Goal: Task Accomplishment & Management: Manage account settings

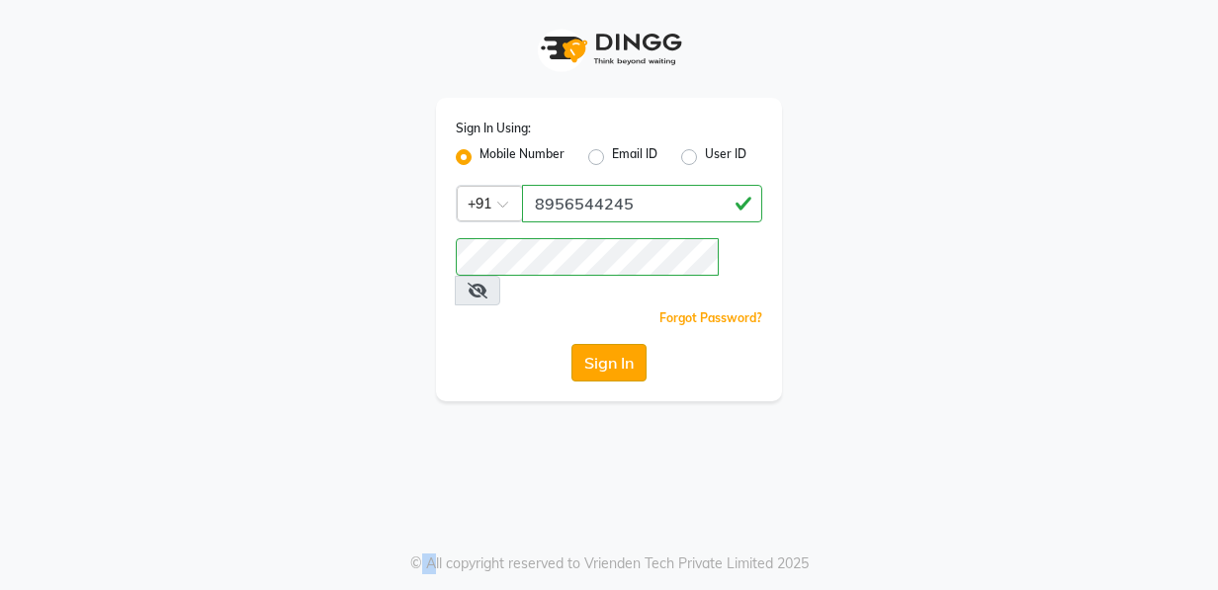
click at [598, 344] on button "Sign In" at bounding box center [608, 363] width 75 height 38
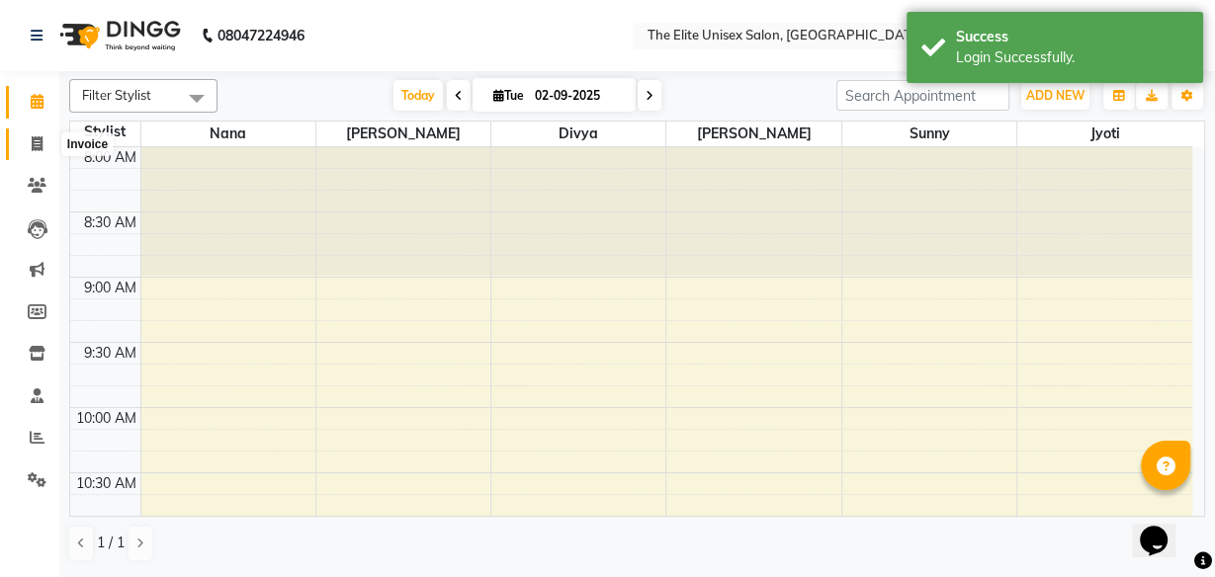
click at [35, 138] on icon at bounding box center [37, 143] width 11 height 15
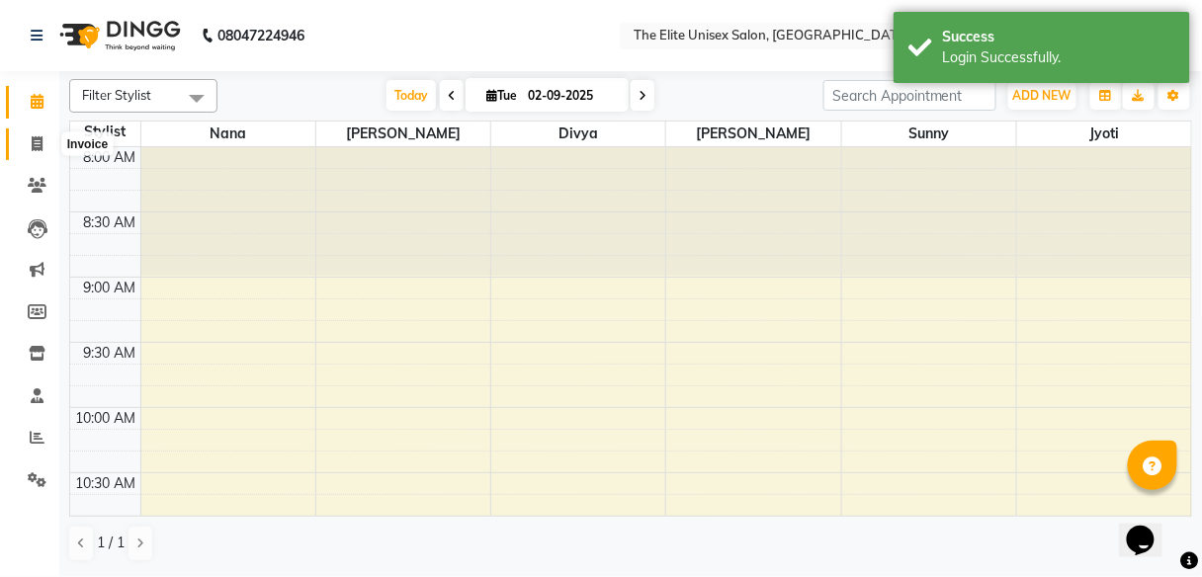
select select "7086"
select select "service"
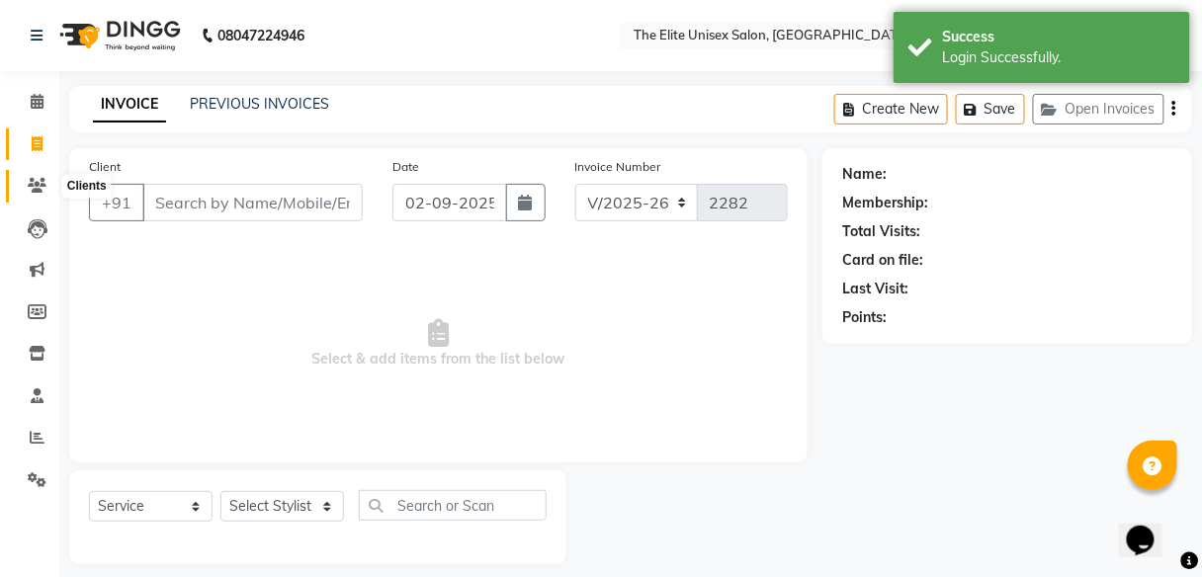
click at [33, 191] on icon at bounding box center [37, 185] width 19 height 15
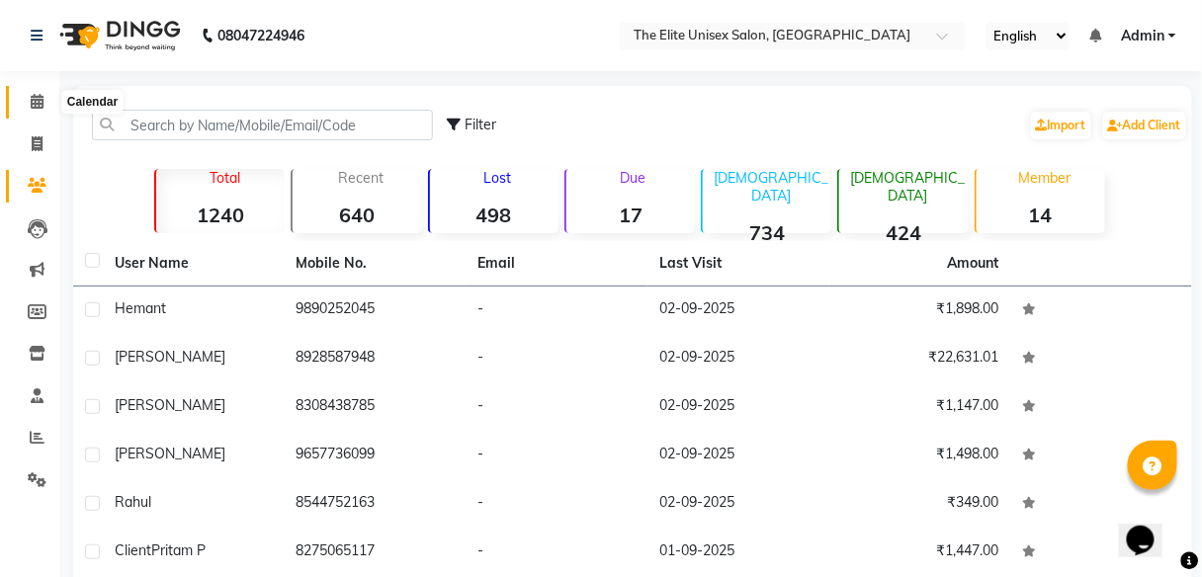
click at [39, 102] on icon at bounding box center [37, 101] width 13 height 15
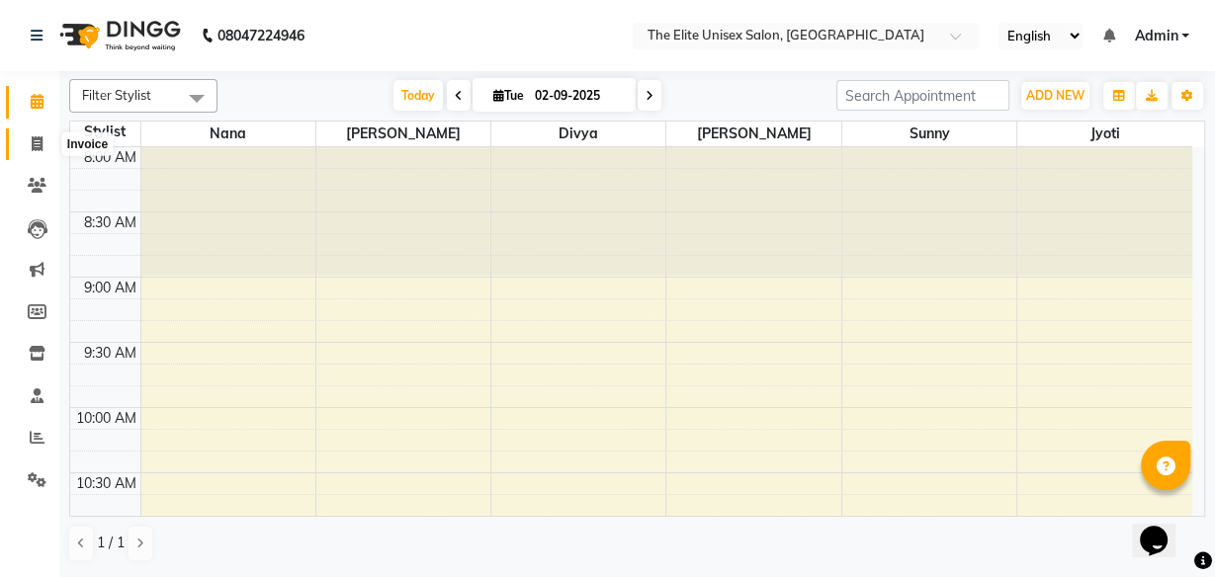
click at [37, 147] on icon at bounding box center [37, 143] width 11 height 15
select select "service"
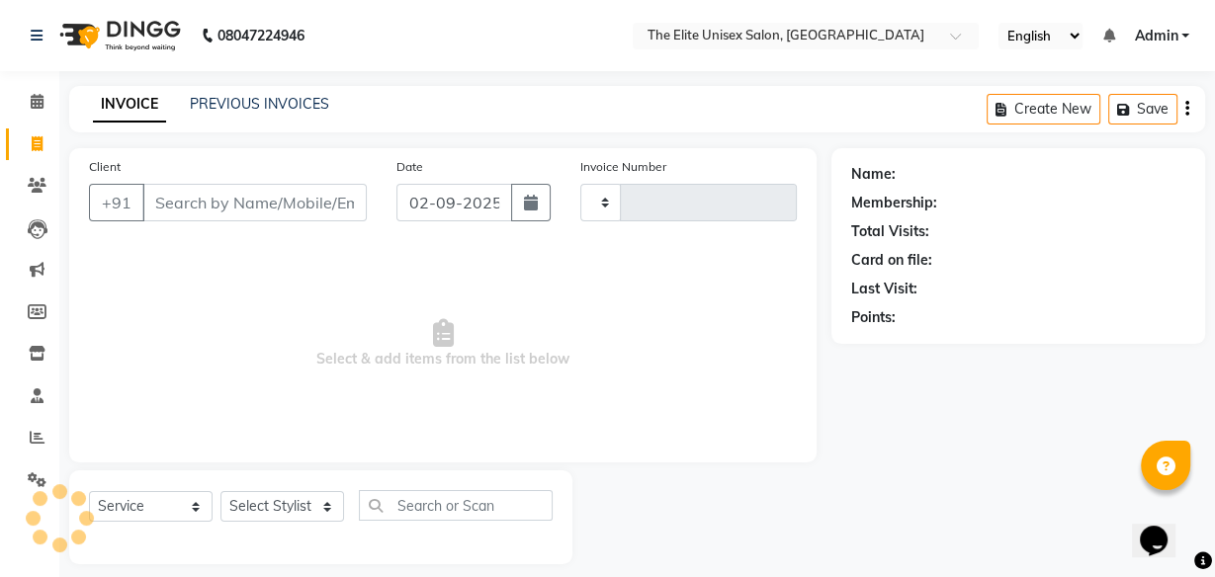
type input "2282"
select select "7086"
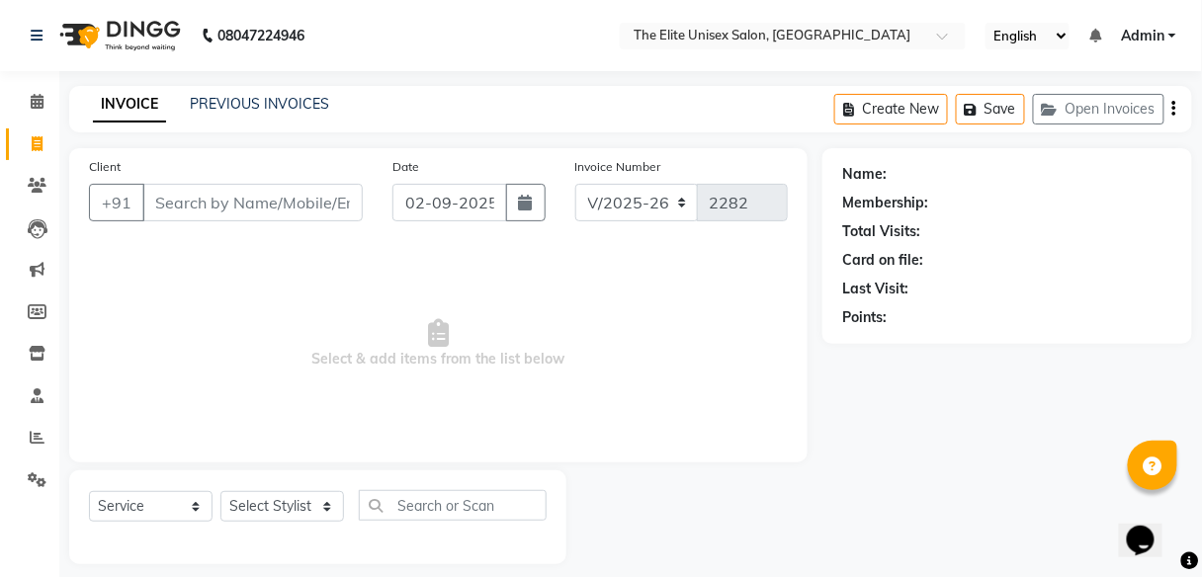
click at [225, 207] on input "Client" at bounding box center [252, 203] width 220 height 38
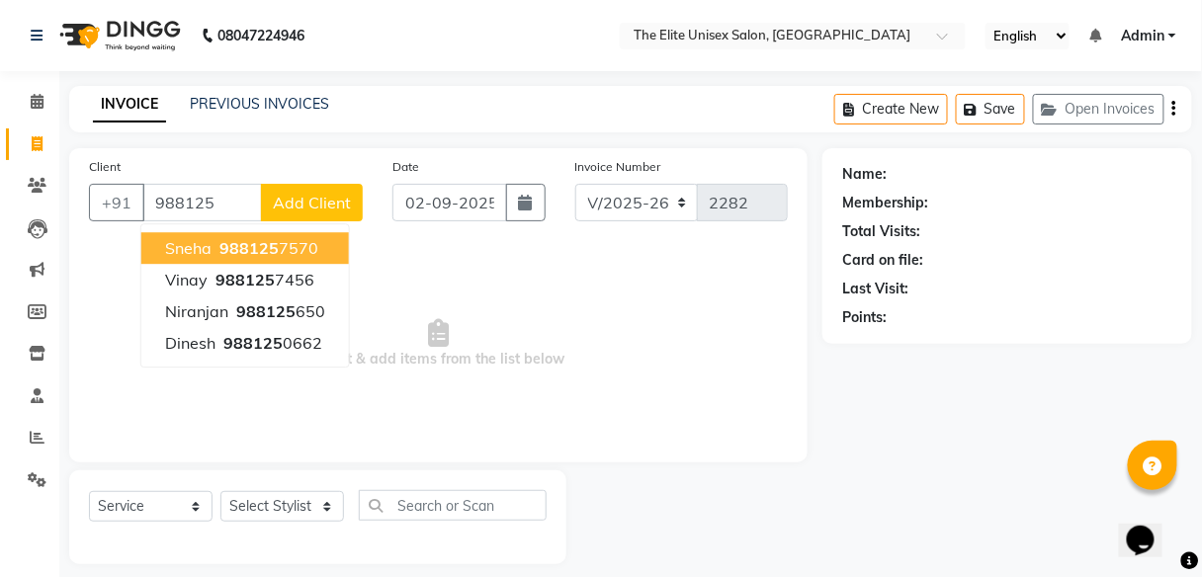
click at [249, 248] on span "988125" at bounding box center [248, 248] width 59 height 20
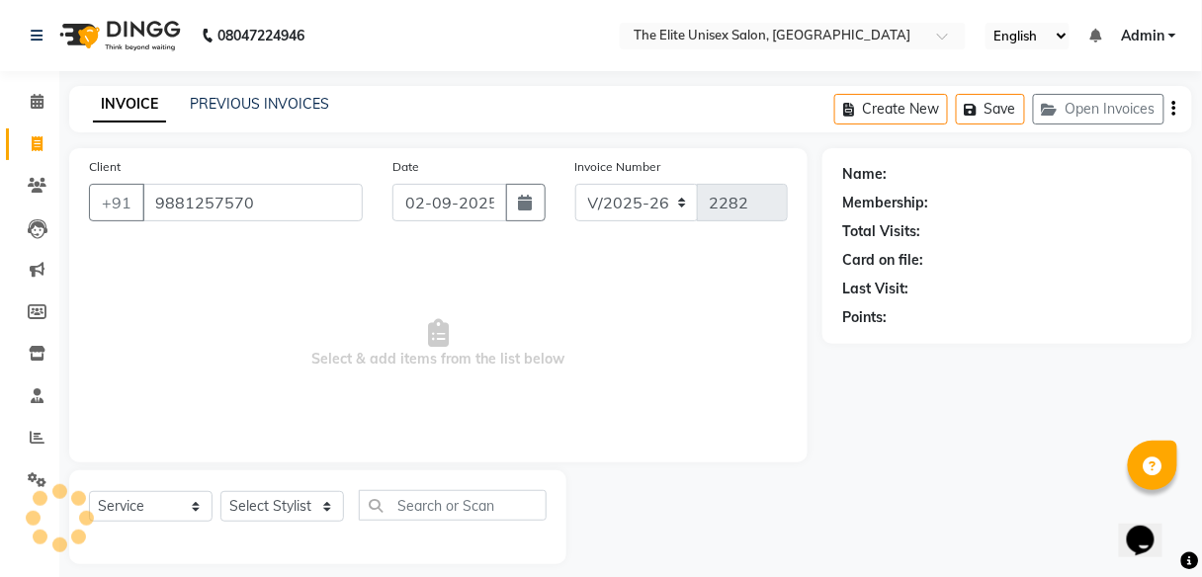
type input "9881257570"
select select "1: Object"
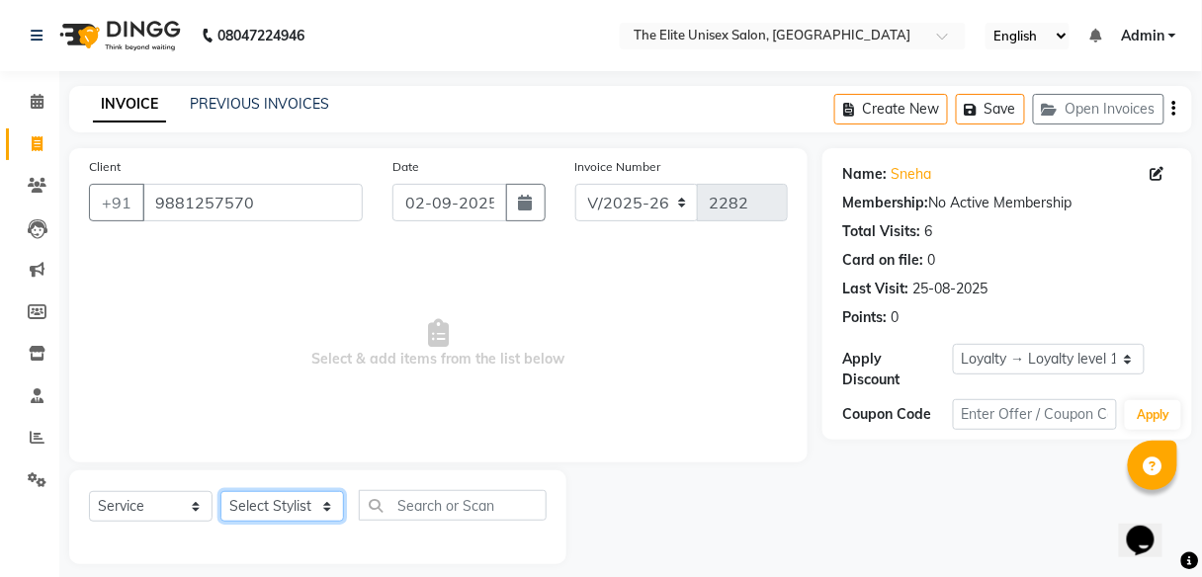
click at [305, 495] on select "Select Stylist [PERSON_NAME] Sunny" at bounding box center [282, 506] width 124 height 31
select select "85942"
click at [220, 491] on select "Select Stylist [PERSON_NAME] Sunny" at bounding box center [282, 506] width 124 height 31
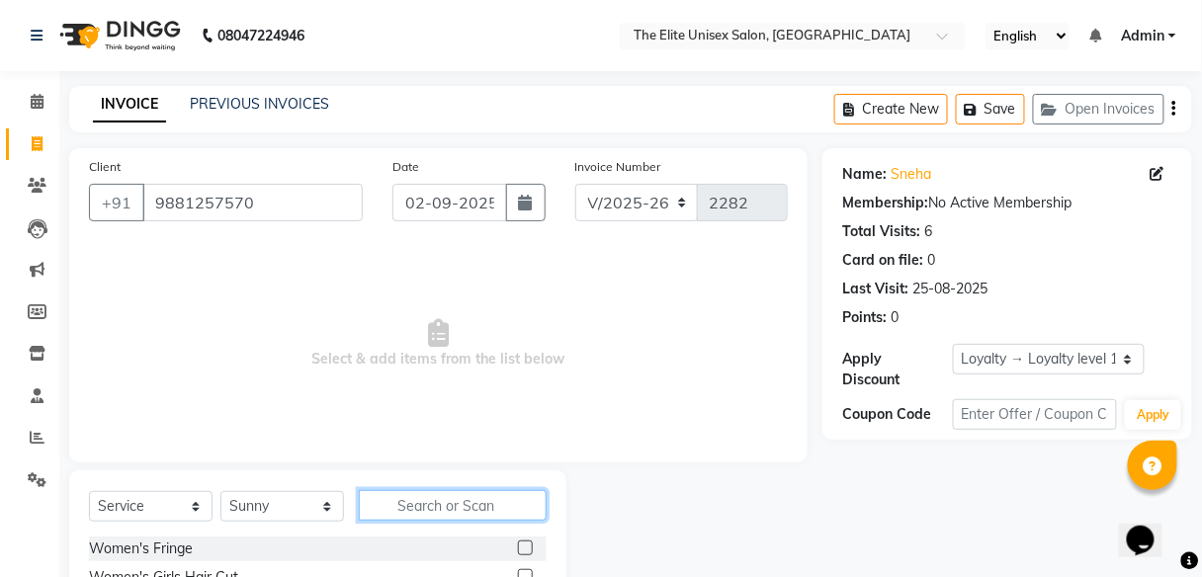
click at [416, 506] on input "text" at bounding box center [453, 505] width 188 height 31
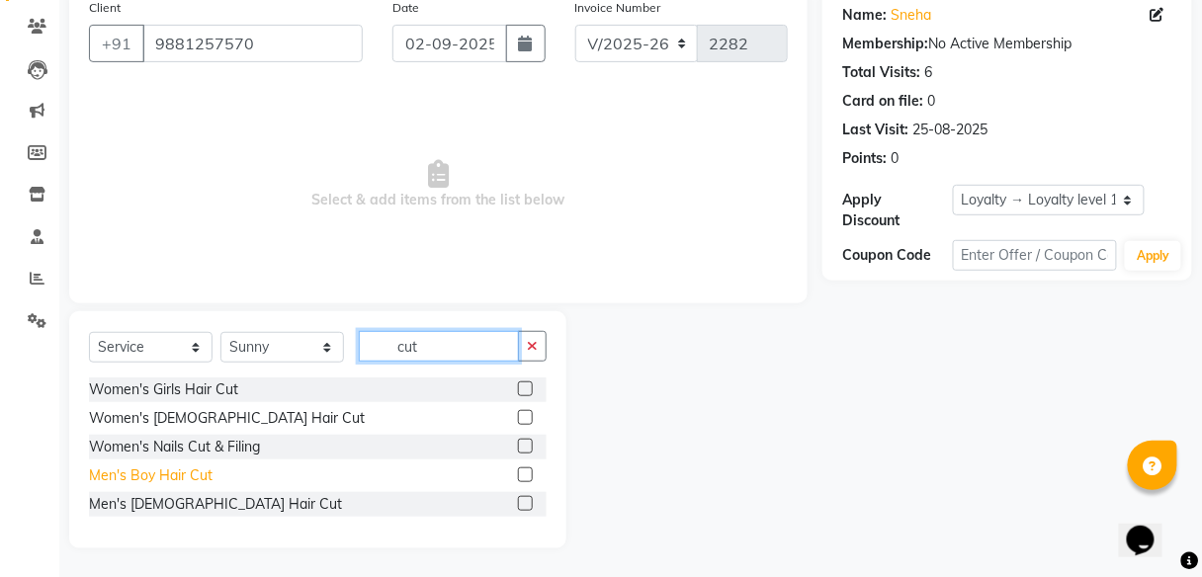
type input "cut"
click at [145, 477] on div "Men's Boy Hair Cut" at bounding box center [151, 476] width 124 height 21
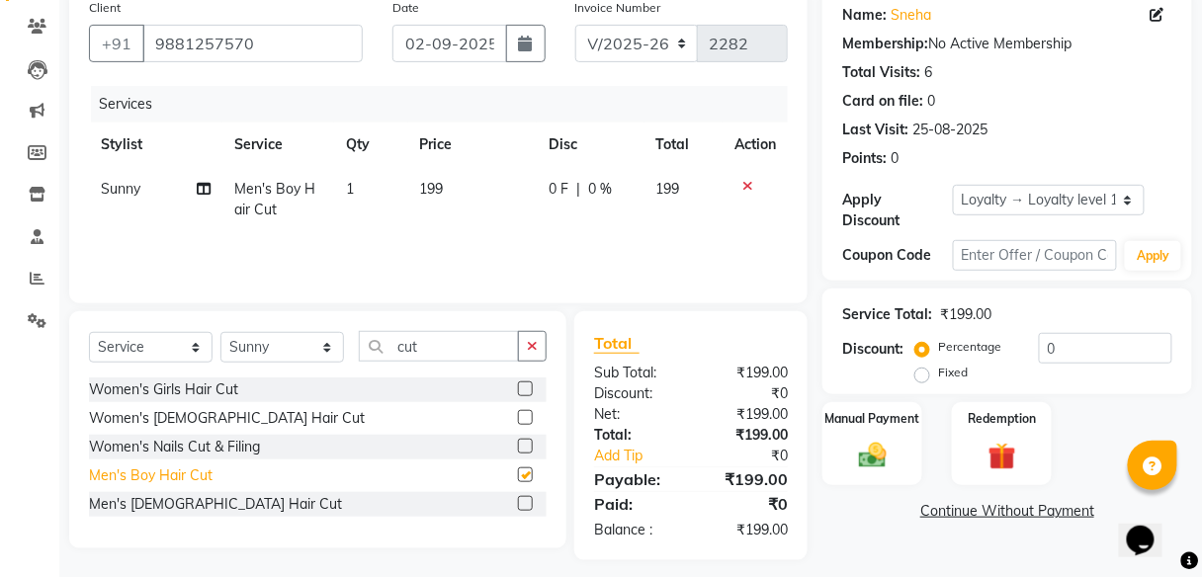
checkbox input "false"
click at [570, 184] on div "0 F | 0 %" at bounding box center [590, 189] width 83 height 21
select select "85942"
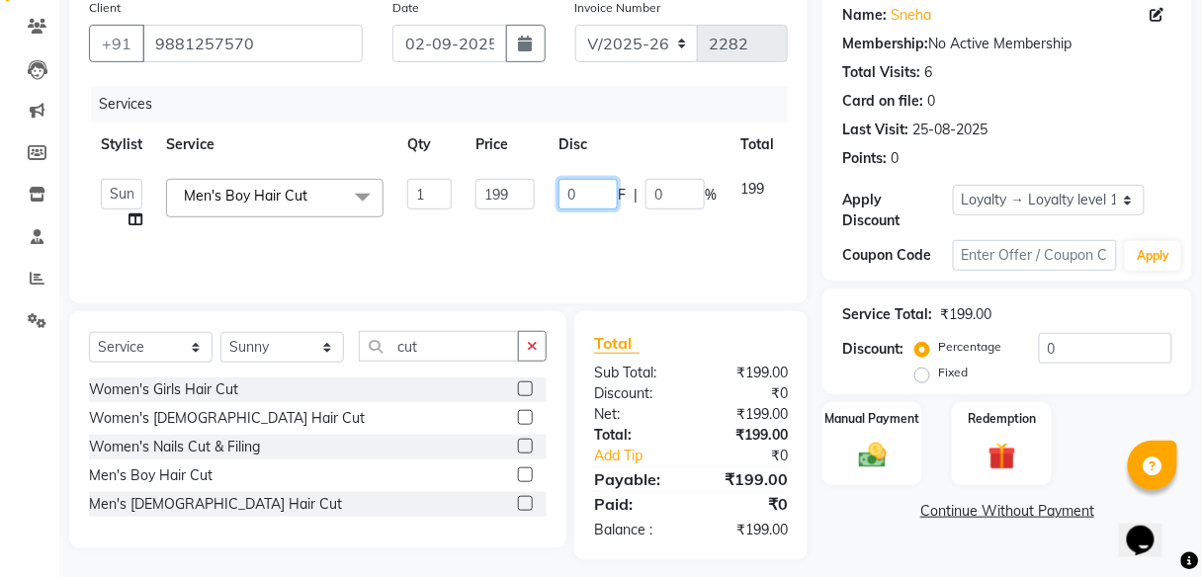
click at [590, 190] on input "0" at bounding box center [588, 194] width 59 height 31
type input "49"
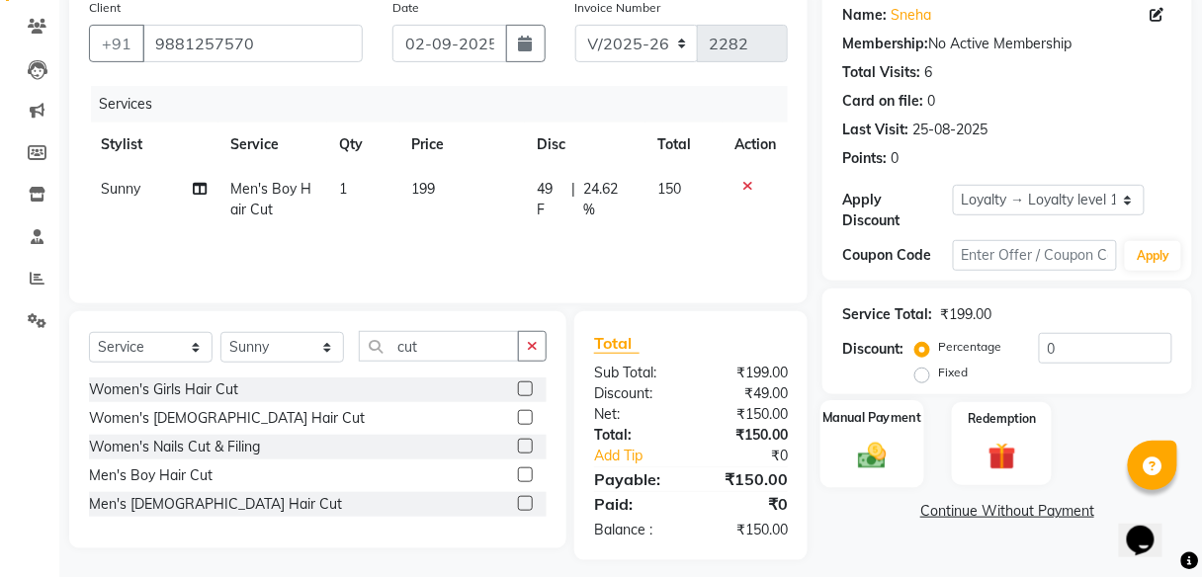
click at [838, 429] on div "Manual Payment" at bounding box center [873, 443] width 104 height 87
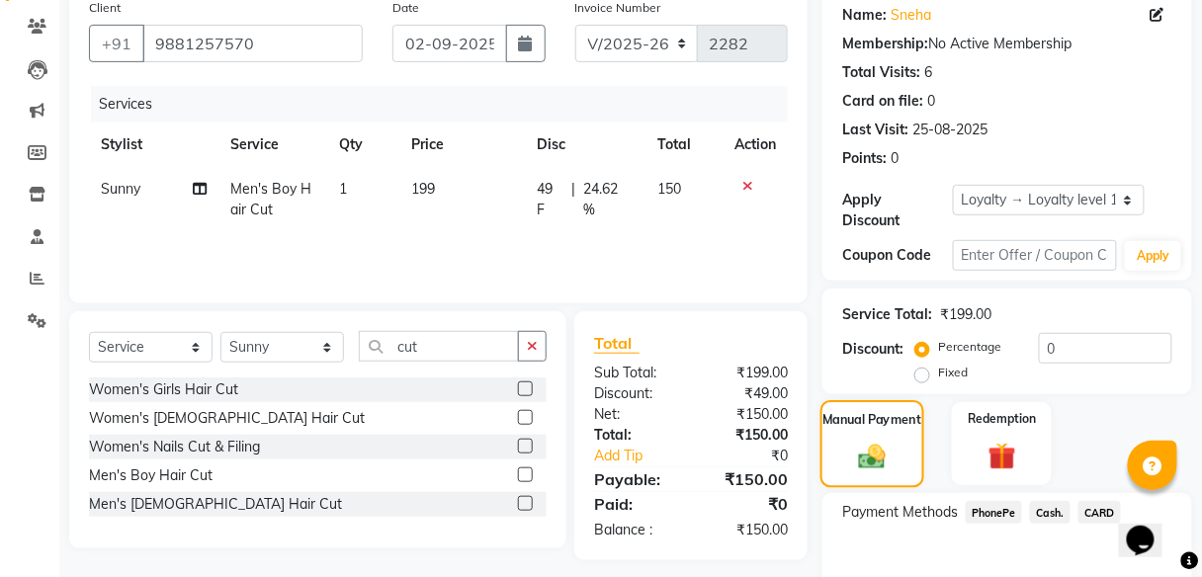
scroll to position [264, 0]
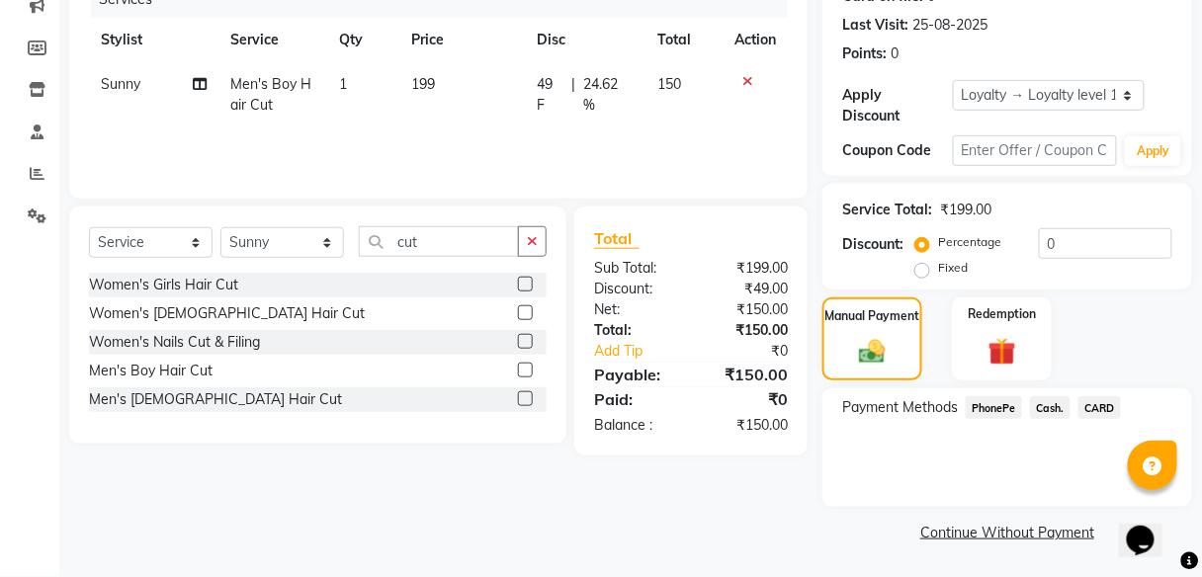
click at [1002, 402] on span "PhonePe" at bounding box center [994, 407] width 56 height 23
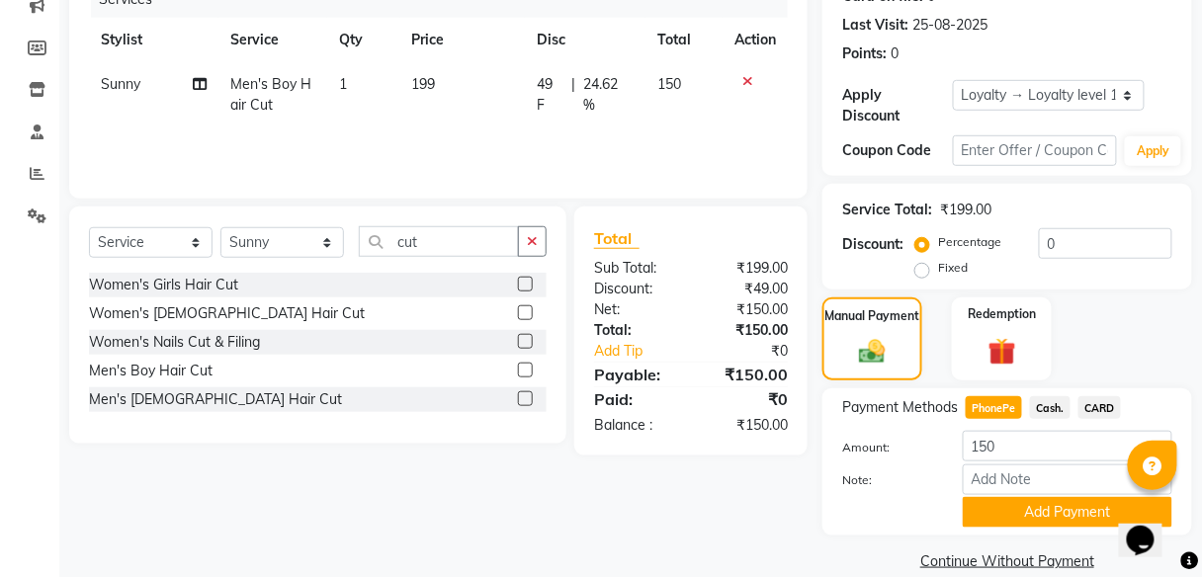
scroll to position [292, 0]
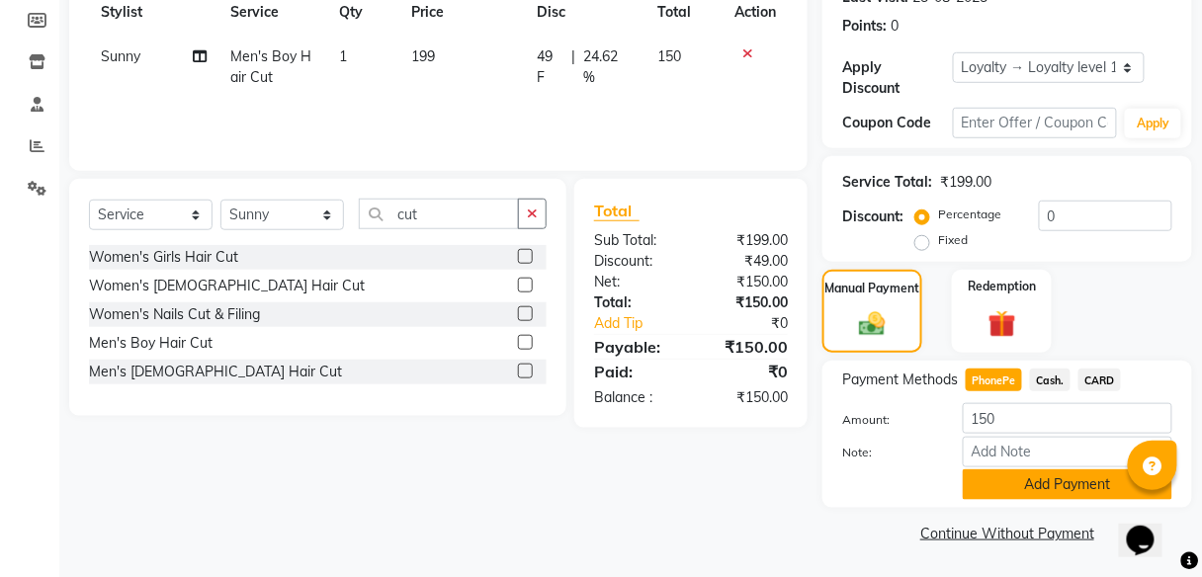
click at [1046, 476] on button "Add Payment" at bounding box center [1068, 485] width 210 height 31
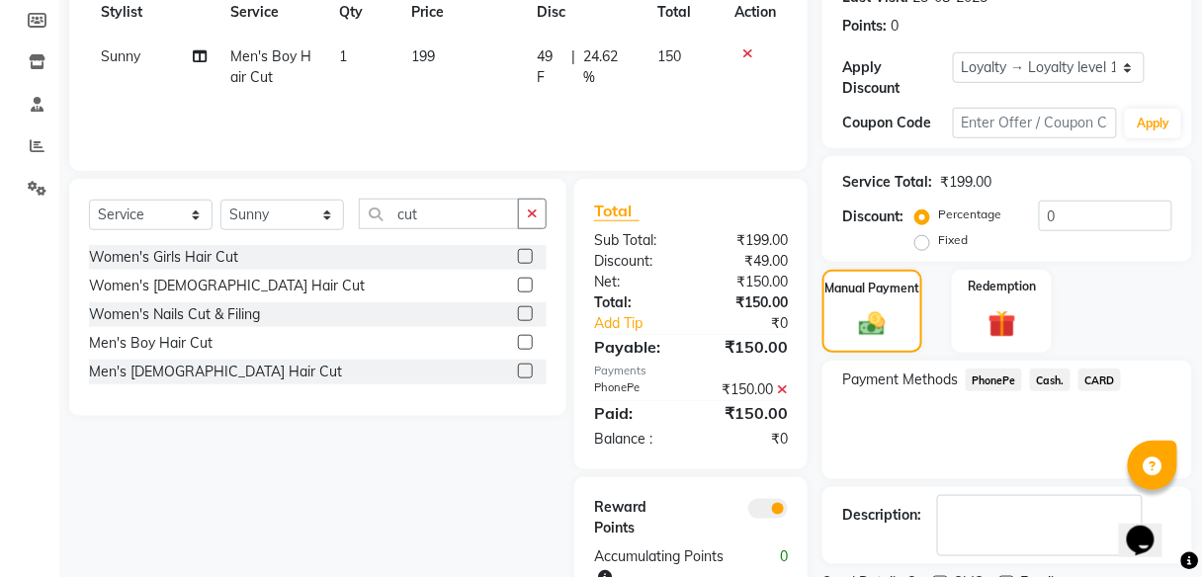
scroll to position [374, 0]
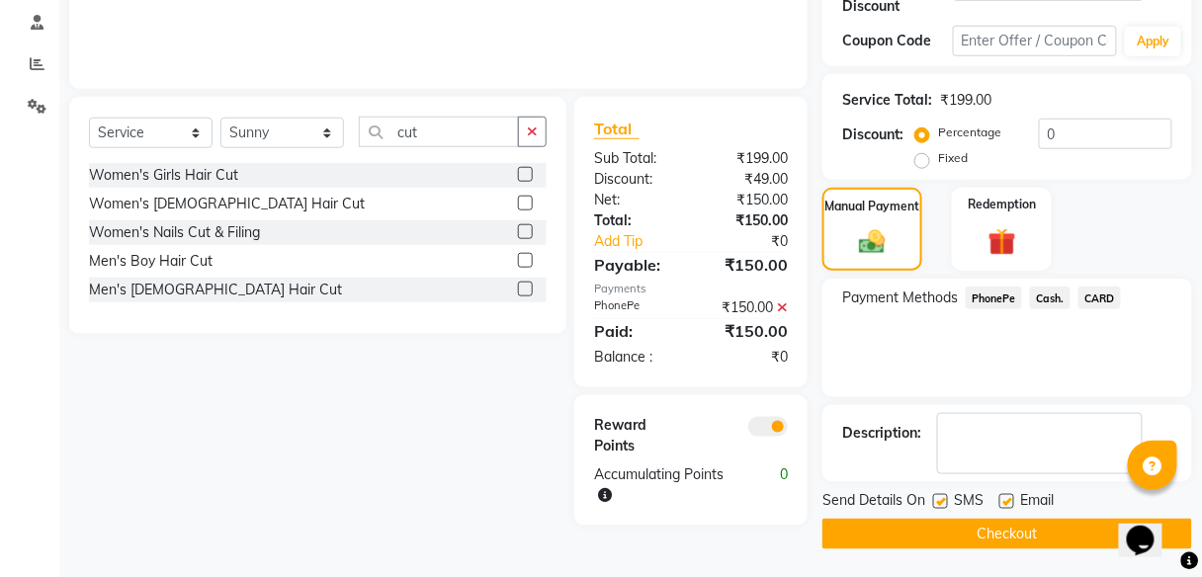
click at [947, 519] on button "Checkout" at bounding box center [1008, 534] width 370 height 31
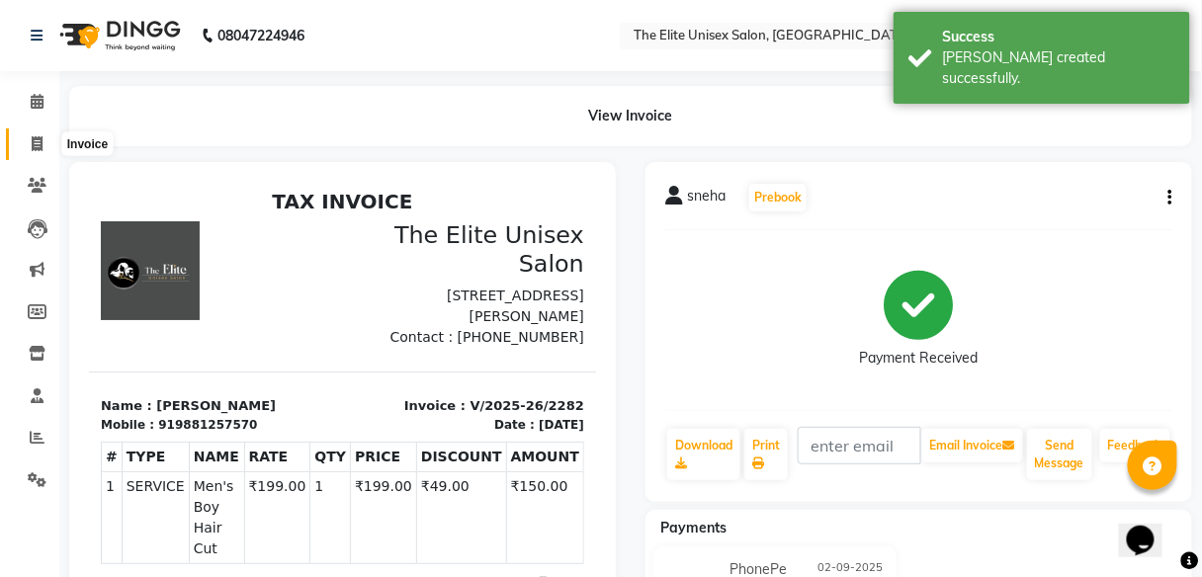
click at [39, 142] on icon at bounding box center [37, 143] width 11 height 15
select select "service"
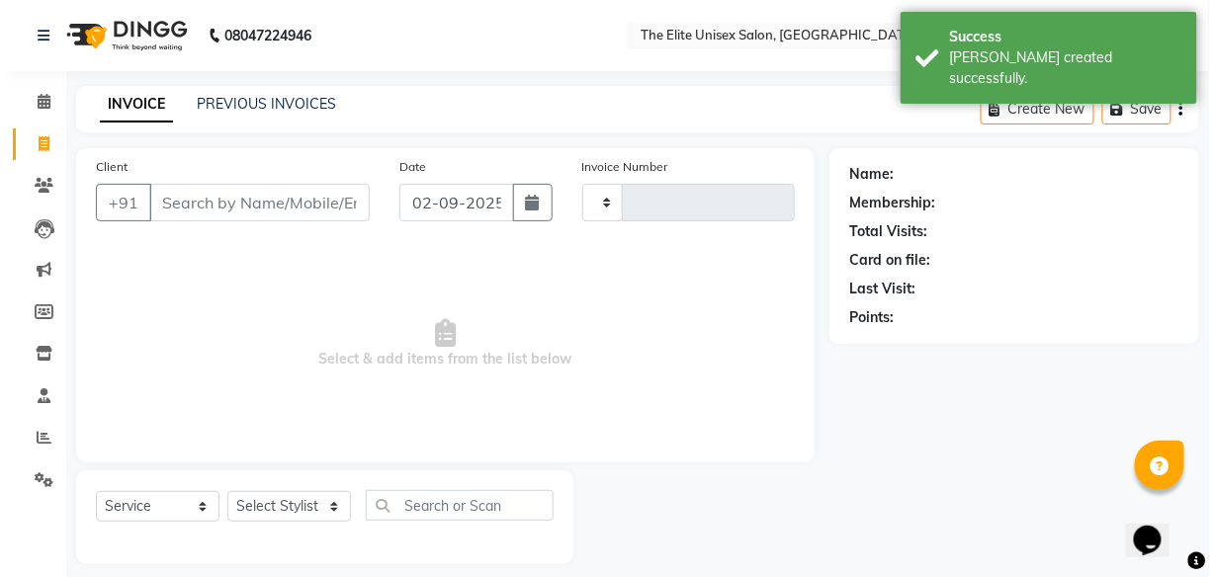
scroll to position [16, 0]
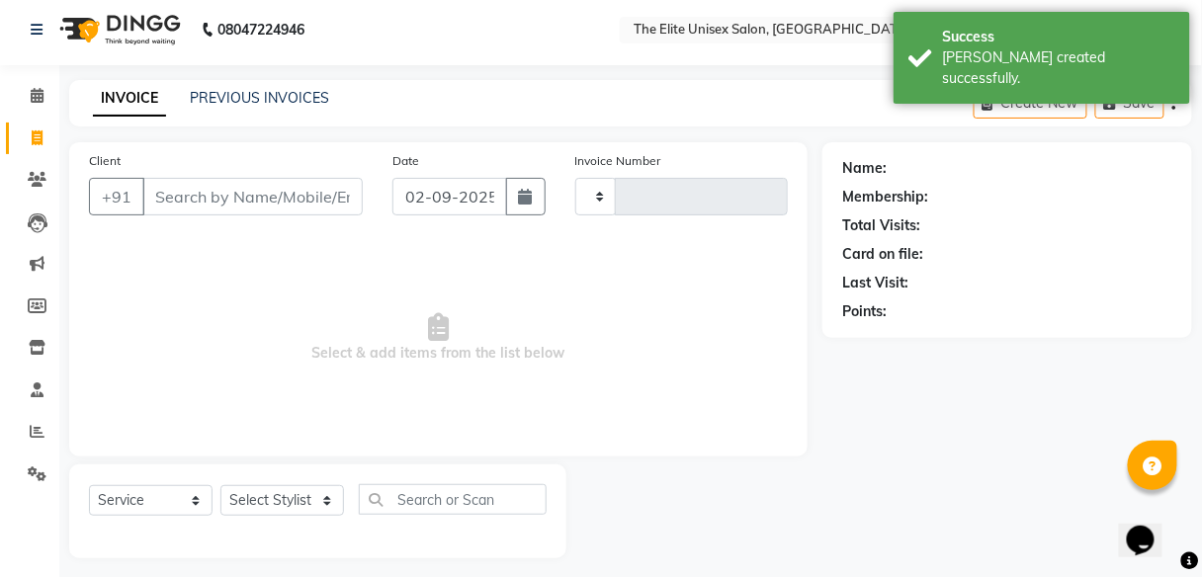
type input "2283"
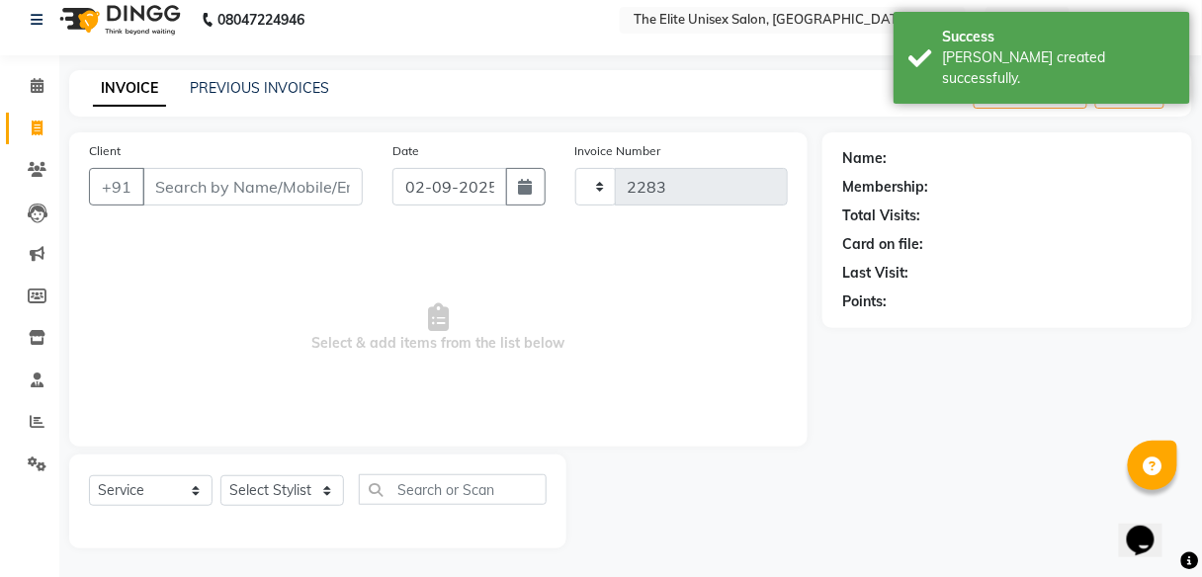
select select "7086"
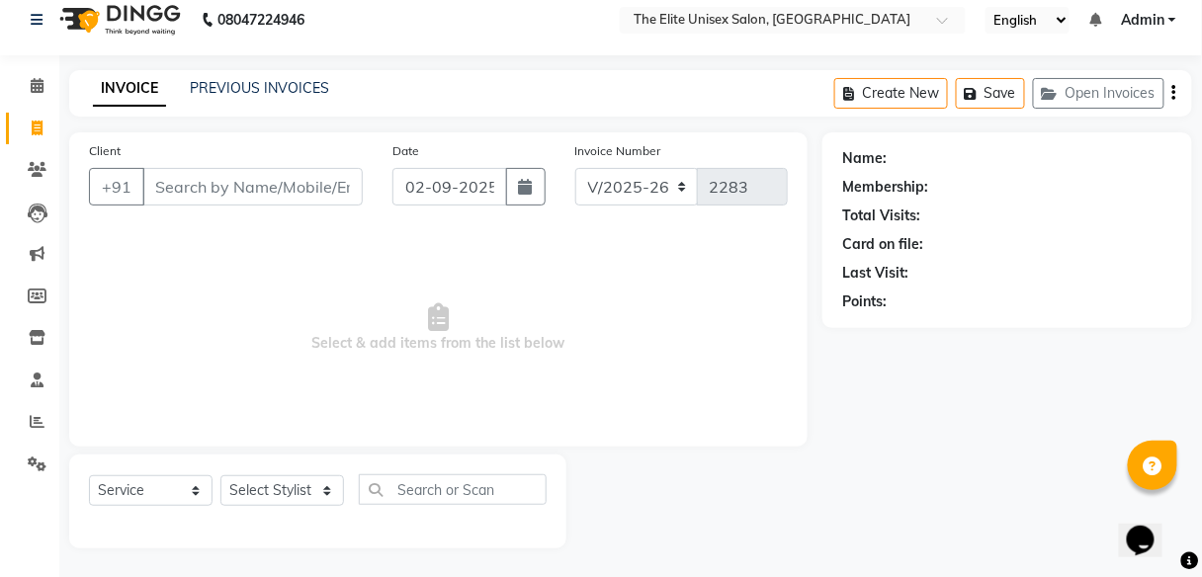
click at [224, 192] on input "Client" at bounding box center [252, 187] width 220 height 38
type input "9595241611"
click at [305, 183] on span "Add Client" at bounding box center [312, 187] width 78 height 20
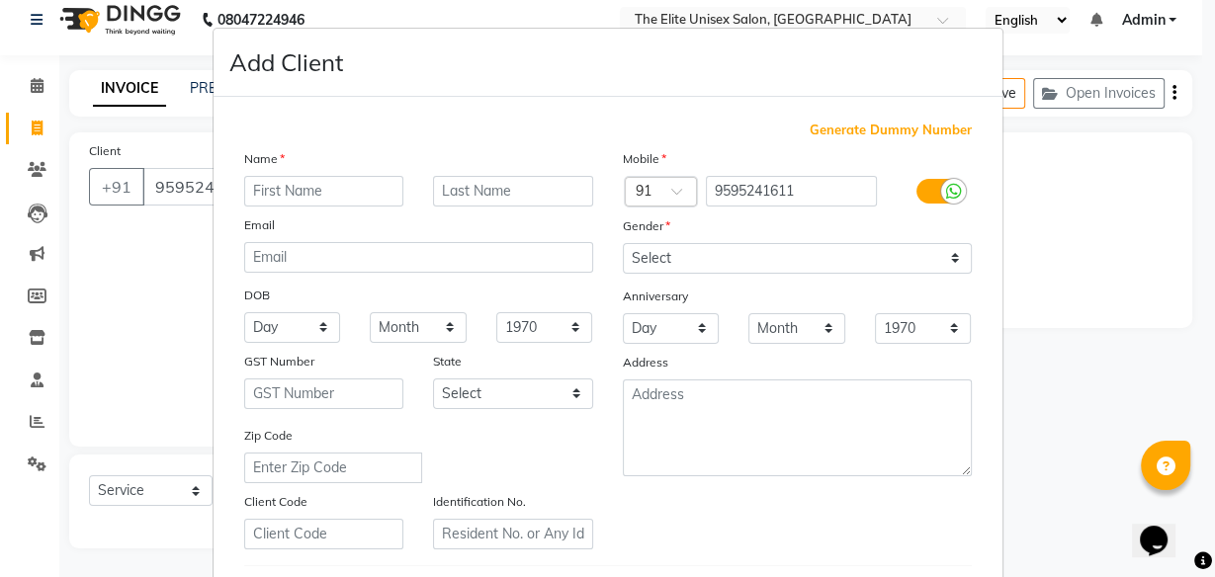
click at [328, 183] on input "text" at bounding box center [324, 191] width 160 height 31
type input "[PERSON_NAME]"
click at [455, 188] on input "text" at bounding box center [513, 191] width 160 height 31
type input "[PERSON_NAME]"
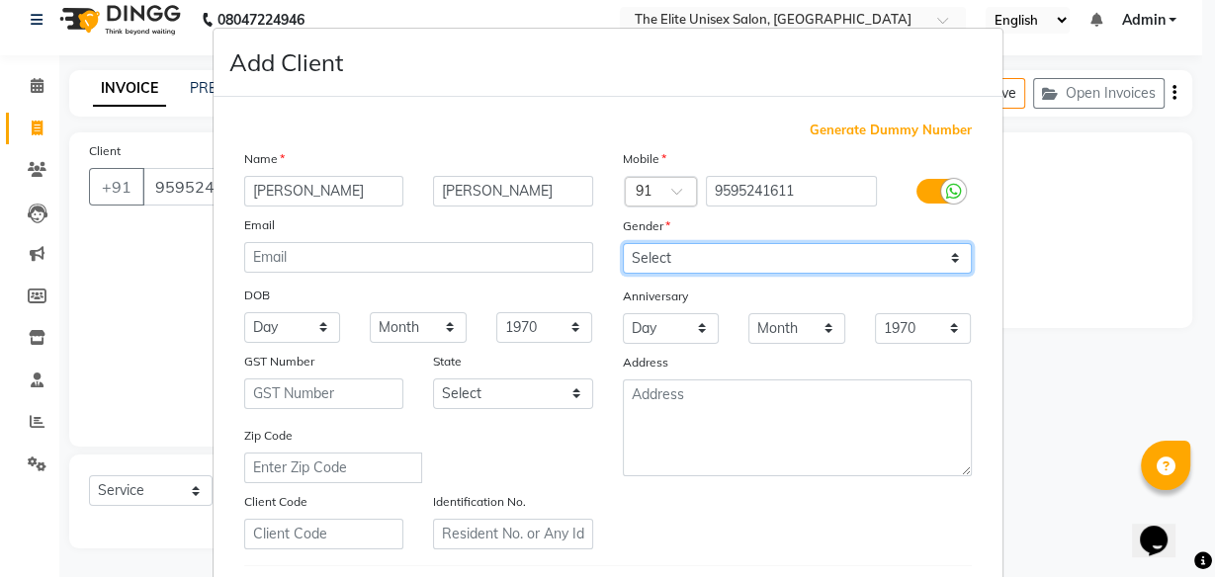
click at [699, 249] on select "Select [DEMOGRAPHIC_DATA] [DEMOGRAPHIC_DATA] Other Prefer Not To Say" at bounding box center [797, 258] width 349 height 31
select select "[DEMOGRAPHIC_DATA]"
click at [623, 243] on select "Select [DEMOGRAPHIC_DATA] [DEMOGRAPHIC_DATA] Other Prefer Not To Say" at bounding box center [797, 258] width 349 height 31
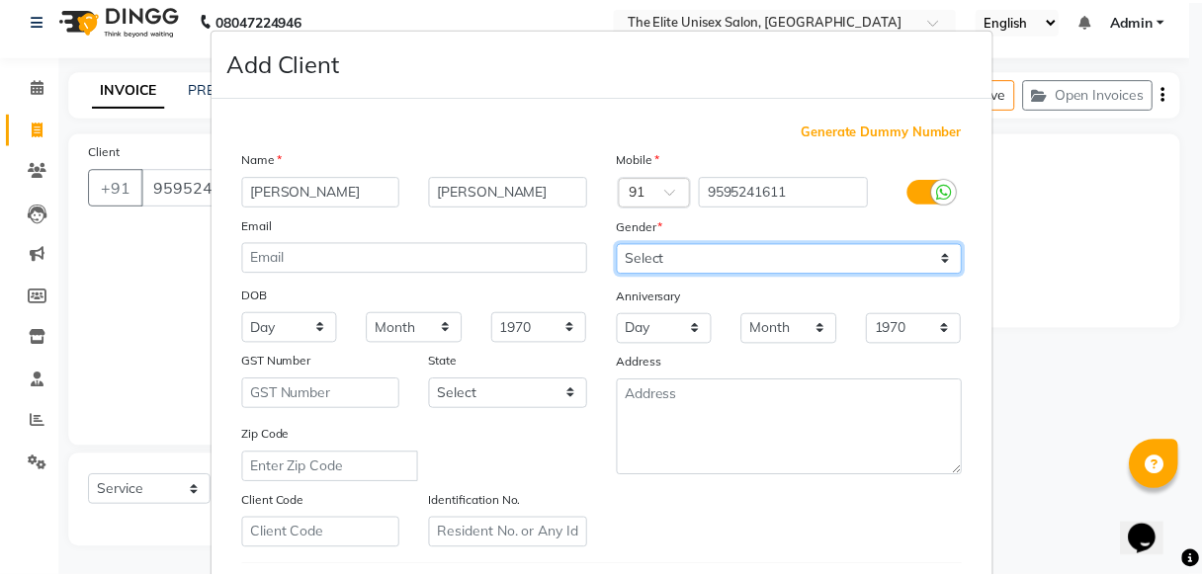
scroll to position [331, 0]
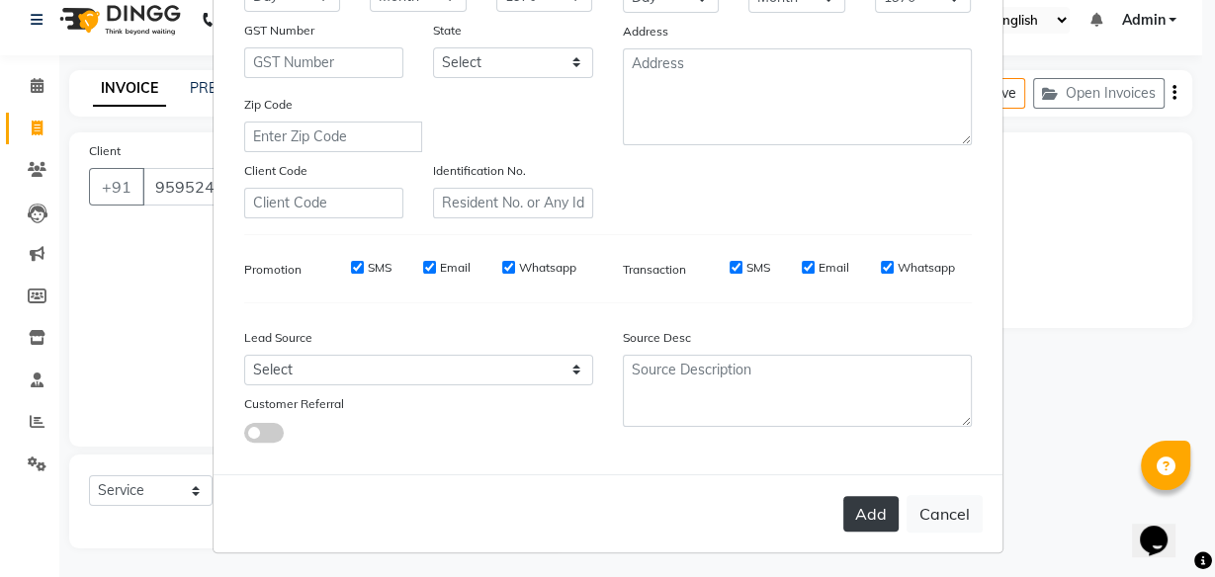
click at [856, 524] on button "Add" at bounding box center [870, 514] width 55 height 36
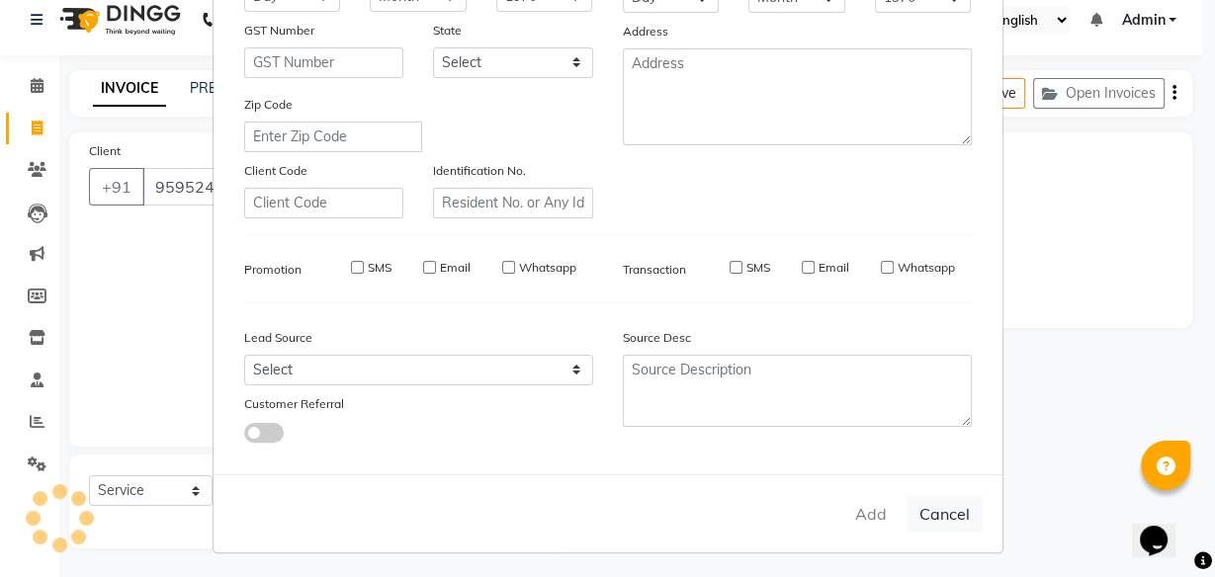
select select
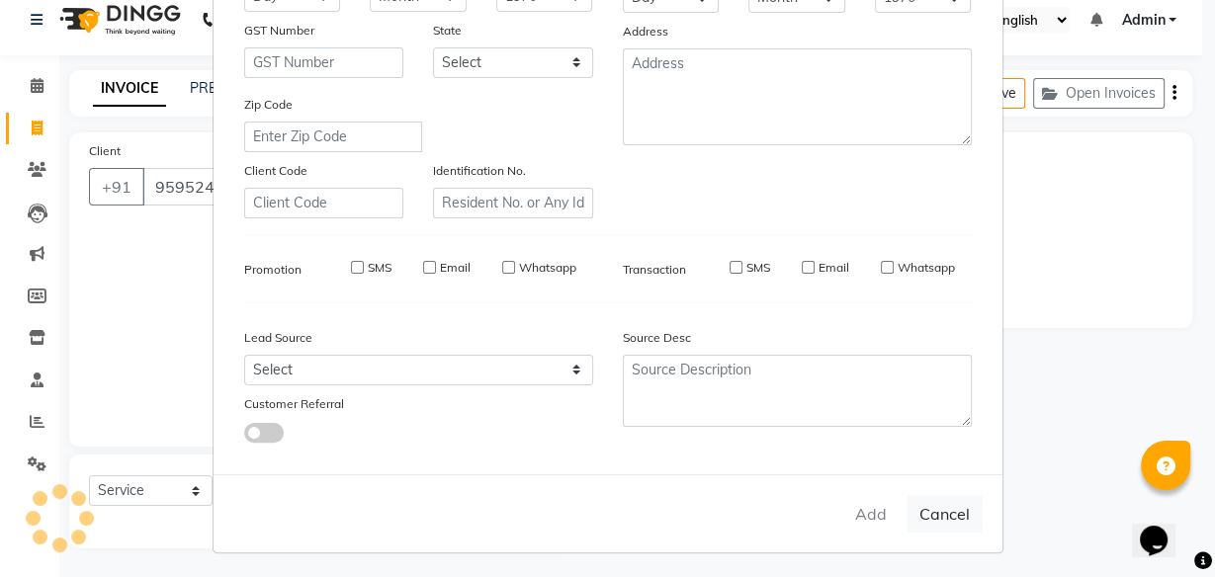
select select
checkbox input "false"
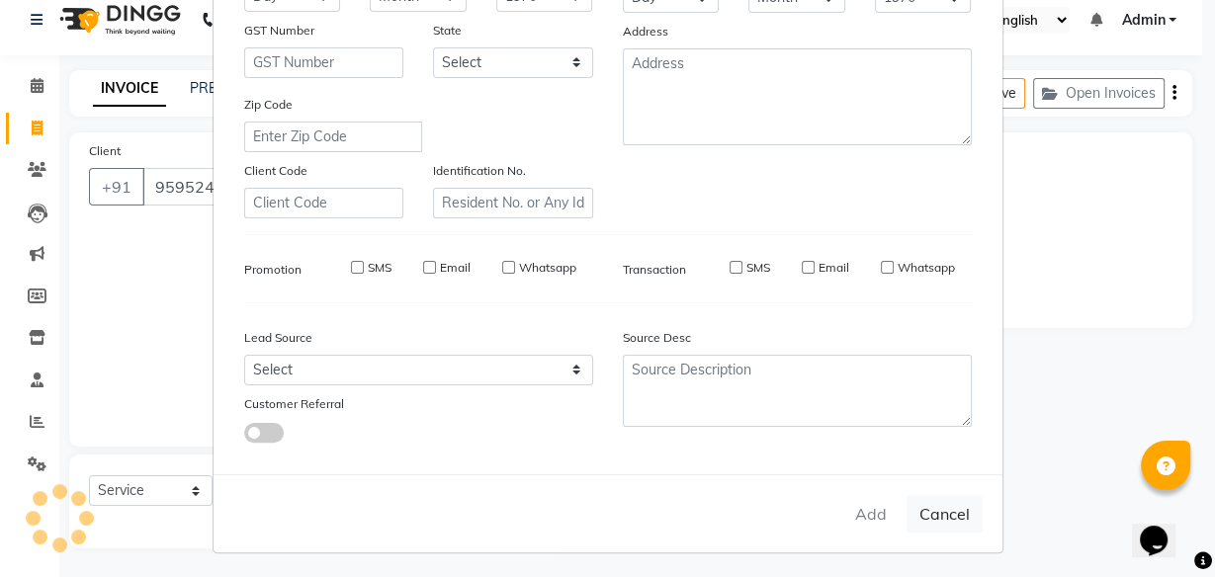
checkbox input "false"
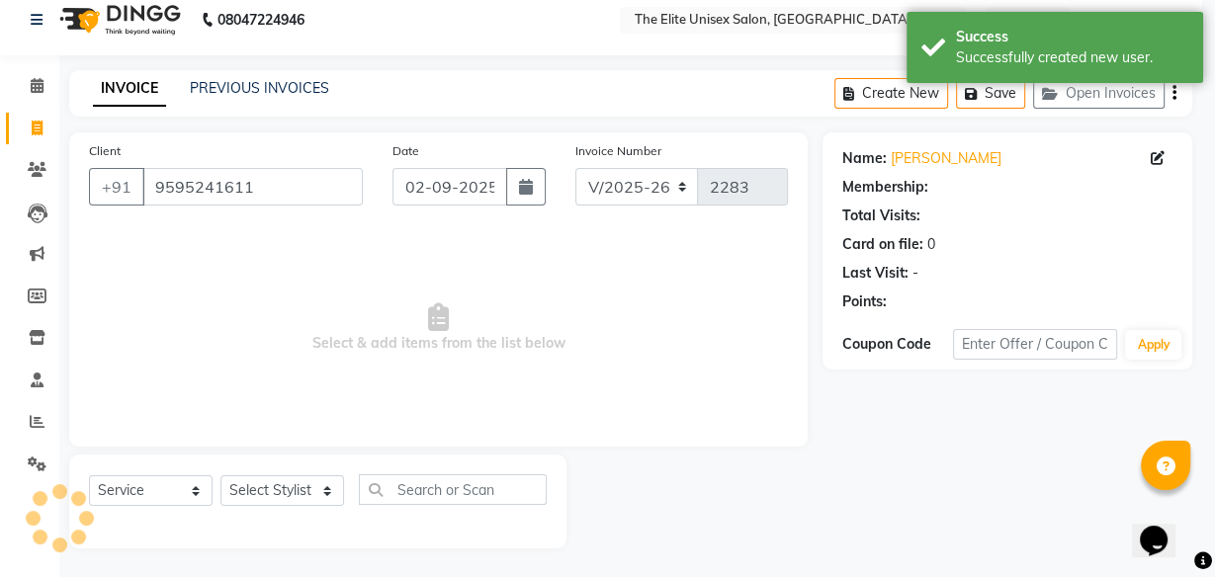
select select "1: Object"
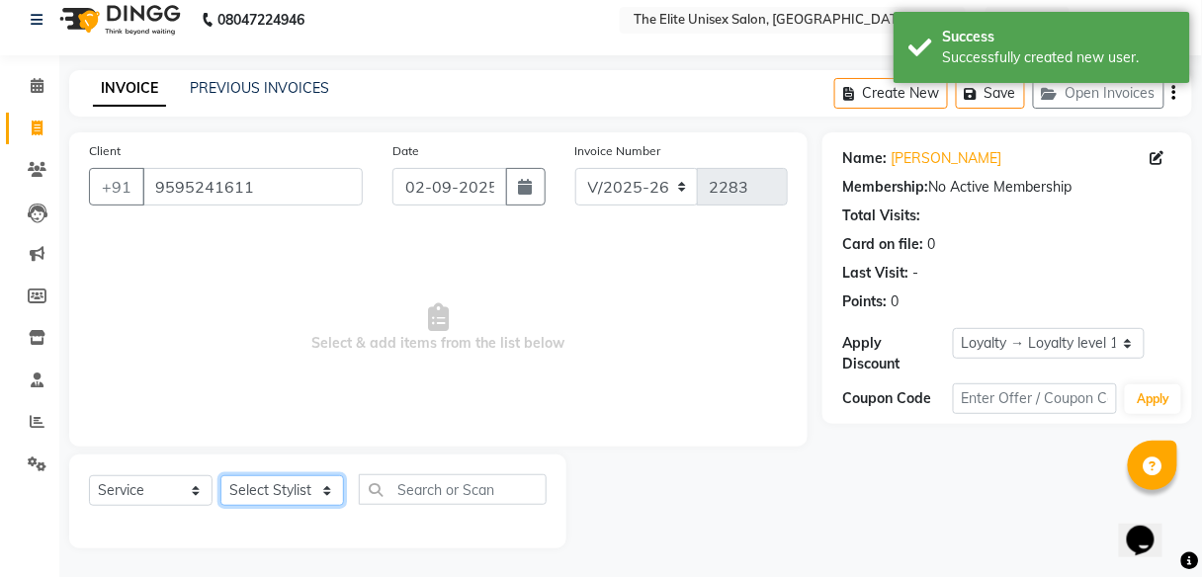
click at [298, 494] on select "Select Stylist [PERSON_NAME] Sunny" at bounding box center [282, 491] width 124 height 31
select select "59551"
click at [220, 476] on select "Select Stylist [PERSON_NAME] Sunny" at bounding box center [282, 491] width 124 height 31
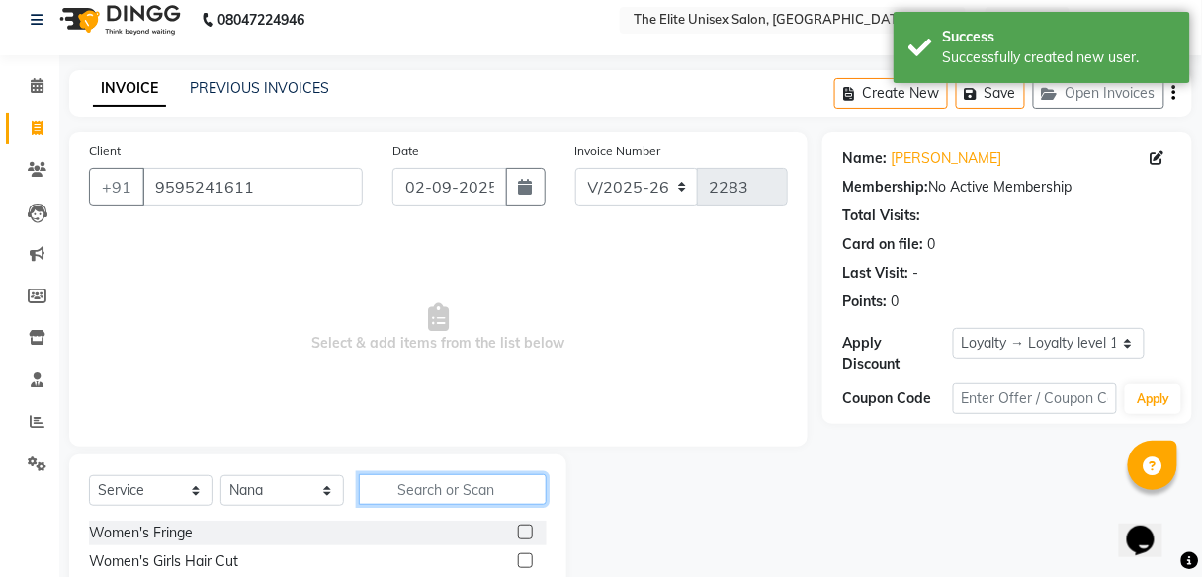
click at [435, 501] on input "text" at bounding box center [453, 490] width 188 height 31
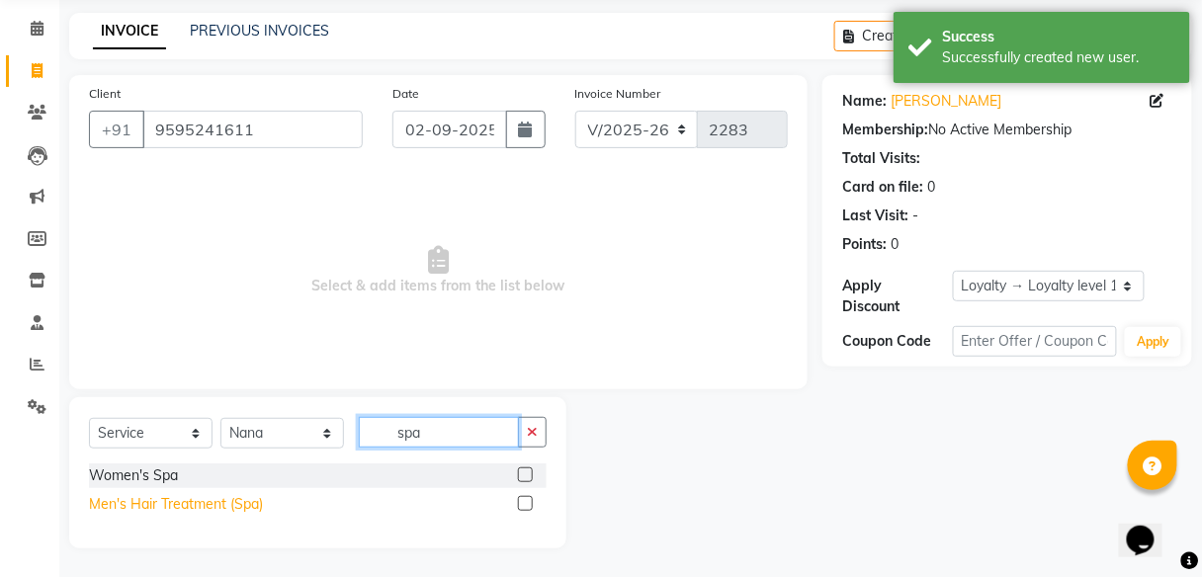
type input "spa"
click at [210, 508] on div "Men's Hair Treatment (Spa)" at bounding box center [176, 504] width 174 height 21
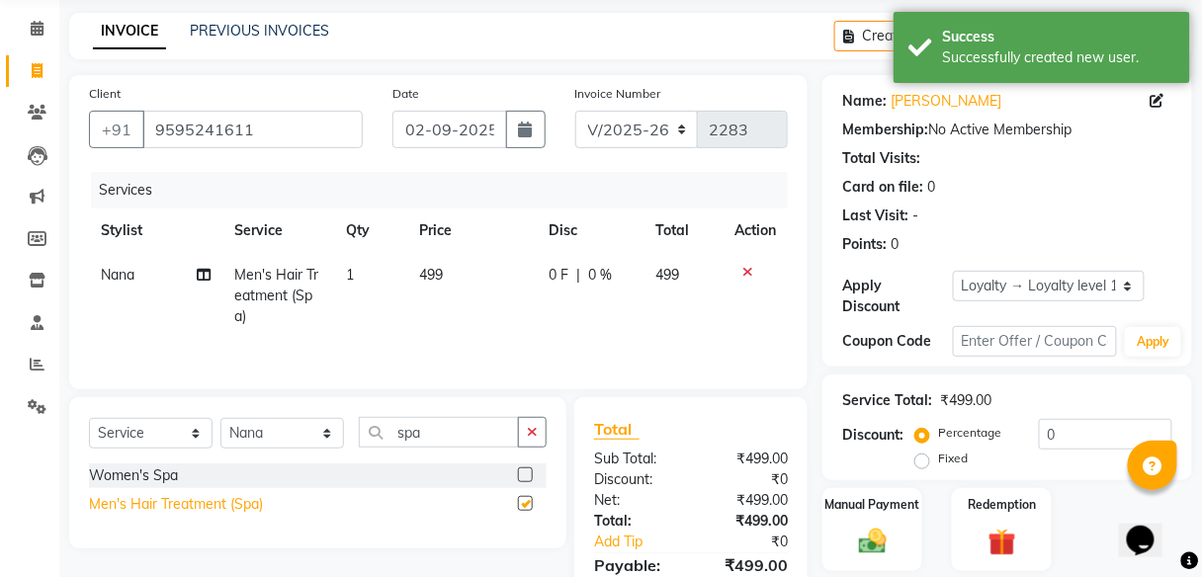
checkbox input "false"
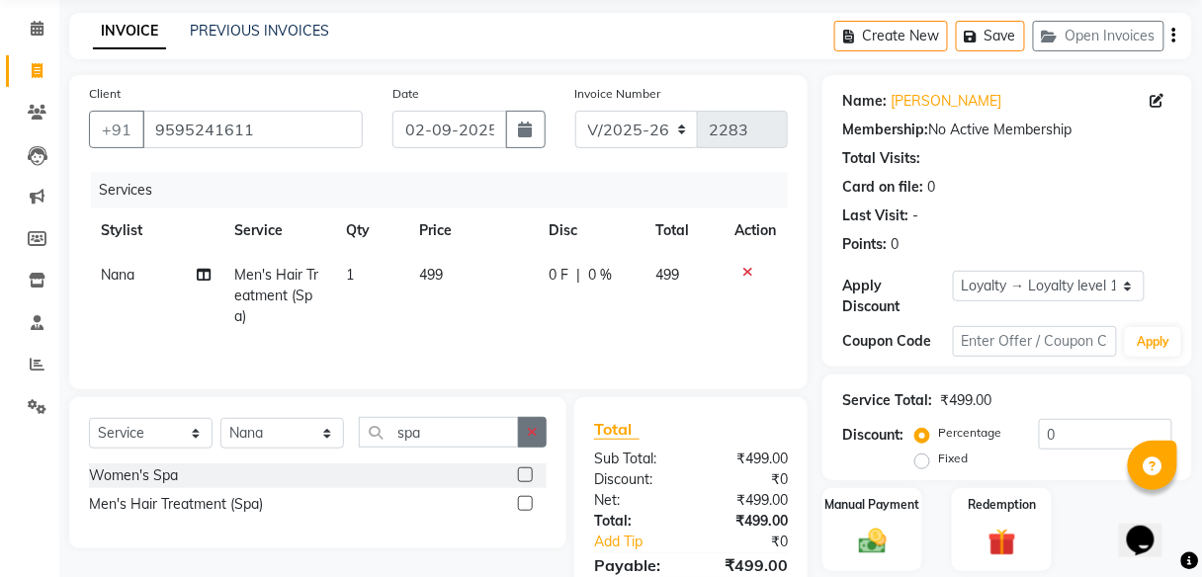
click at [536, 425] on icon "button" at bounding box center [532, 432] width 11 height 14
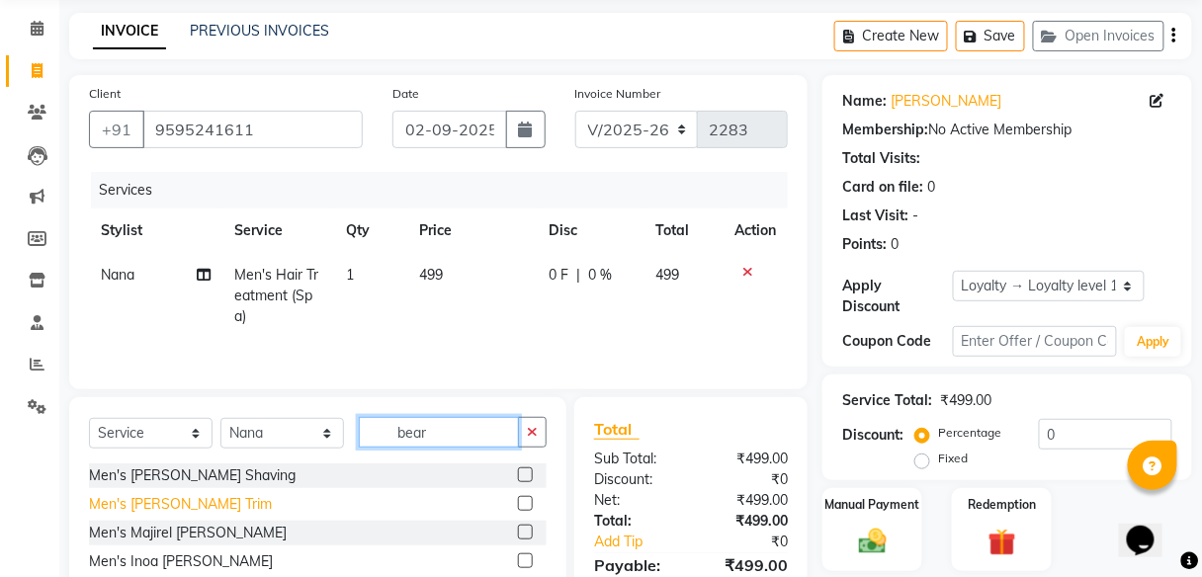
type input "bear"
click at [177, 501] on div "Men's [PERSON_NAME] Trim" at bounding box center [180, 504] width 183 height 21
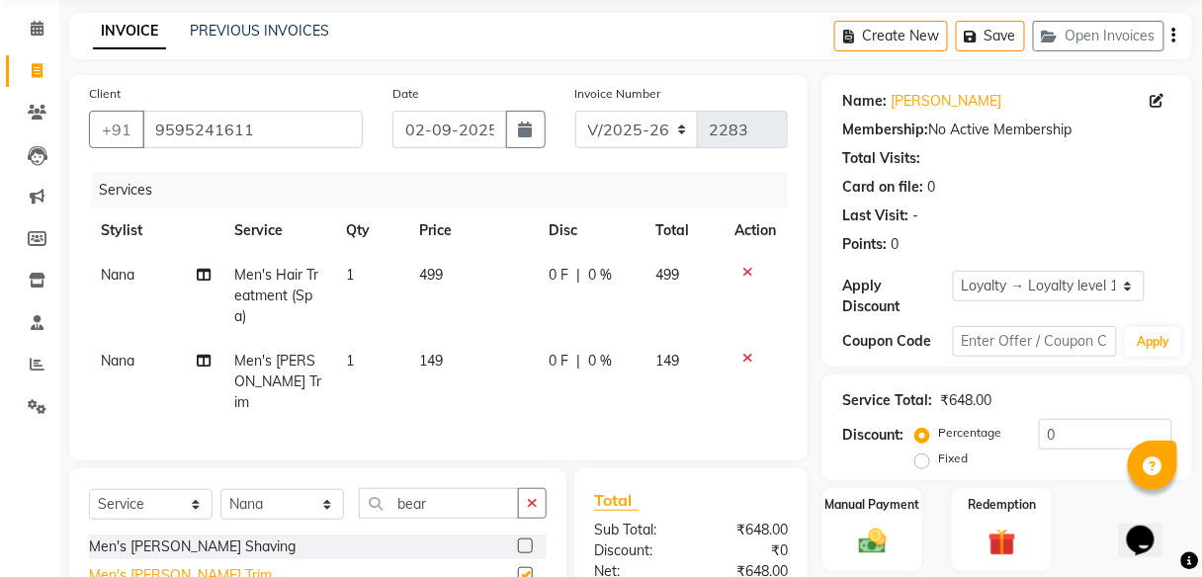
checkbox input "false"
click at [330, 489] on select "Select Stylist [PERSON_NAME] Sunny" at bounding box center [282, 504] width 124 height 31
select select "89801"
click at [220, 489] on select "Select Stylist [PERSON_NAME] Sunny" at bounding box center [282, 504] width 124 height 31
click at [532, 496] on icon "button" at bounding box center [532, 503] width 11 height 14
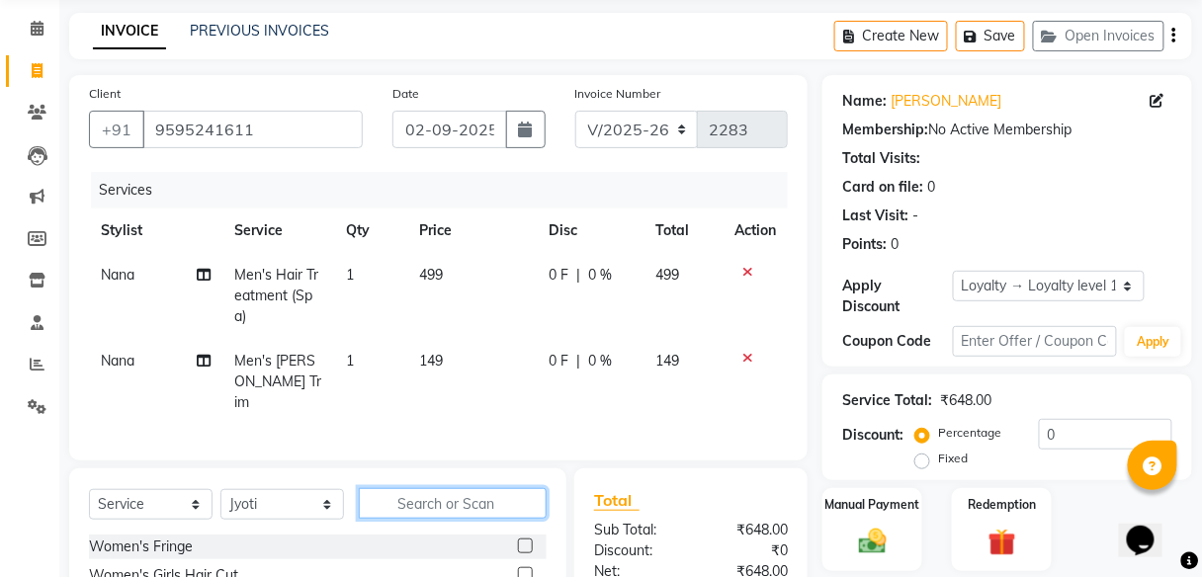
type input "v"
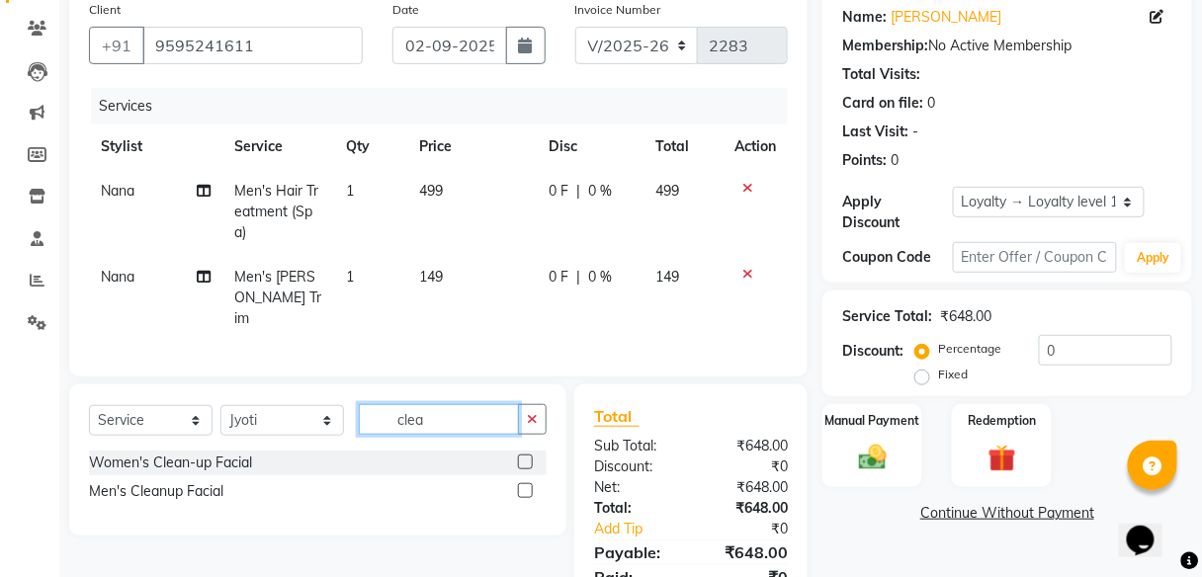
scroll to position [165, 0]
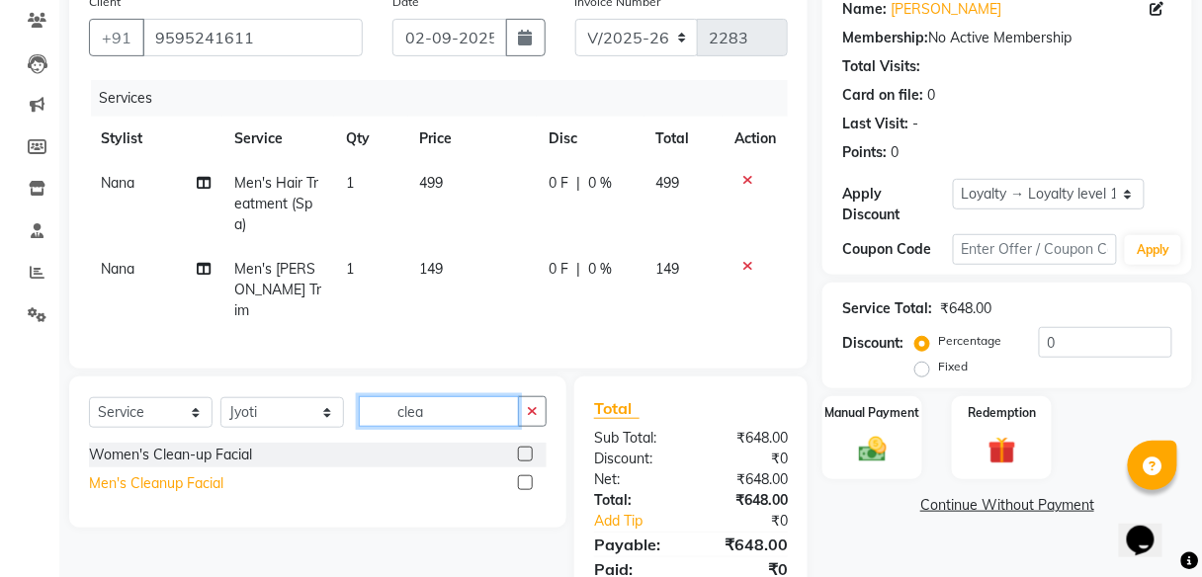
type input "clea"
click at [194, 474] on div "Men's Cleanup Facial" at bounding box center [156, 484] width 134 height 21
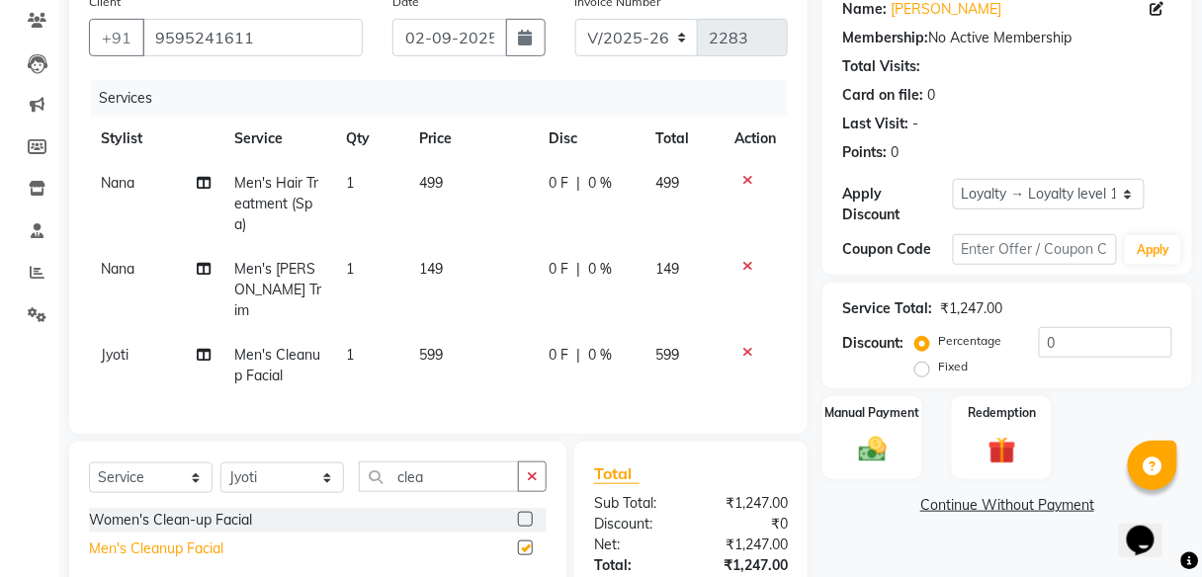
checkbox input "false"
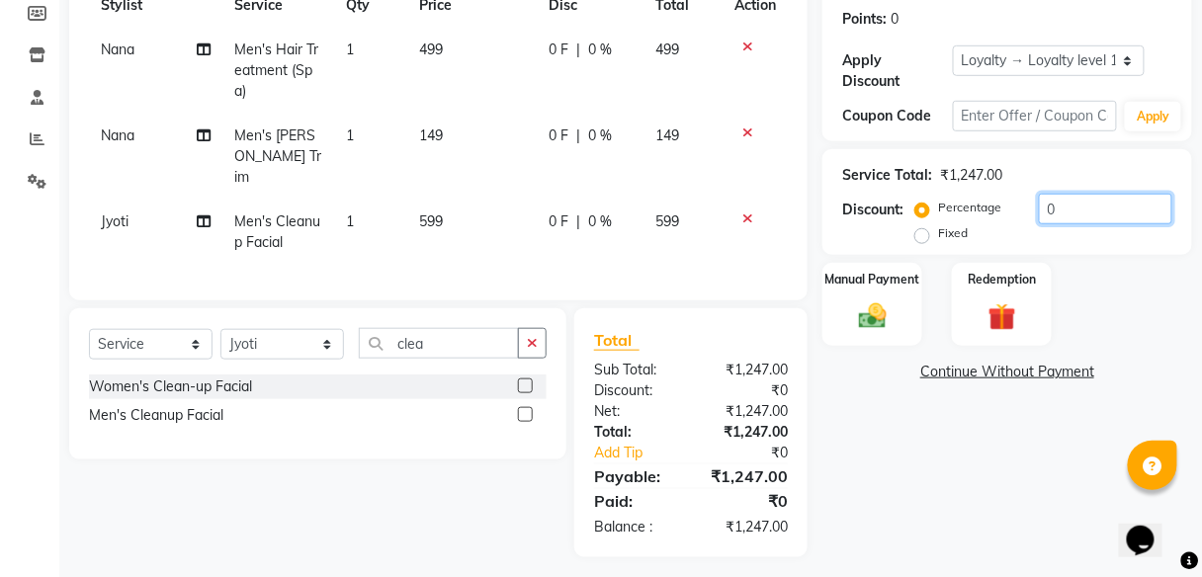
click at [1071, 208] on input "0" at bounding box center [1105, 209] width 133 height 31
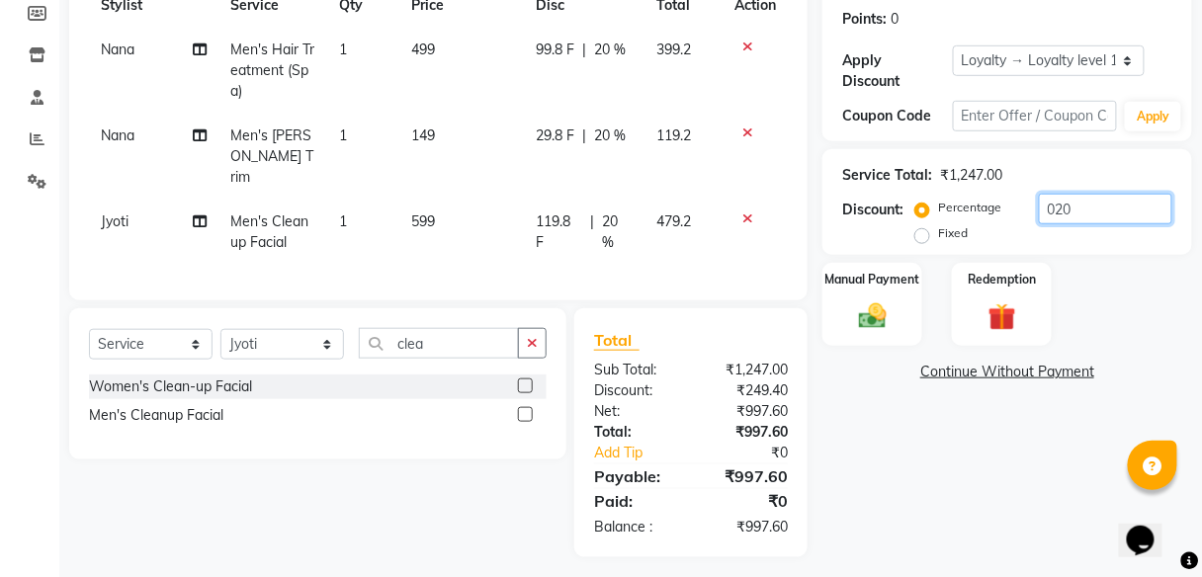
type input "020"
click at [569, 200] on td "119.8 F | 20 %" at bounding box center [585, 232] width 121 height 65
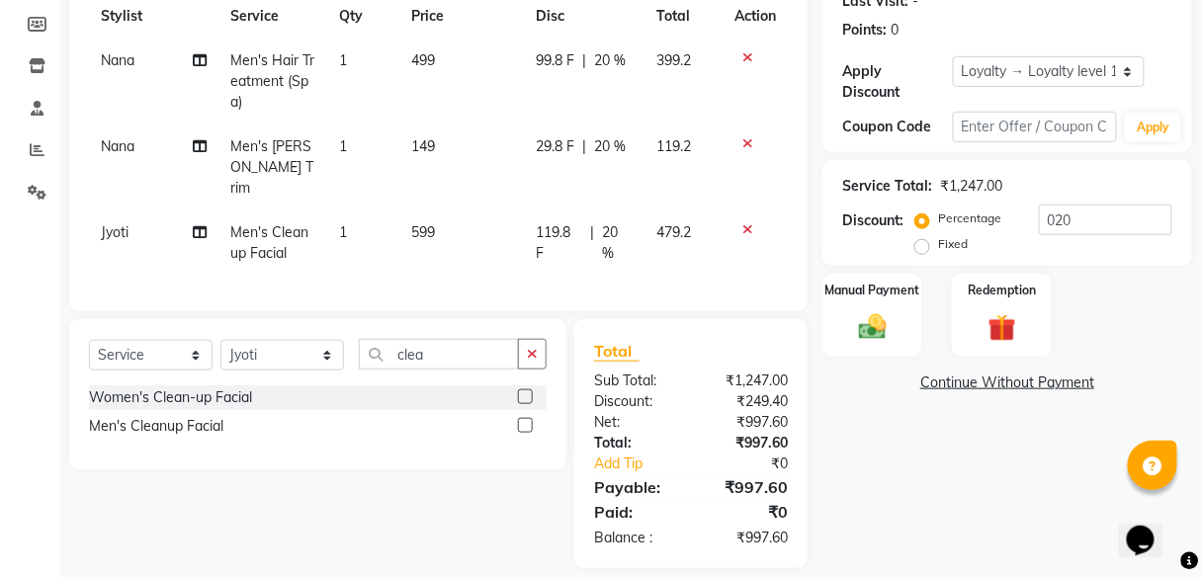
select select "89801"
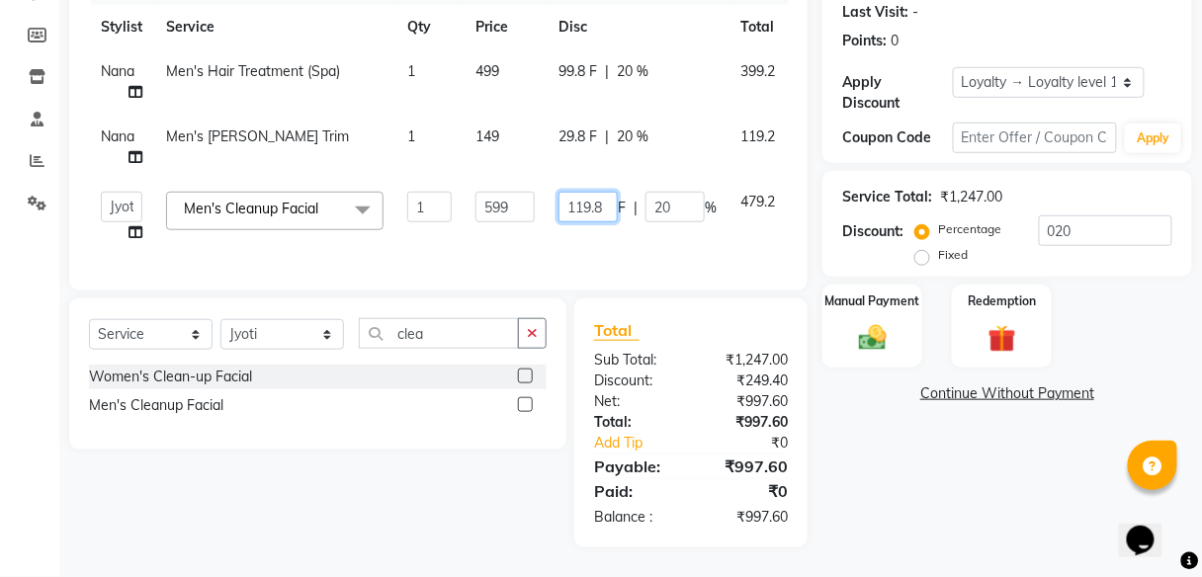
click at [608, 194] on input "119.8" at bounding box center [588, 207] width 59 height 31
type input "119"
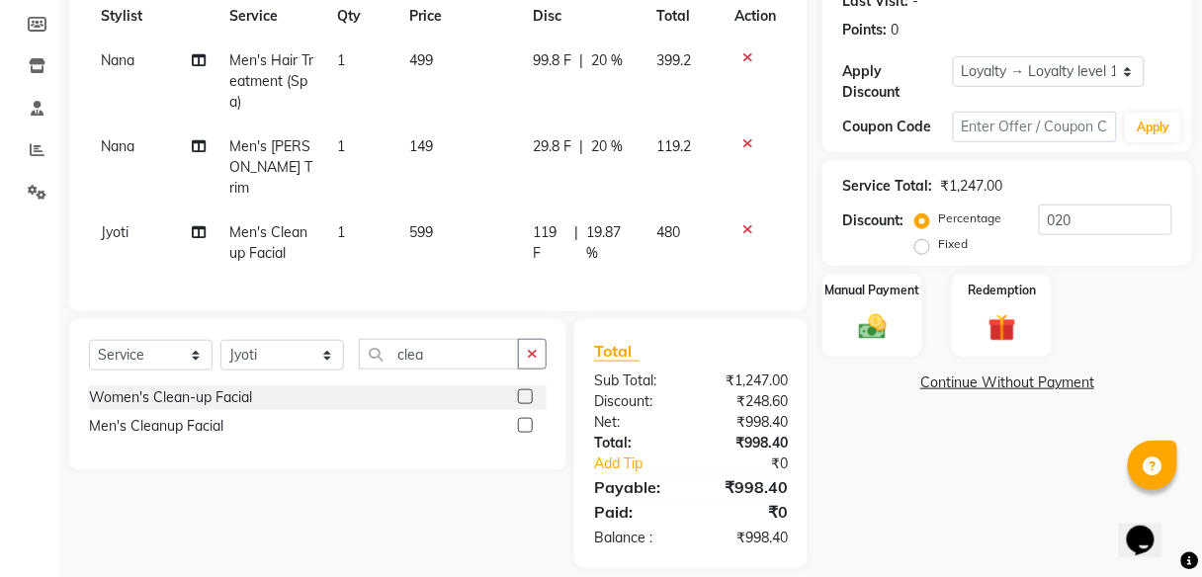
click at [585, 120] on tbody "[PERSON_NAME]'s Hair Treatment (Spa) 1 499 99.8 F | 20 % 399.2 Nana Men's [PERS…" at bounding box center [438, 157] width 699 height 237
click at [564, 146] on span "29.8 F" at bounding box center [552, 146] width 39 height 21
select select "59551"
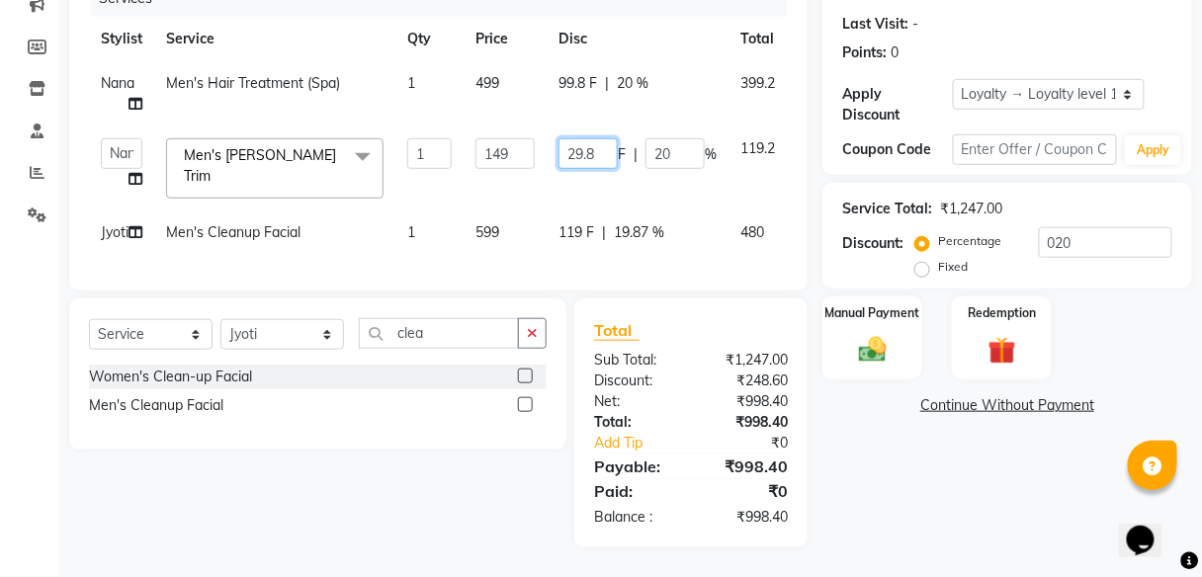
click at [600, 138] on input "29.8" at bounding box center [588, 153] width 59 height 31
type input "29"
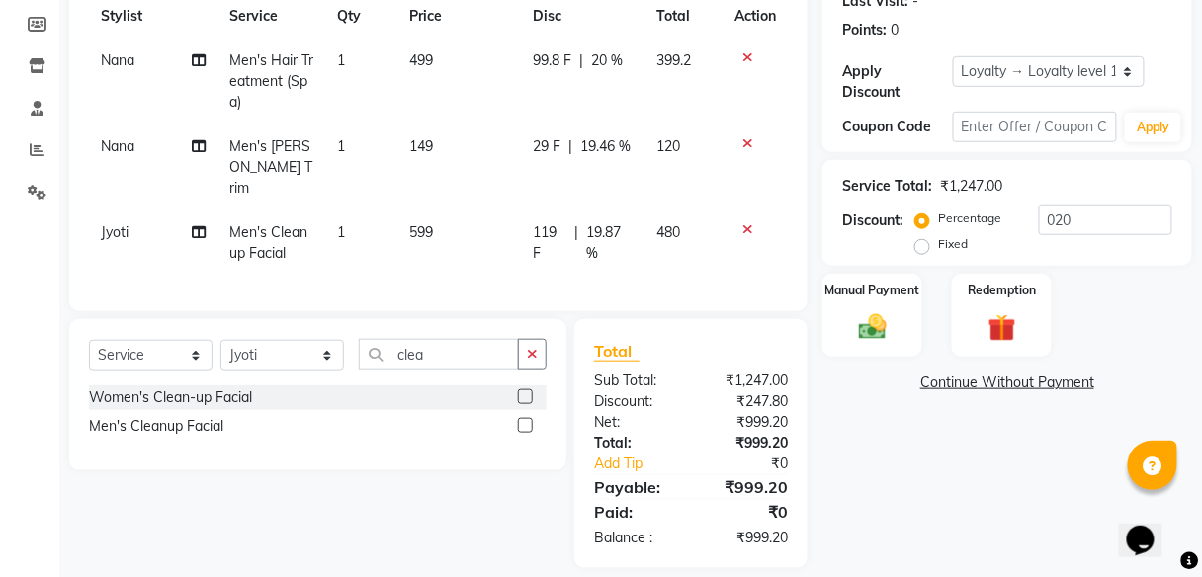
click at [680, 84] on tr "[PERSON_NAME]'s Hair Treatment (Spa) 1 499 99.8 F | 20 % 399.2" at bounding box center [438, 82] width 699 height 86
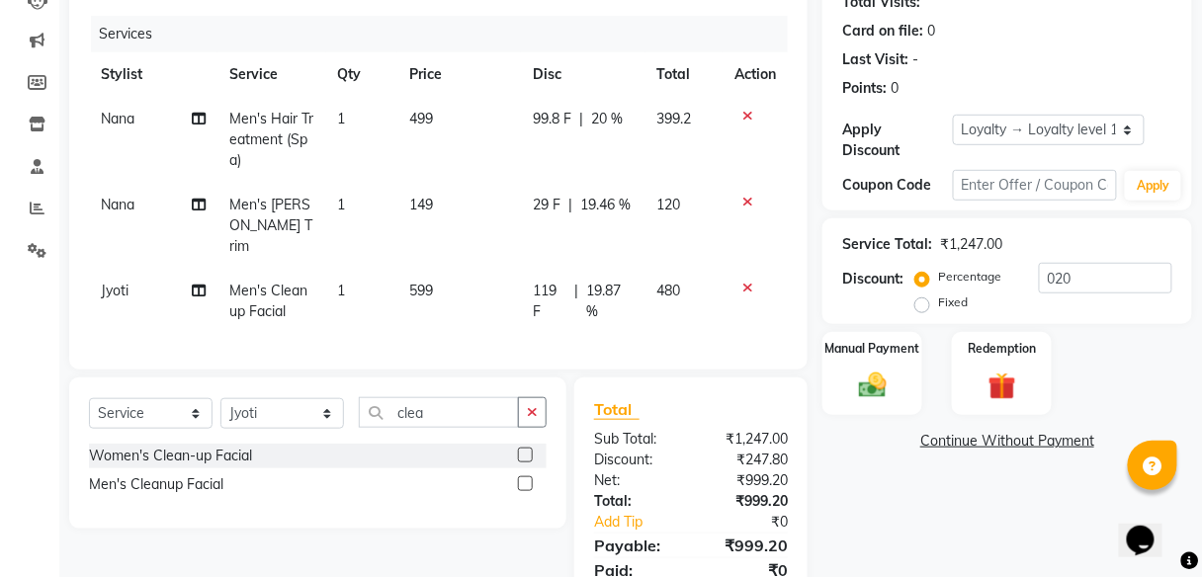
scroll to position [229, 0]
click at [552, 116] on span "99.8 F" at bounding box center [552, 119] width 39 height 21
select select "59551"
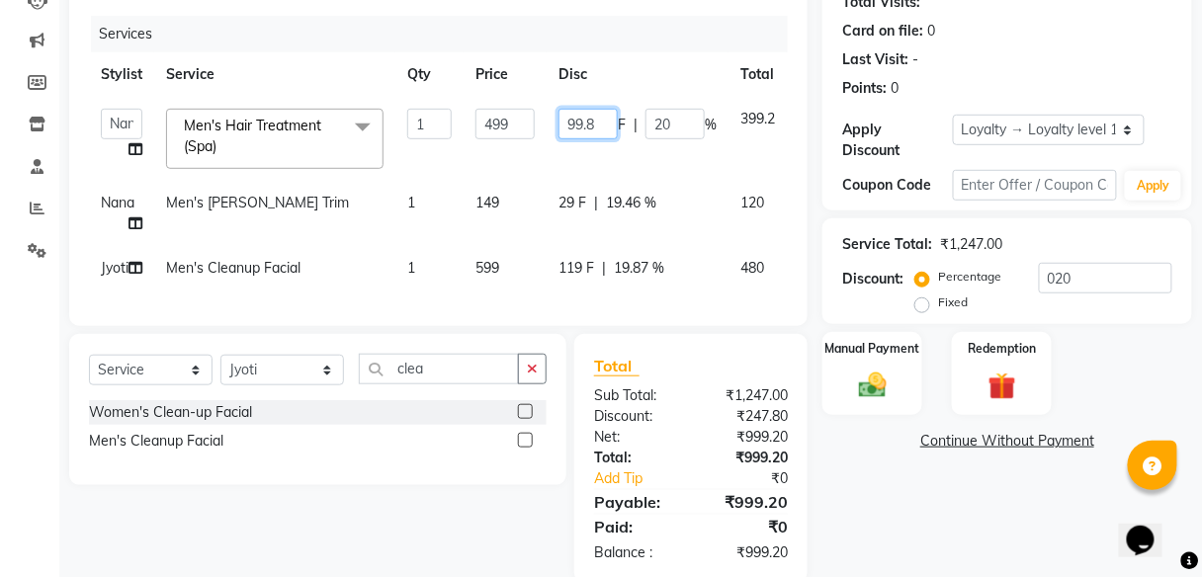
click at [602, 120] on input "99.8" at bounding box center [588, 124] width 59 height 31
type input "99"
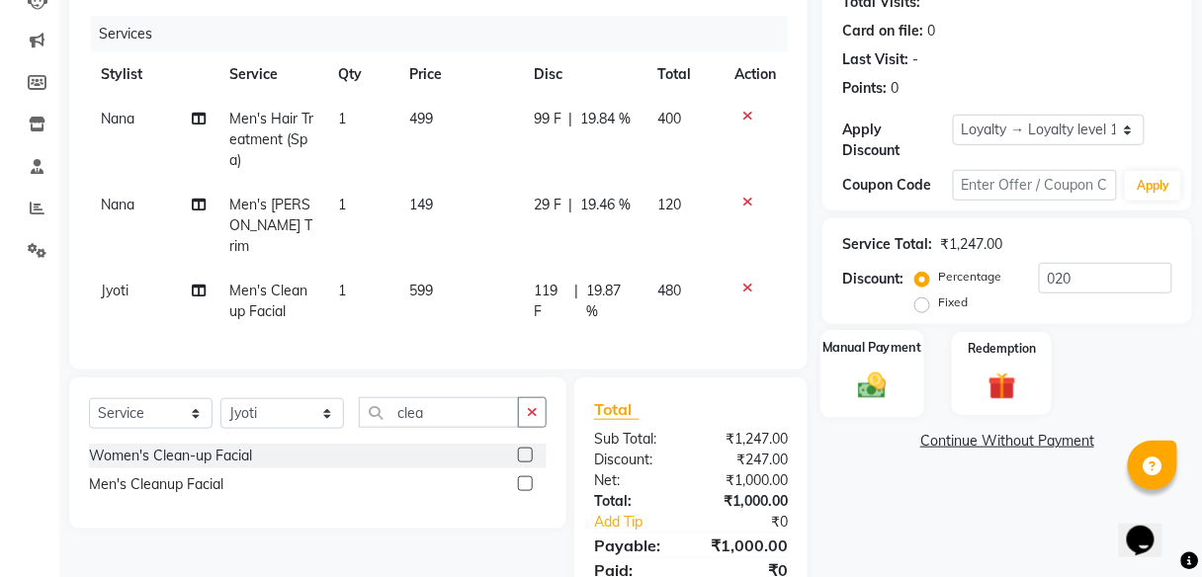
click at [871, 377] on img at bounding box center [872, 386] width 46 height 34
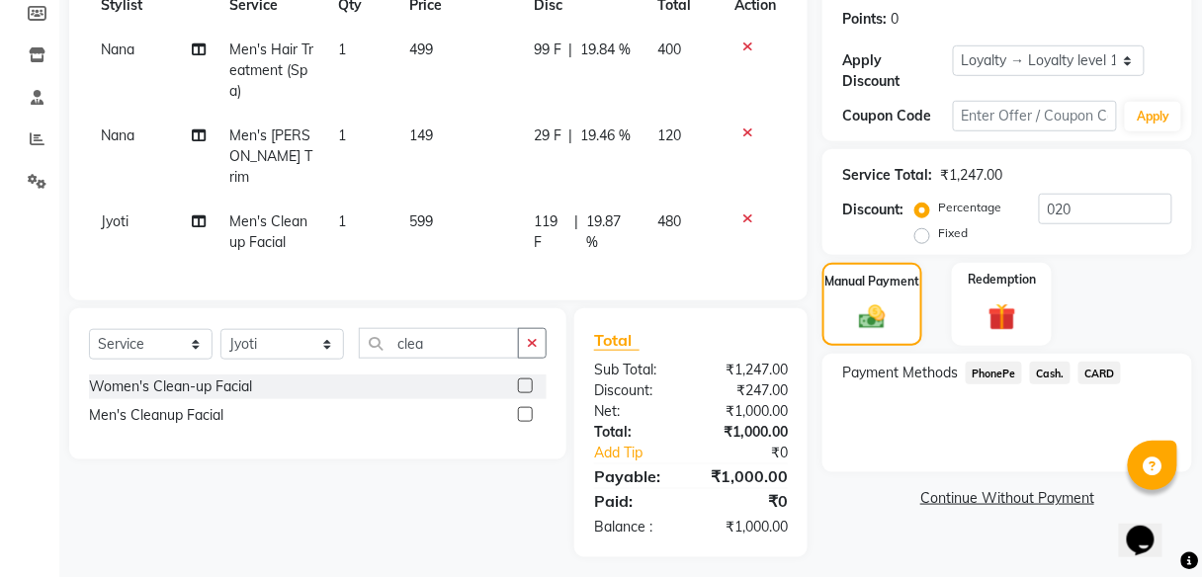
scroll to position [298, 0]
click at [1052, 373] on span "Cash." at bounding box center [1050, 374] width 41 height 23
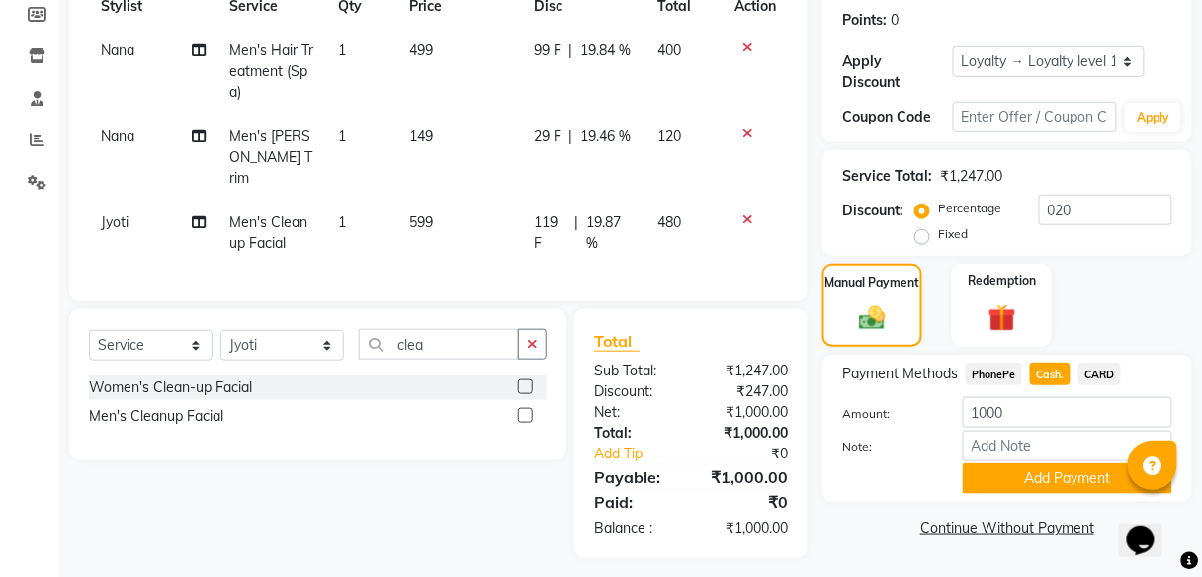
scroll to position [299, 0]
click at [1047, 473] on button "Add Payment" at bounding box center [1068, 478] width 210 height 31
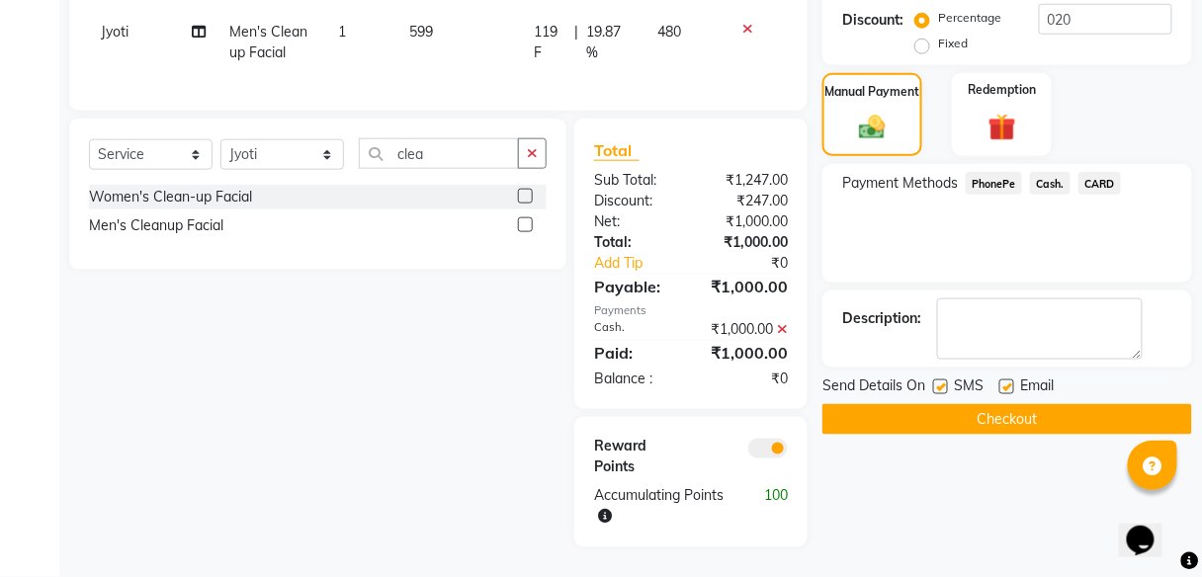
scroll to position [498, 0]
click at [1021, 409] on button "Checkout" at bounding box center [1008, 419] width 370 height 31
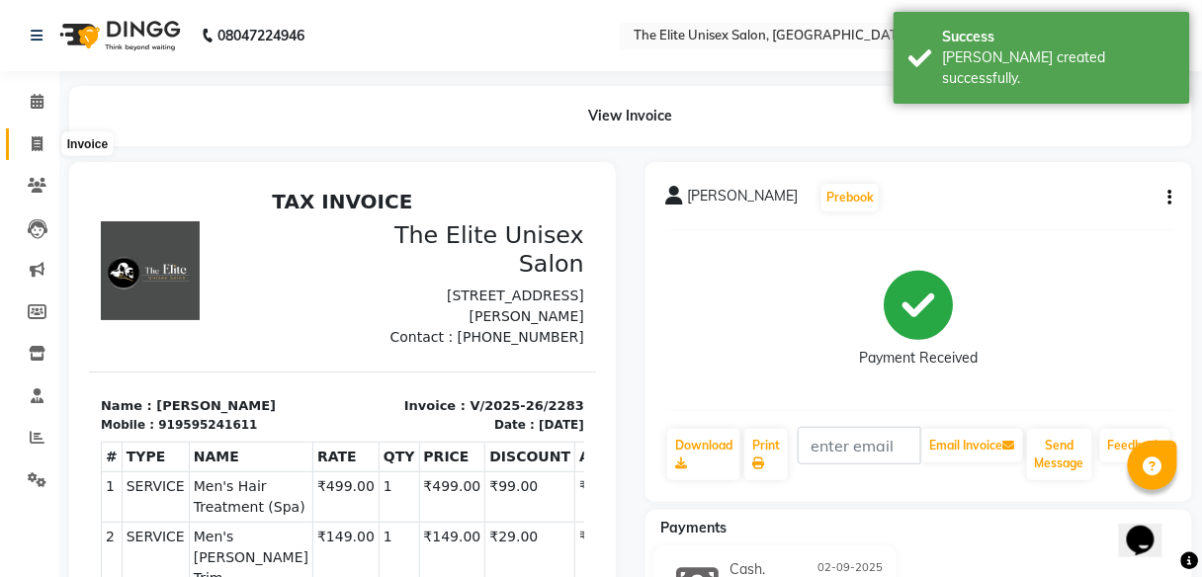
click at [27, 147] on span at bounding box center [37, 144] width 35 height 23
select select "service"
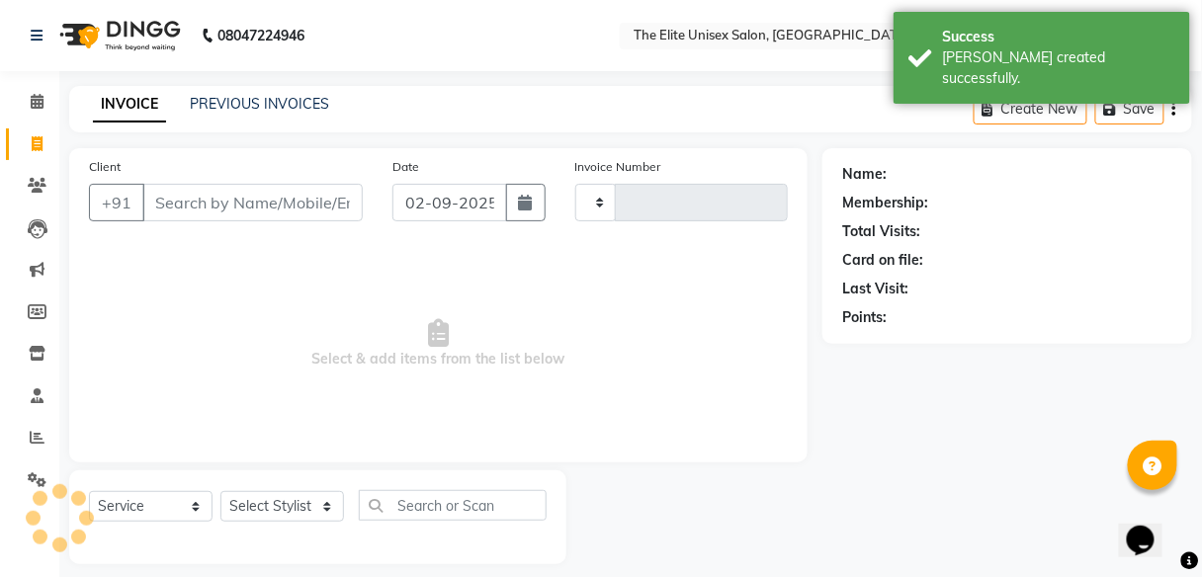
type input "2284"
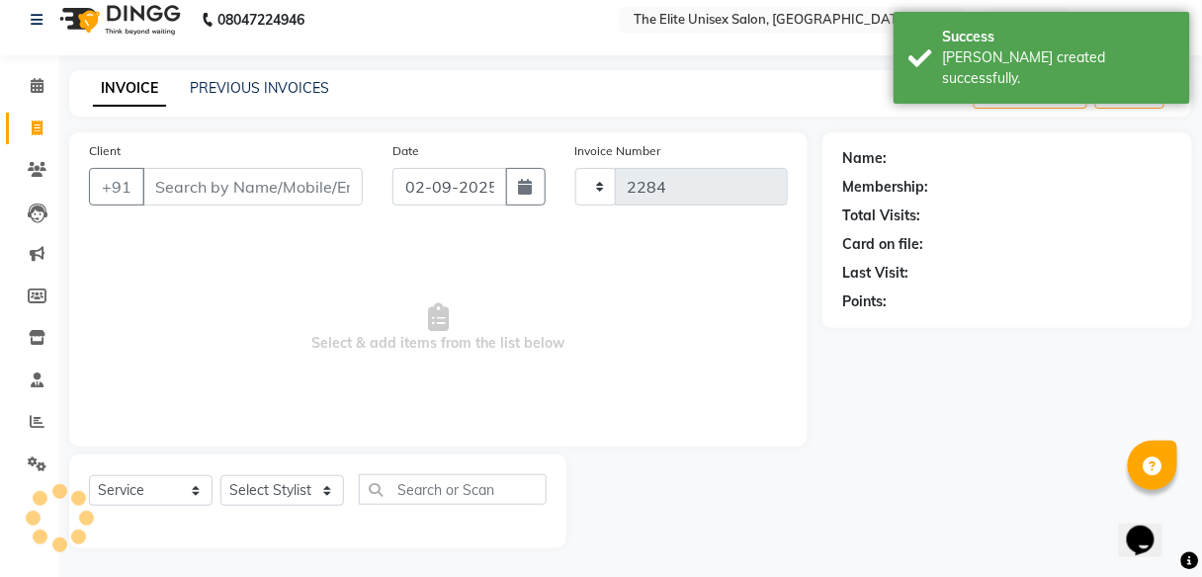
select select "7086"
click at [176, 190] on input "Client" at bounding box center [252, 187] width 220 height 38
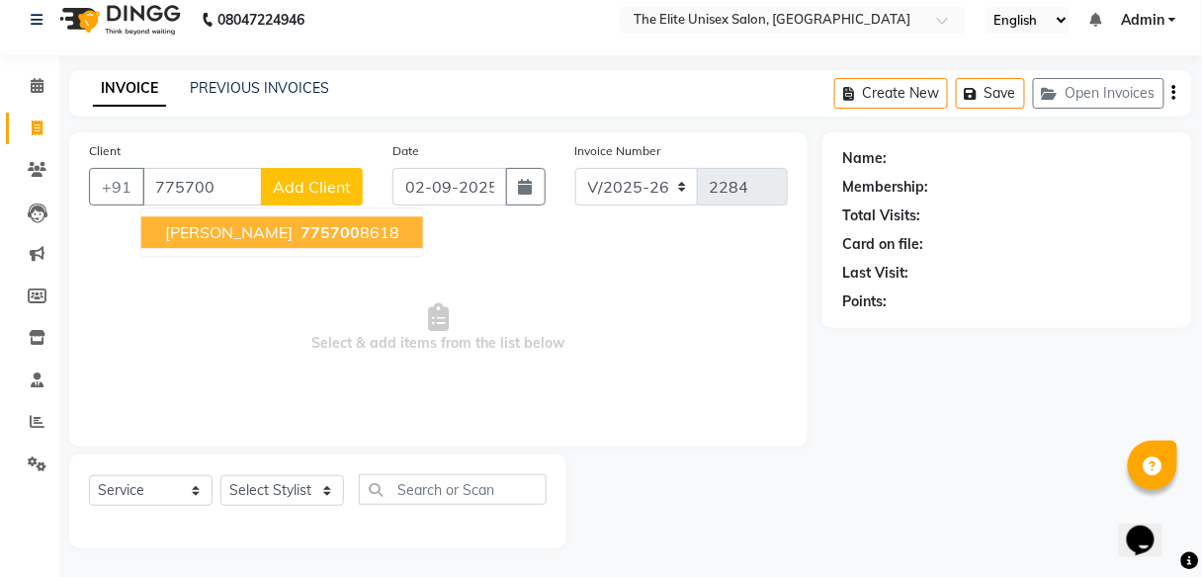
type input "775700"
click at [263, 91] on link "PREVIOUS INVOICES" at bounding box center [259, 88] width 139 height 18
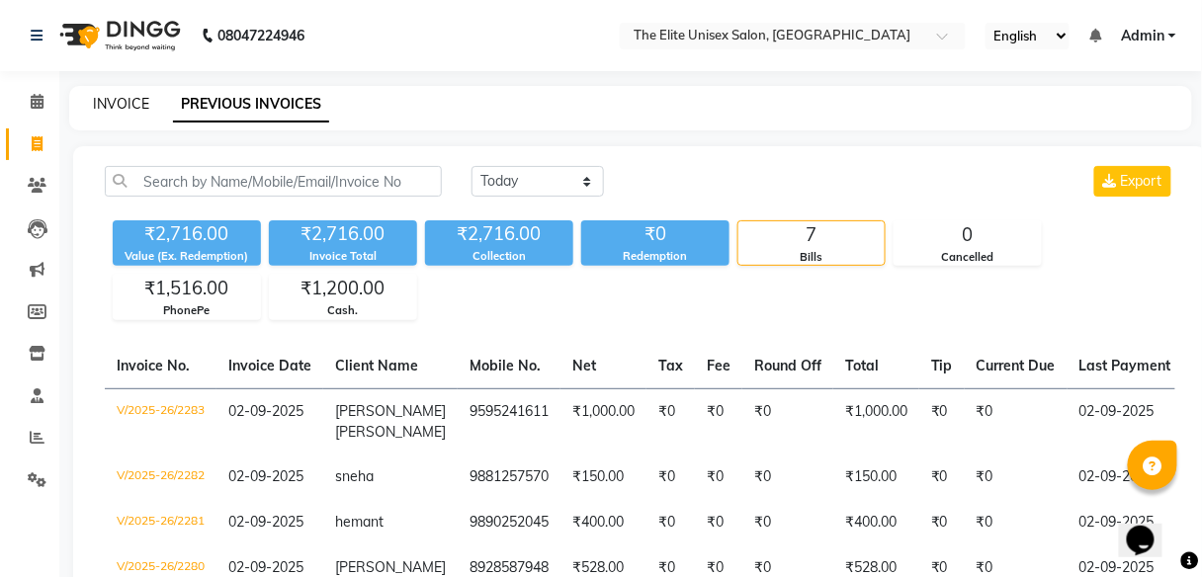
click at [107, 100] on link "INVOICE" at bounding box center [121, 104] width 56 height 18
select select "service"
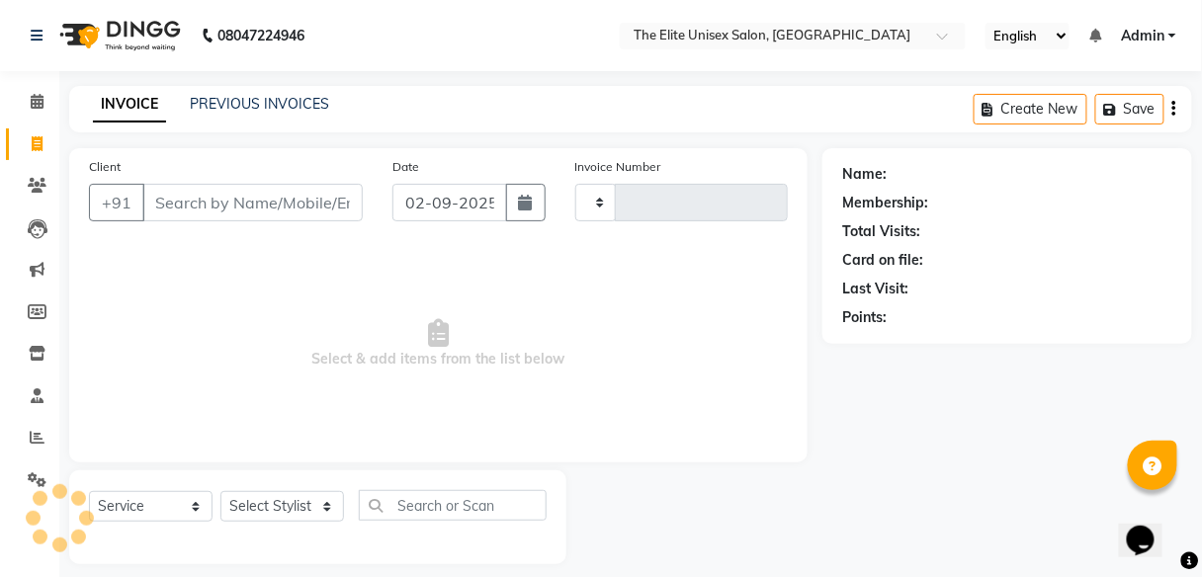
type input "2284"
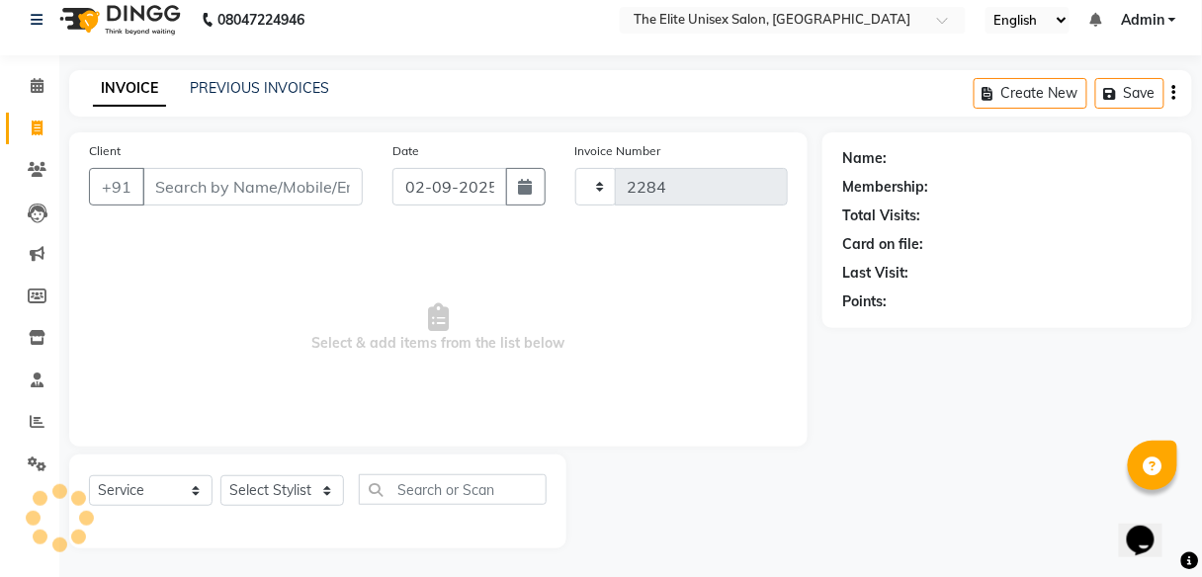
select select "7086"
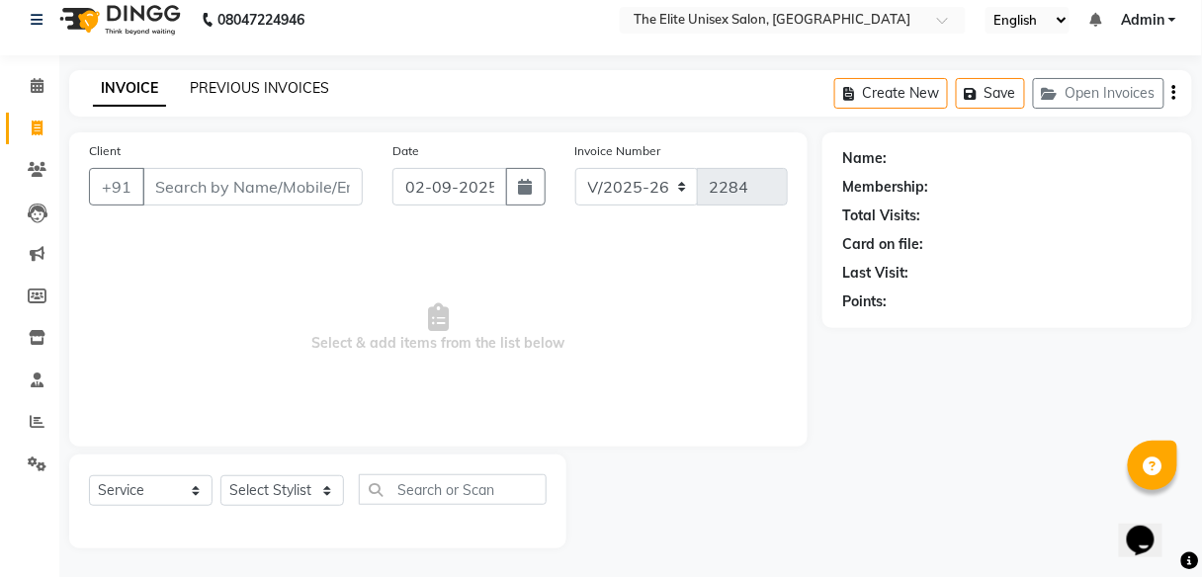
click at [269, 83] on link "PREVIOUS INVOICES" at bounding box center [259, 88] width 139 height 18
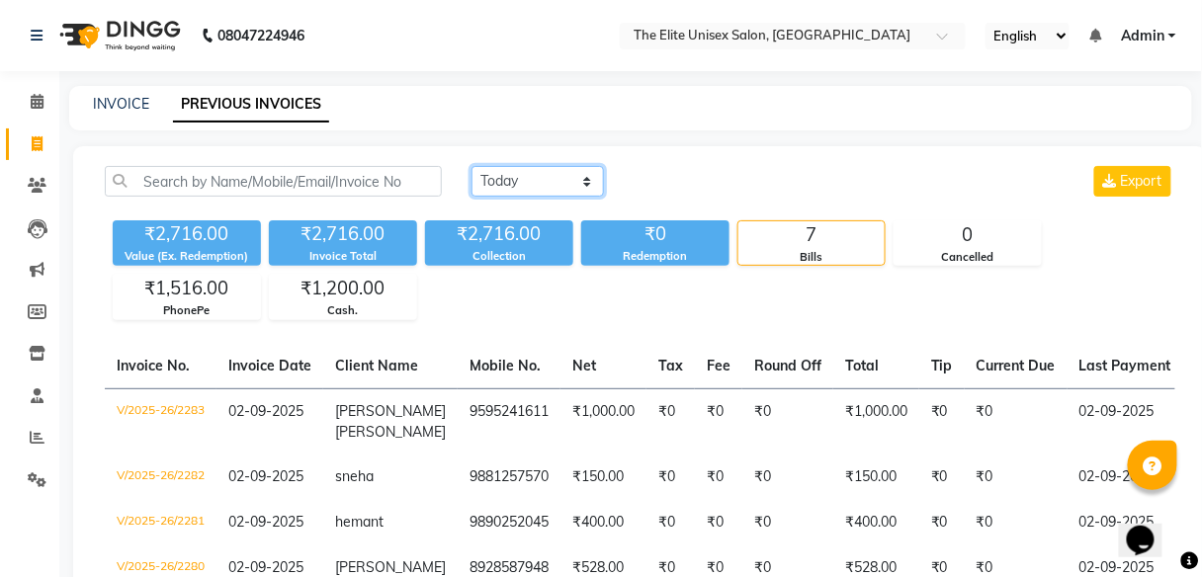
click at [557, 179] on select "[DATE] [DATE] Custom Range" at bounding box center [538, 181] width 132 height 31
select select "range"
click at [472, 166] on select "[DATE] [DATE] Custom Range" at bounding box center [538, 181] width 132 height 31
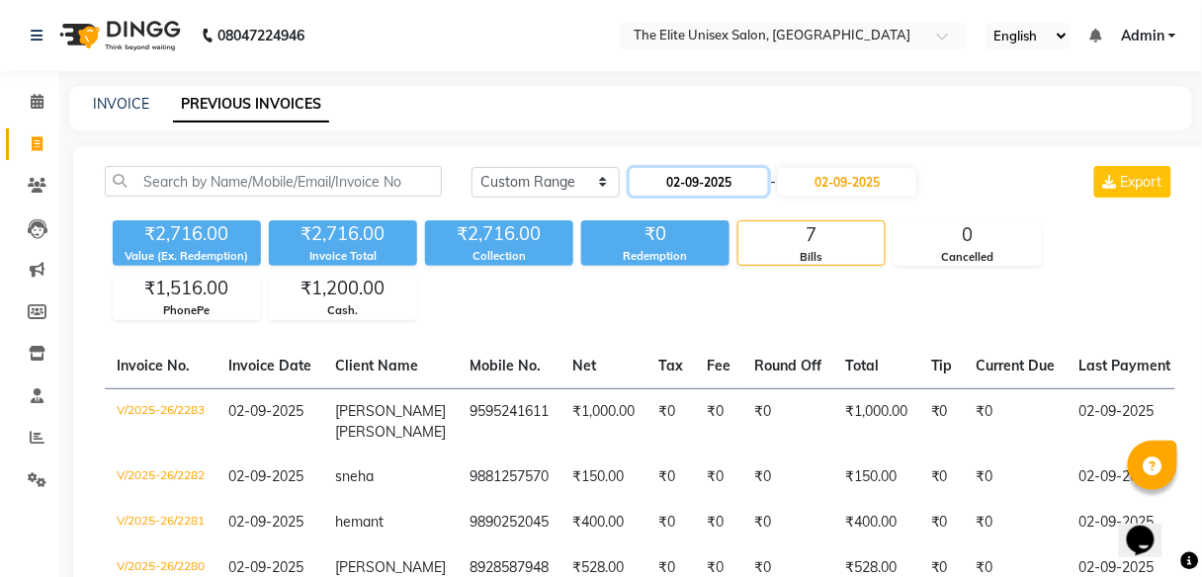
click at [688, 188] on input "02-09-2025" at bounding box center [699, 182] width 138 height 28
select select "9"
select select "2025"
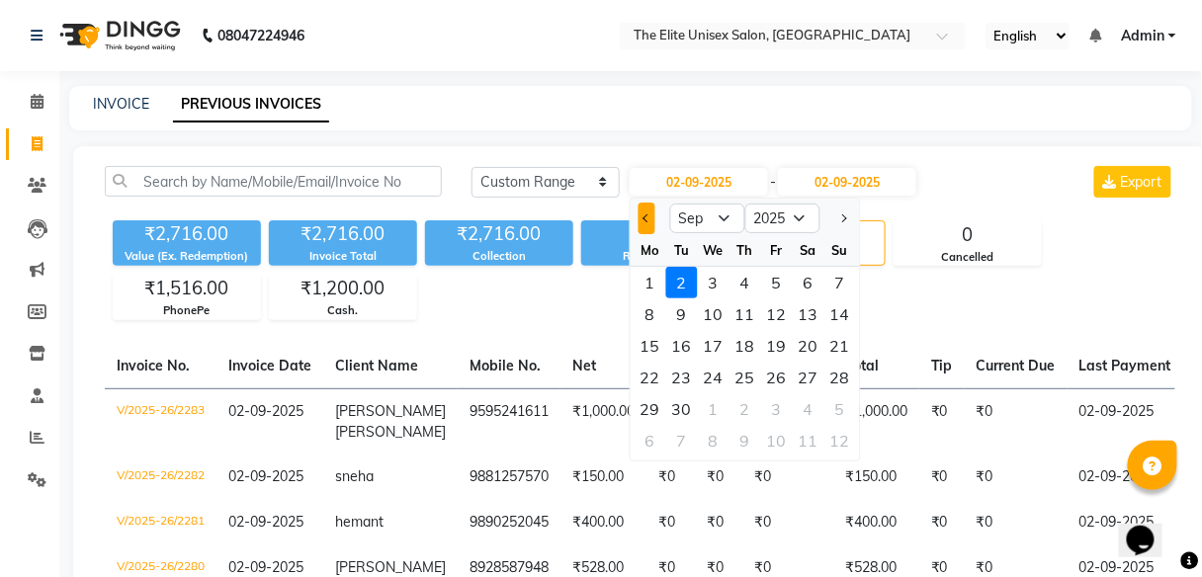
click at [650, 223] on button "Previous month" at bounding box center [647, 219] width 17 height 32
select select "8"
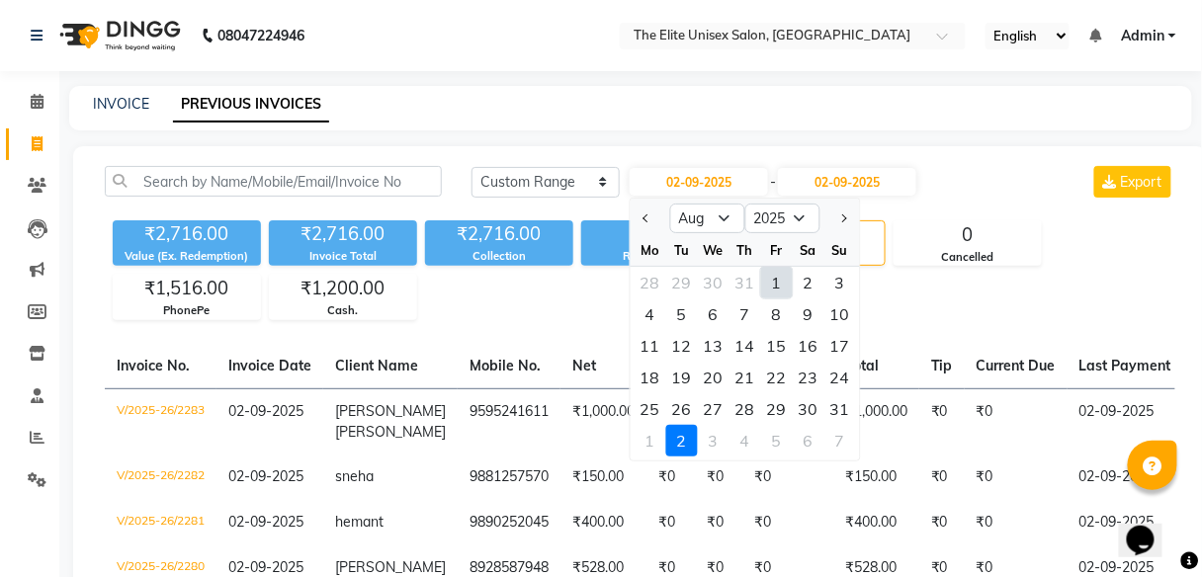
click at [783, 287] on div "1" at bounding box center [777, 283] width 32 height 32
type input "[DATE]"
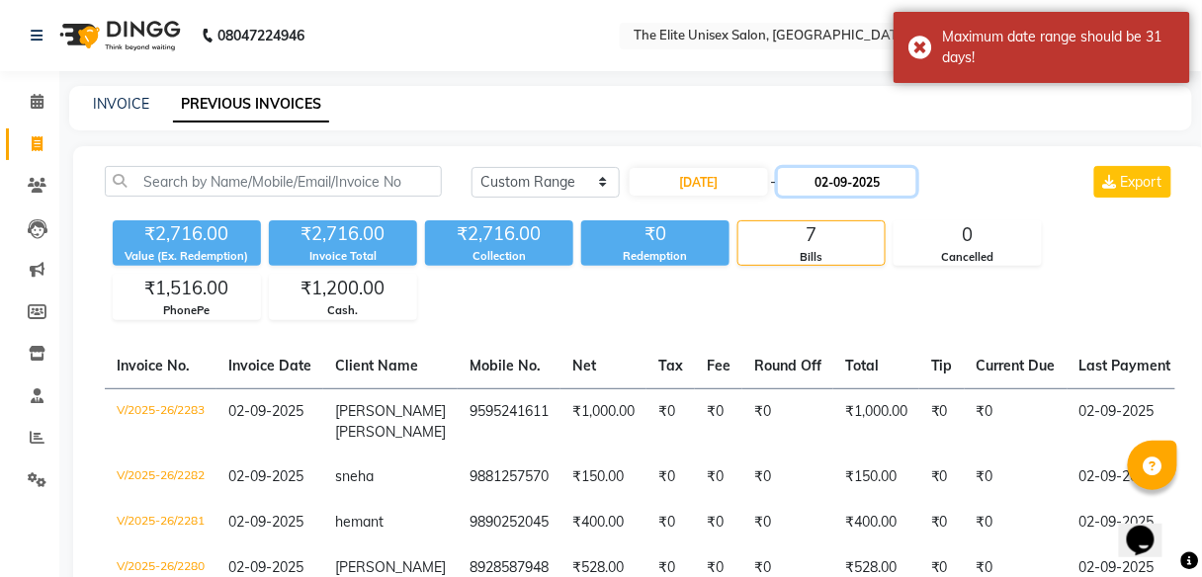
click at [848, 187] on input "02-09-2025" at bounding box center [847, 182] width 138 height 28
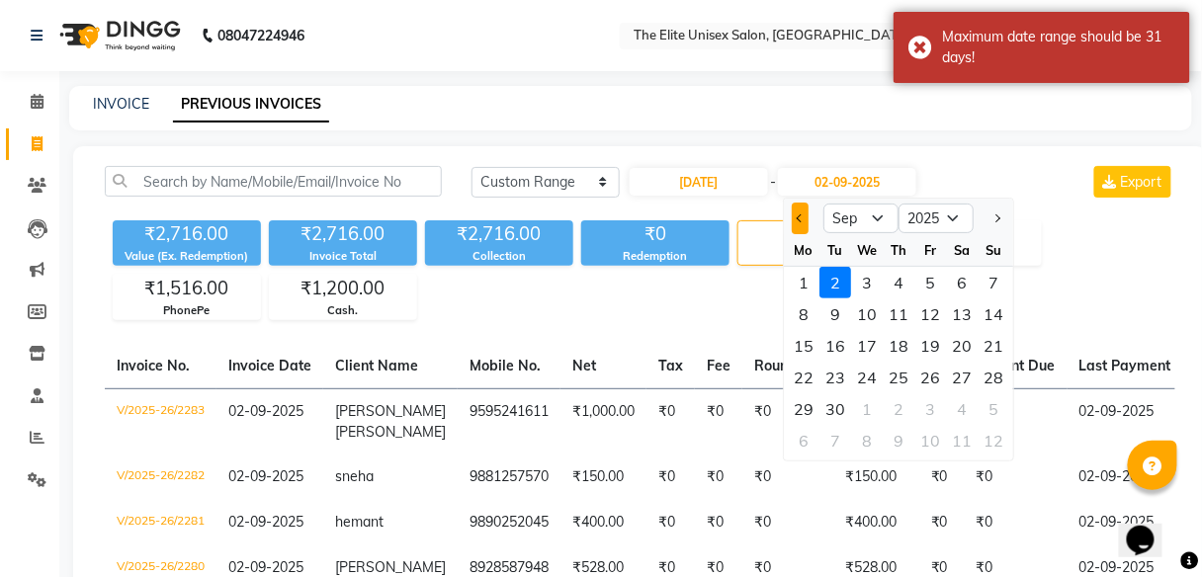
click at [803, 219] on button "Previous month" at bounding box center [800, 219] width 17 height 32
select select "8"
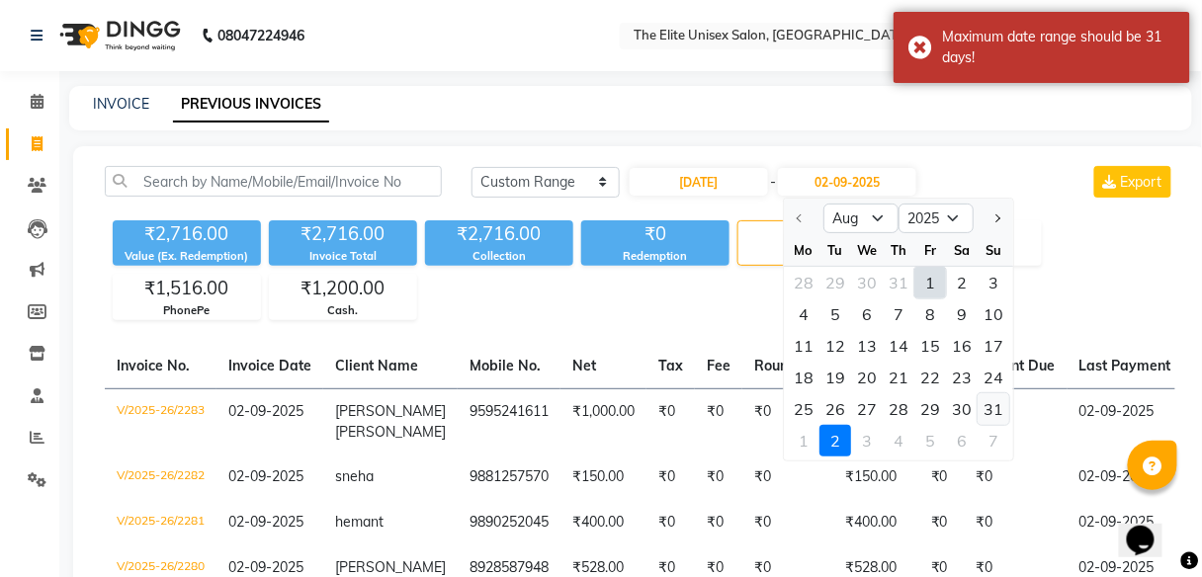
click at [985, 404] on div "31" at bounding box center [994, 409] width 32 height 32
type input "31-08-2025"
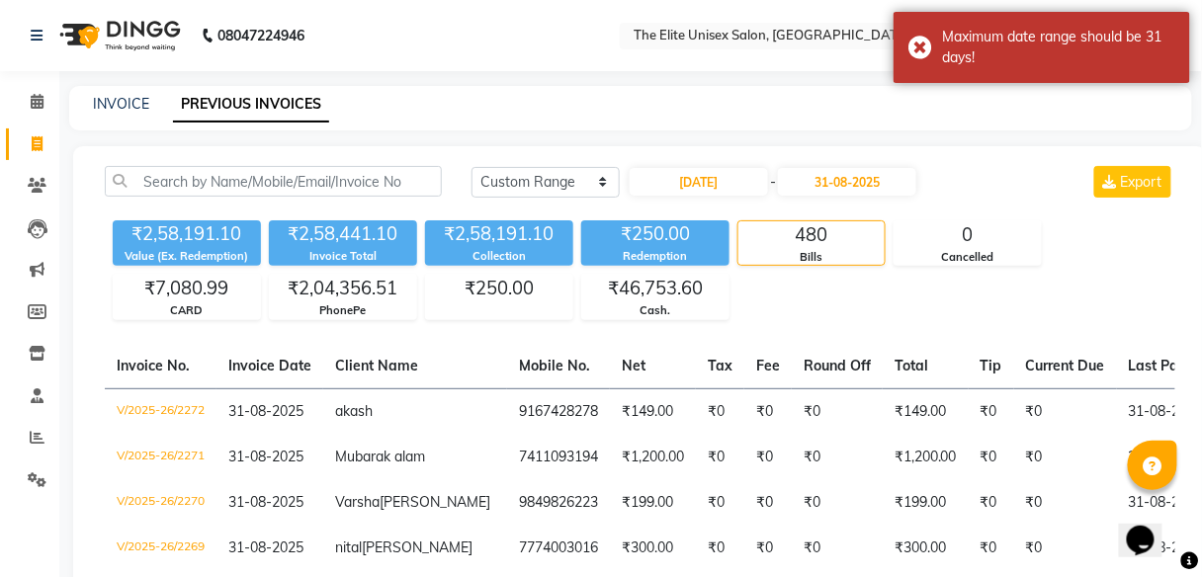
click at [1054, 276] on div "₹2,58,191.10 Value (Ex. Redemption) ₹2,58,441.10 Invoice Total ₹2,58,191.10 Col…" at bounding box center [640, 267] width 1071 height 108
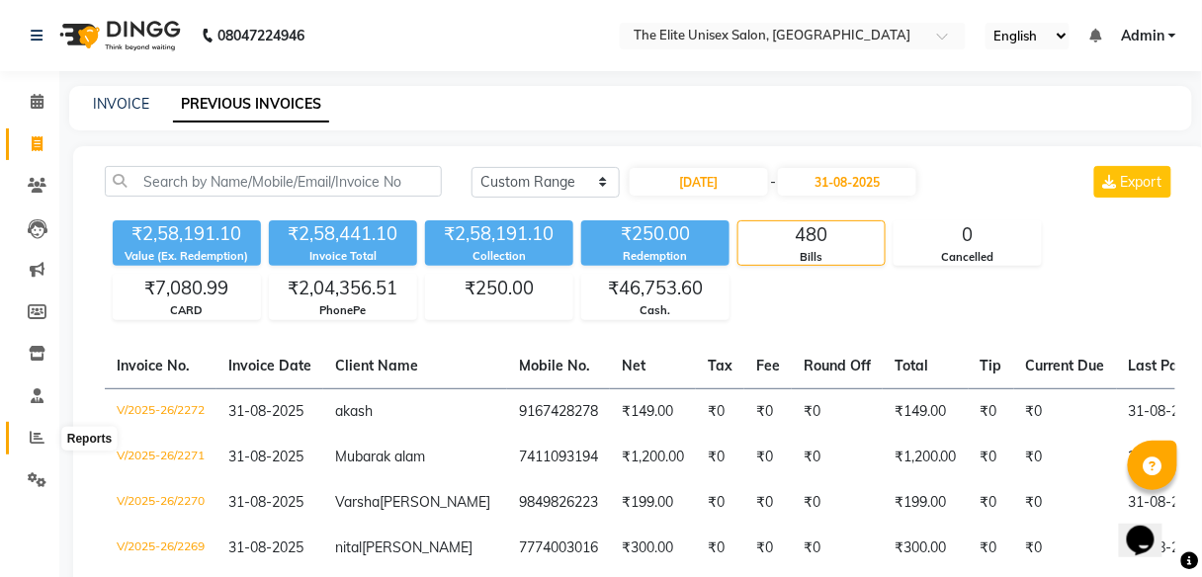
click at [31, 432] on icon at bounding box center [37, 437] width 15 height 15
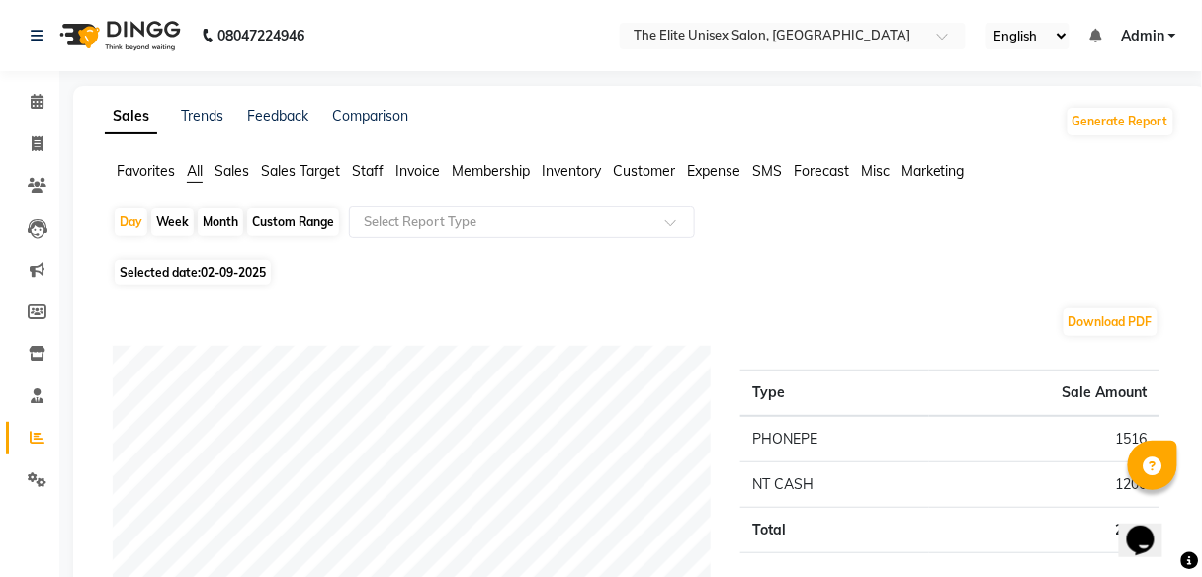
click at [365, 169] on span "Staff" at bounding box center [368, 171] width 32 height 18
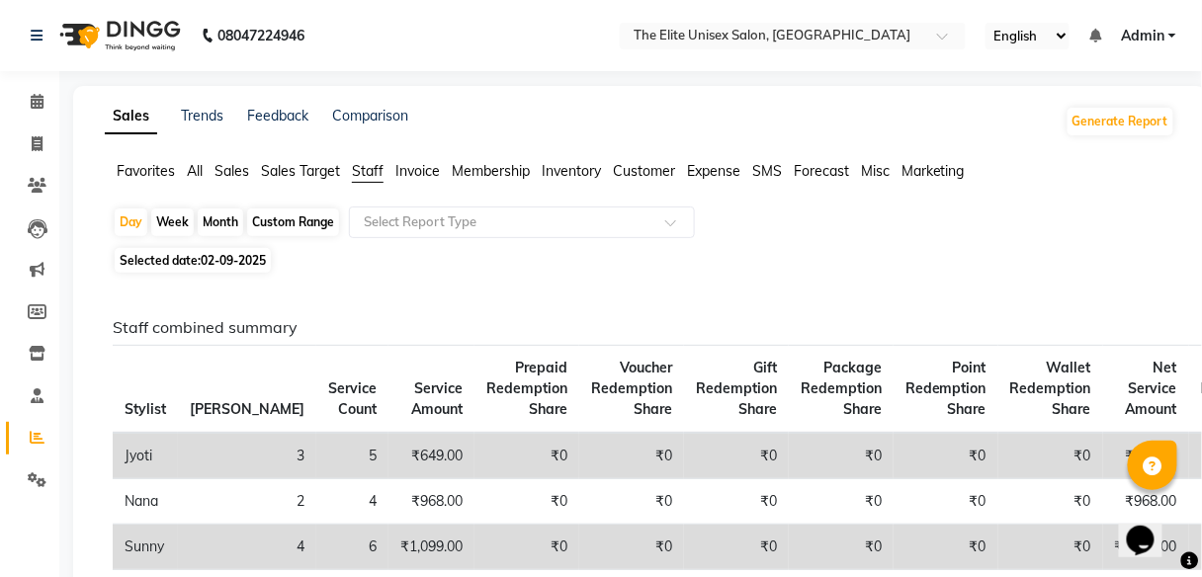
click at [191, 166] on span "All" at bounding box center [195, 171] width 16 height 18
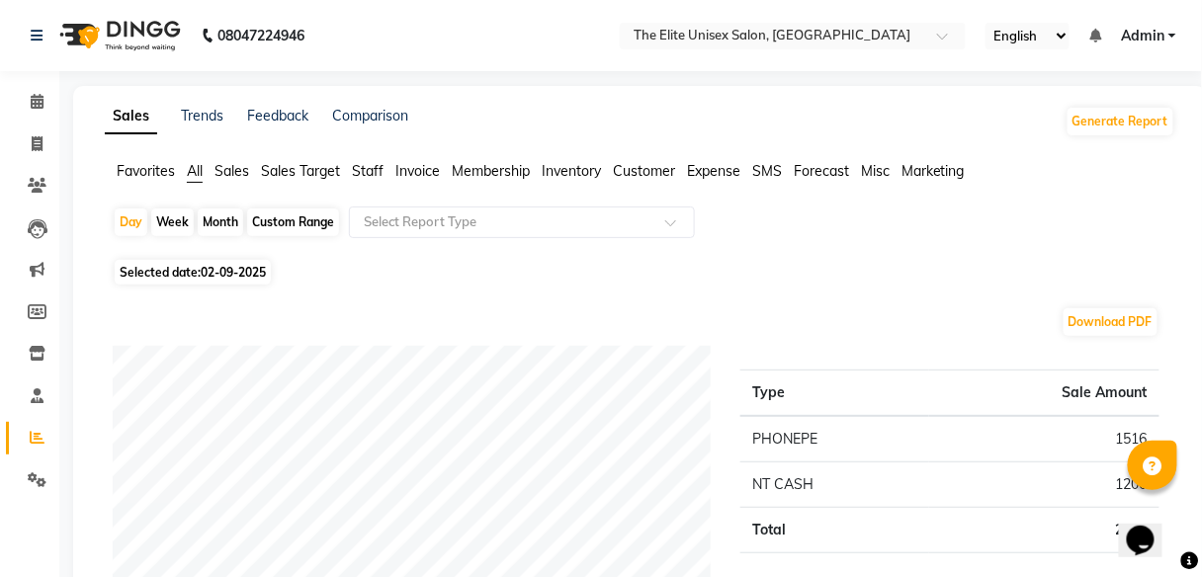
click at [302, 223] on div "Custom Range" at bounding box center [293, 223] width 92 height 28
select select "9"
select select "2025"
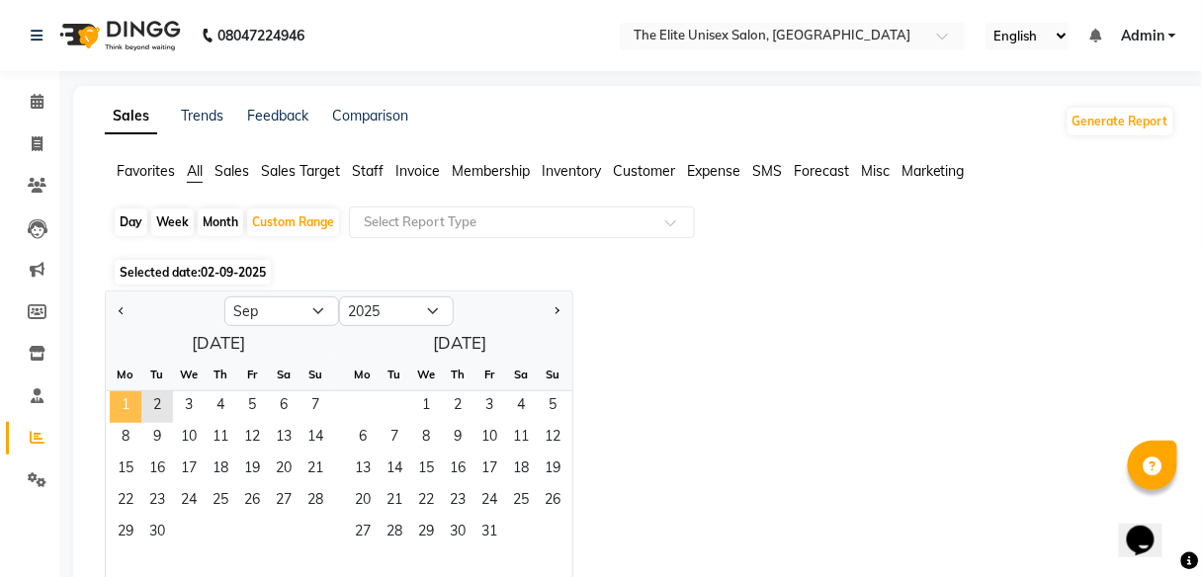
click at [130, 406] on span "1" at bounding box center [126, 408] width 32 height 32
click at [122, 303] on button "Previous month" at bounding box center [122, 312] width 16 height 32
select select "8"
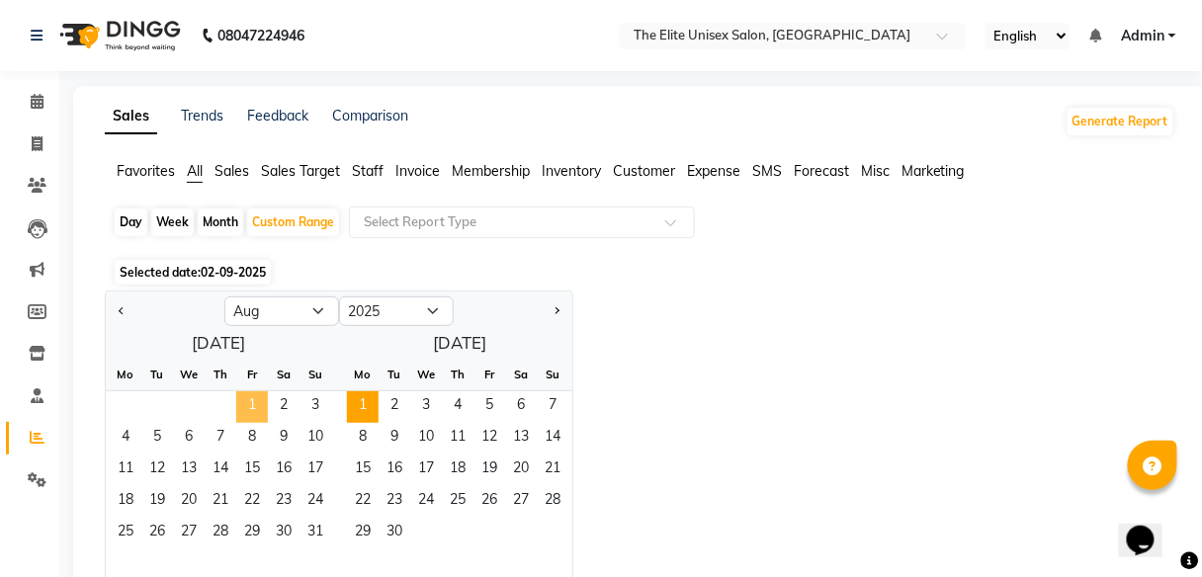
click at [253, 406] on span "1" at bounding box center [252, 408] width 32 height 32
click at [224, 221] on div "Month" at bounding box center [220, 223] width 45 height 28
select select "8"
select select "2025"
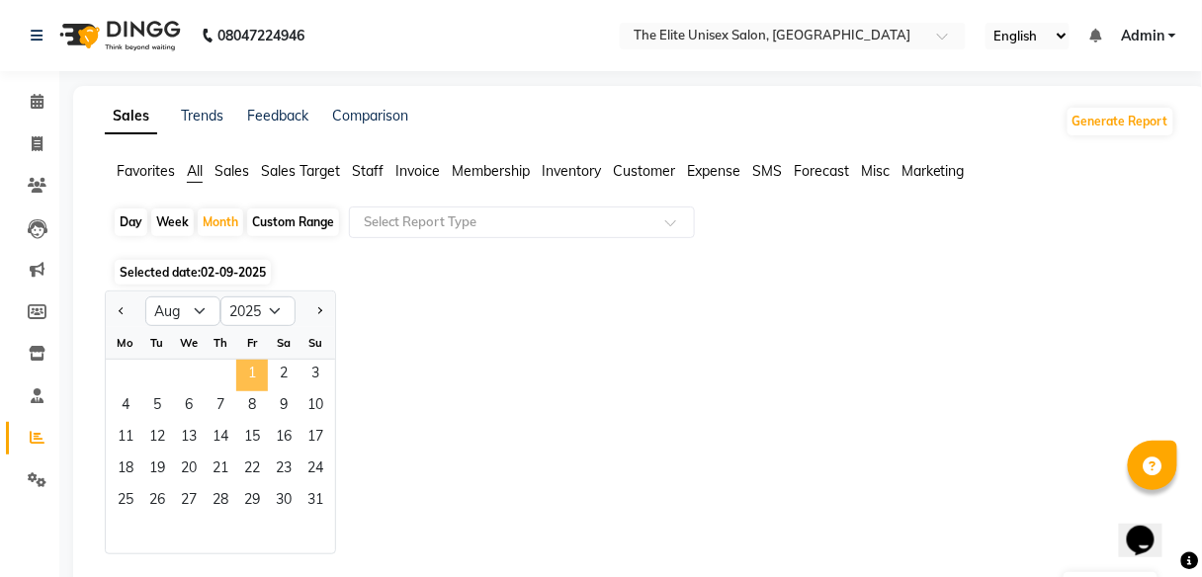
click at [243, 369] on span "1" at bounding box center [252, 376] width 32 height 32
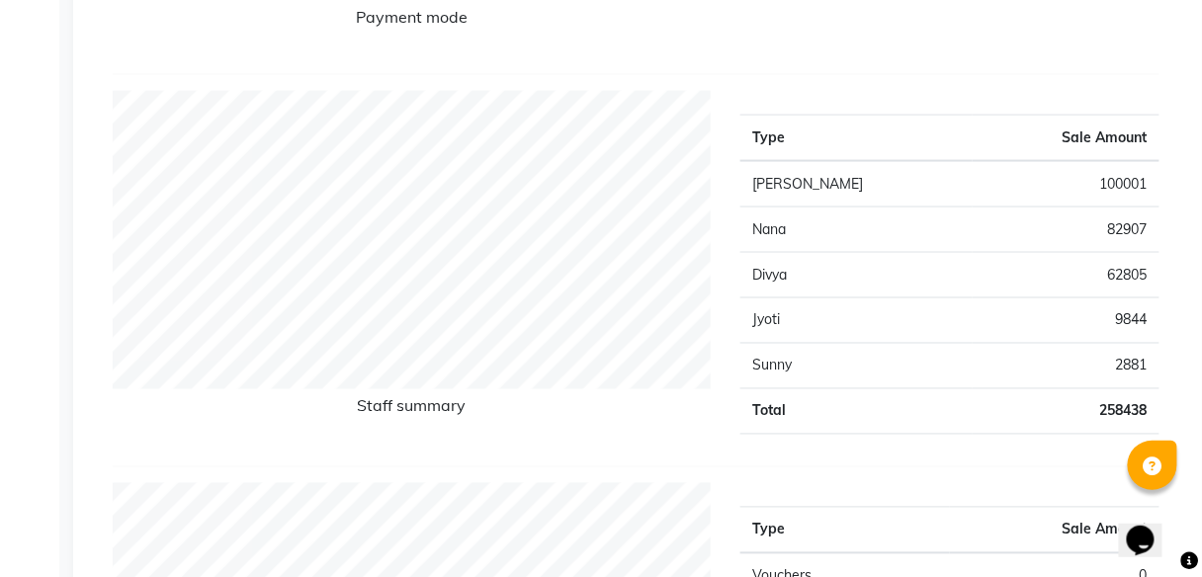
scroll to position [705, 0]
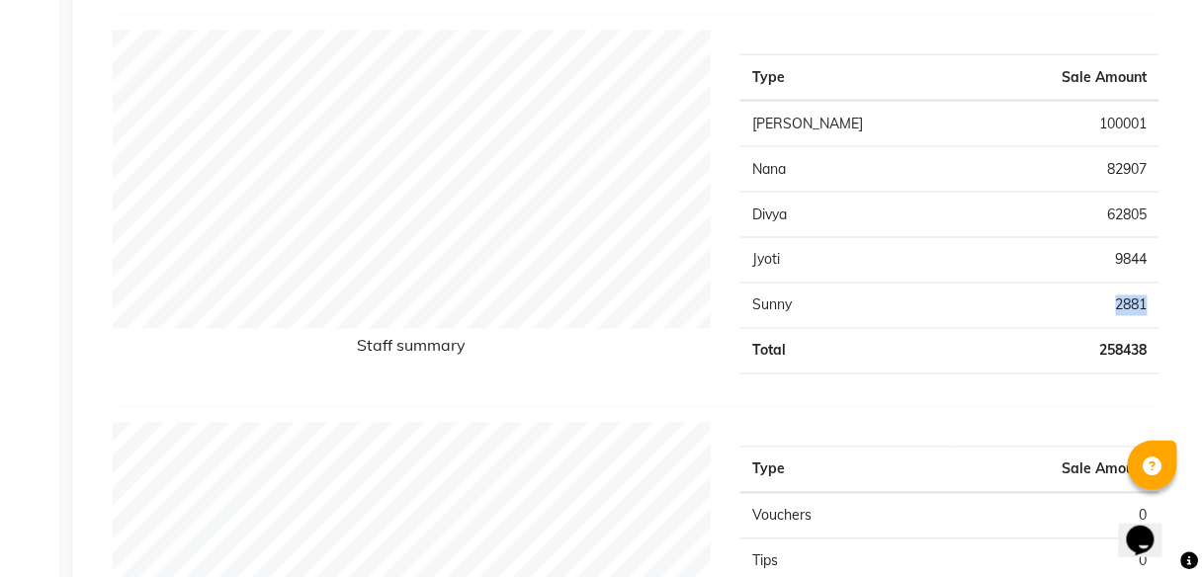
drag, startPoint x: 1116, startPoint y: 301, endPoint x: 1151, endPoint y: 296, distance: 35.0
click at [1151, 296] on td "2881" at bounding box center [1066, 306] width 187 height 45
click at [659, 375] on div "Staff summary" at bounding box center [412, 211] width 628 height 360
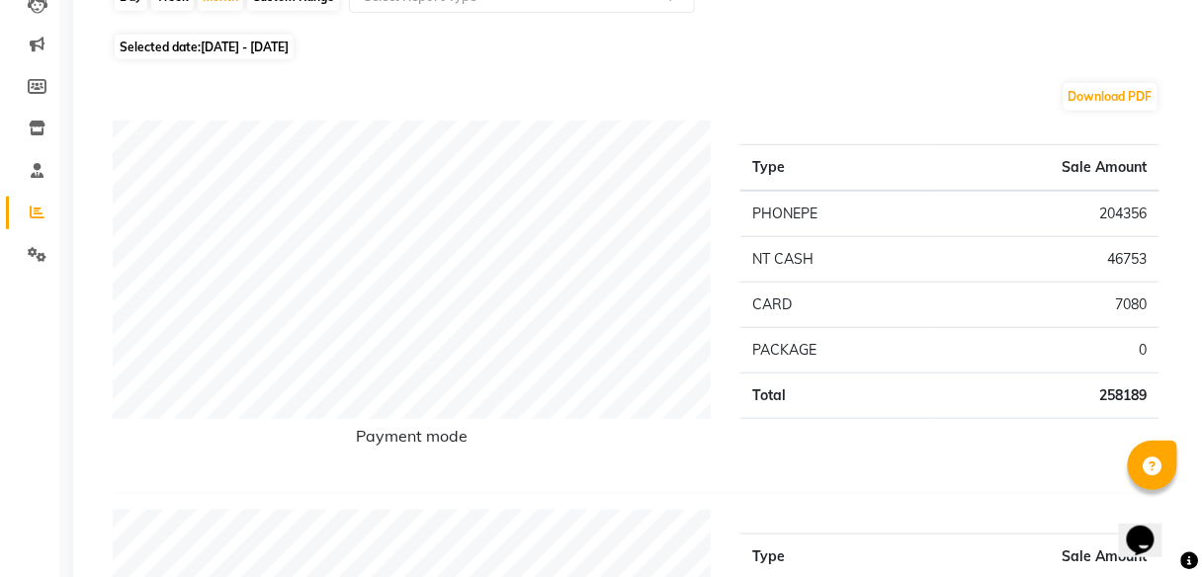
scroll to position [0, 0]
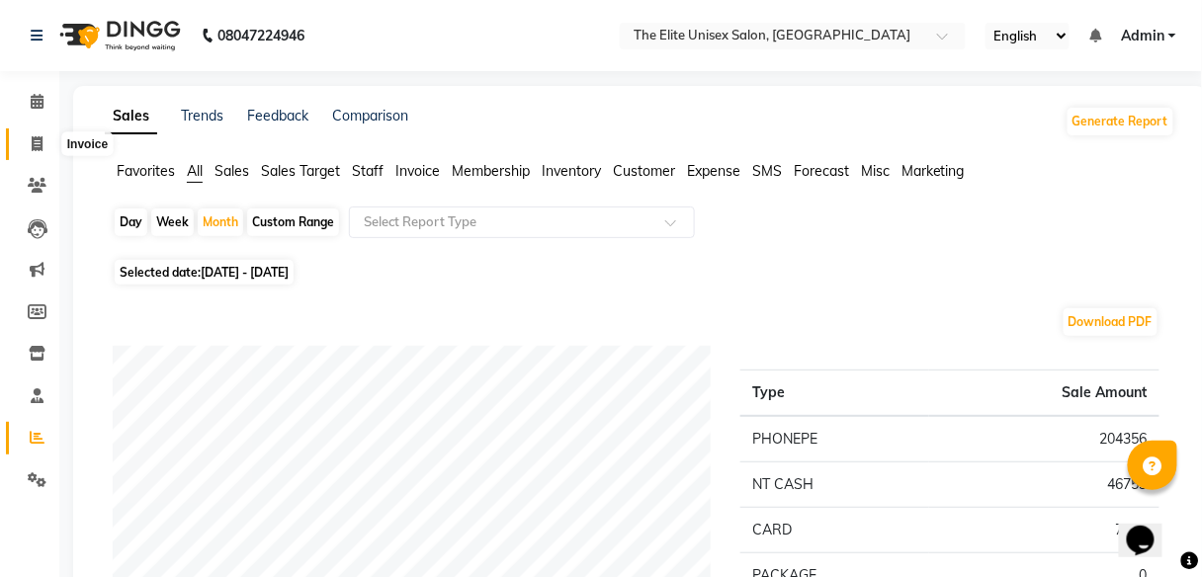
click at [39, 144] on icon at bounding box center [37, 143] width 11 height 15
select select "7086"
select select "service"
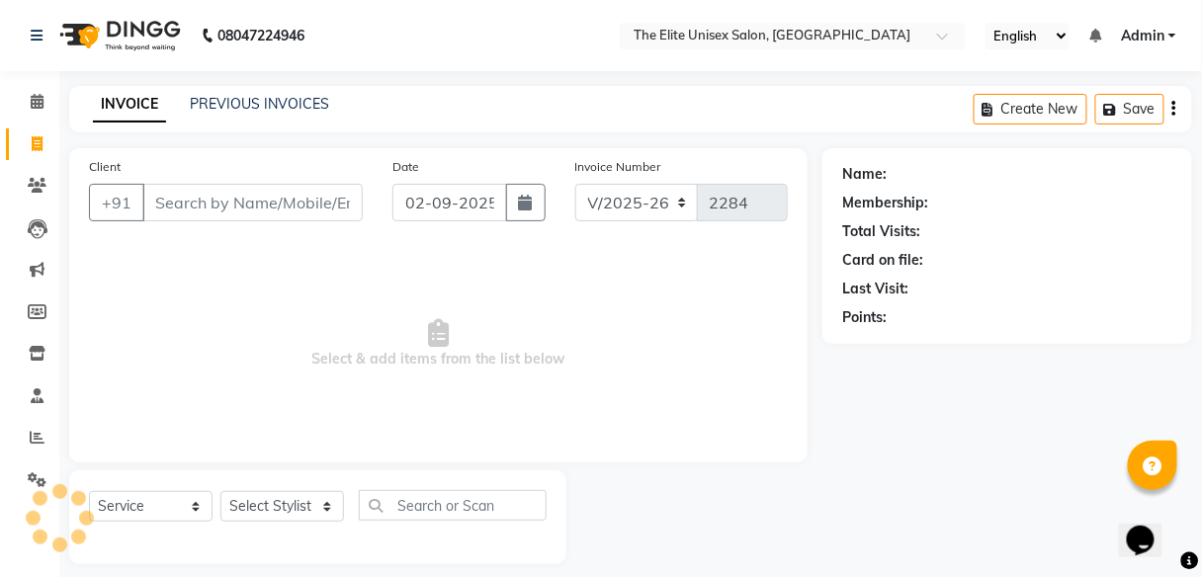
scroll to position [16, 0]
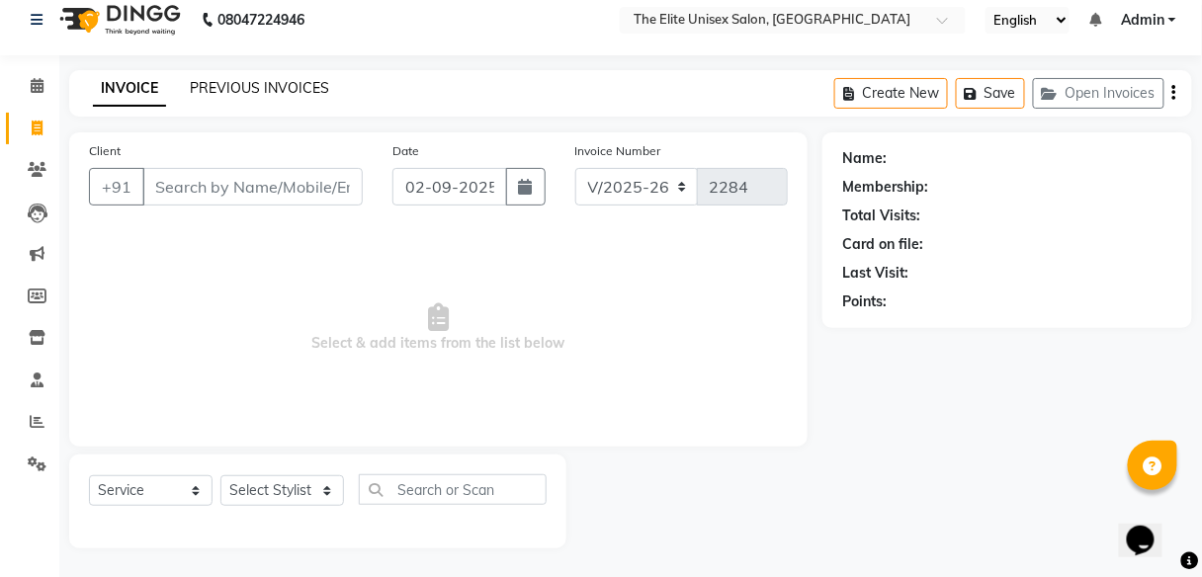
click at [247, 81] on link "PREVIOUS INVOICES" at bounding box center [259, 88] width 139 height 18
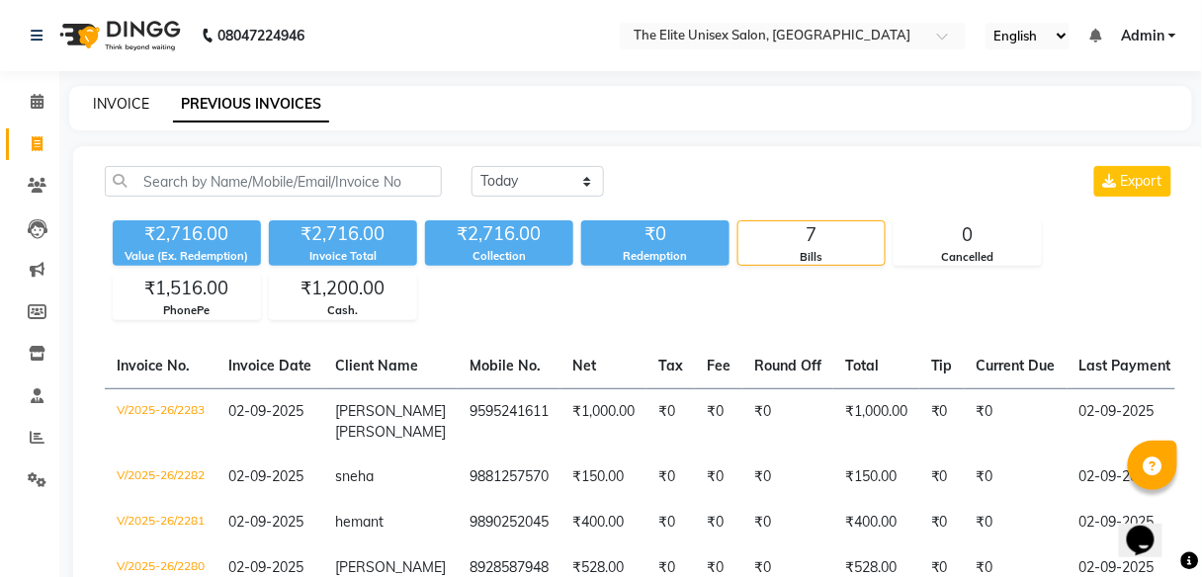
click at [130, 107] on link "INVOICE" at bounding box center [121, 104] width 56 height 18
select select "7086"
select select "service"
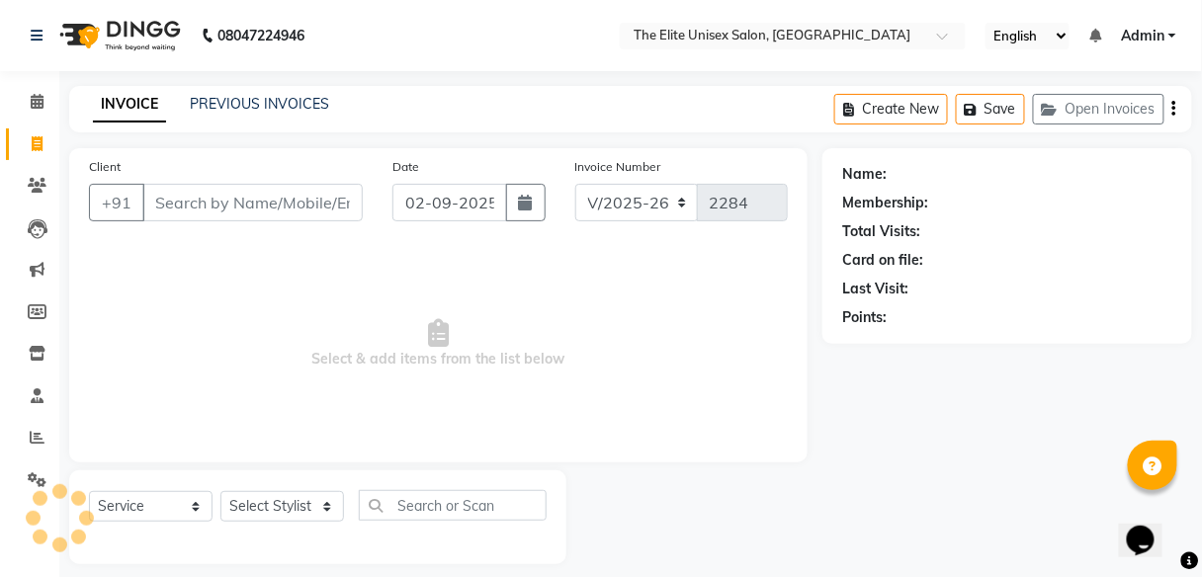
scroll to position [16, 0]
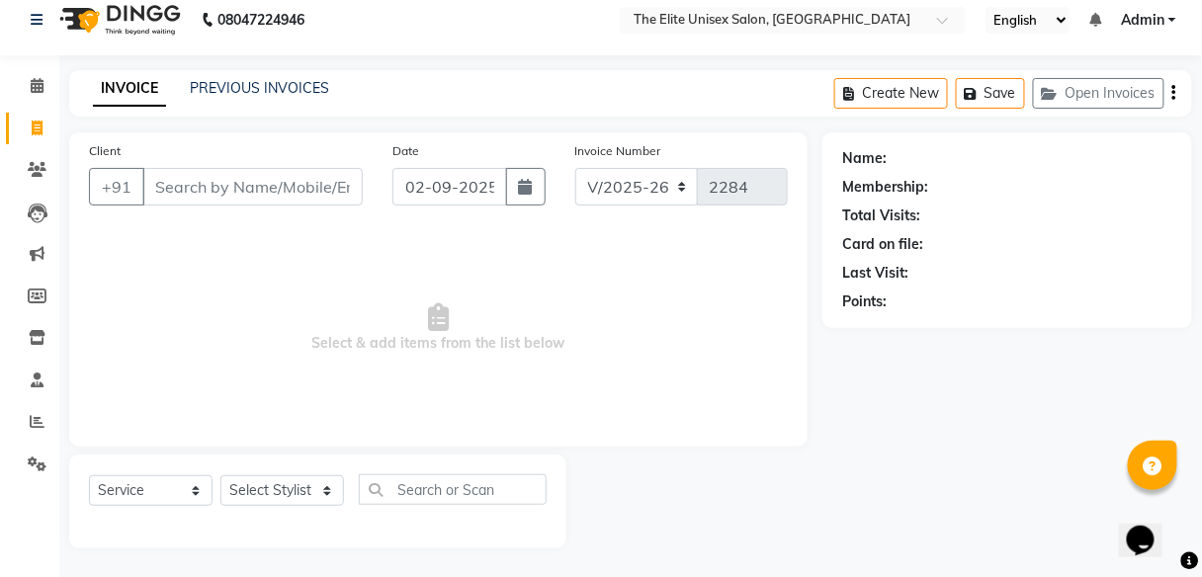
click at [233, 176] on input "Client" at bounding box center [252, 187] width 220 height 38
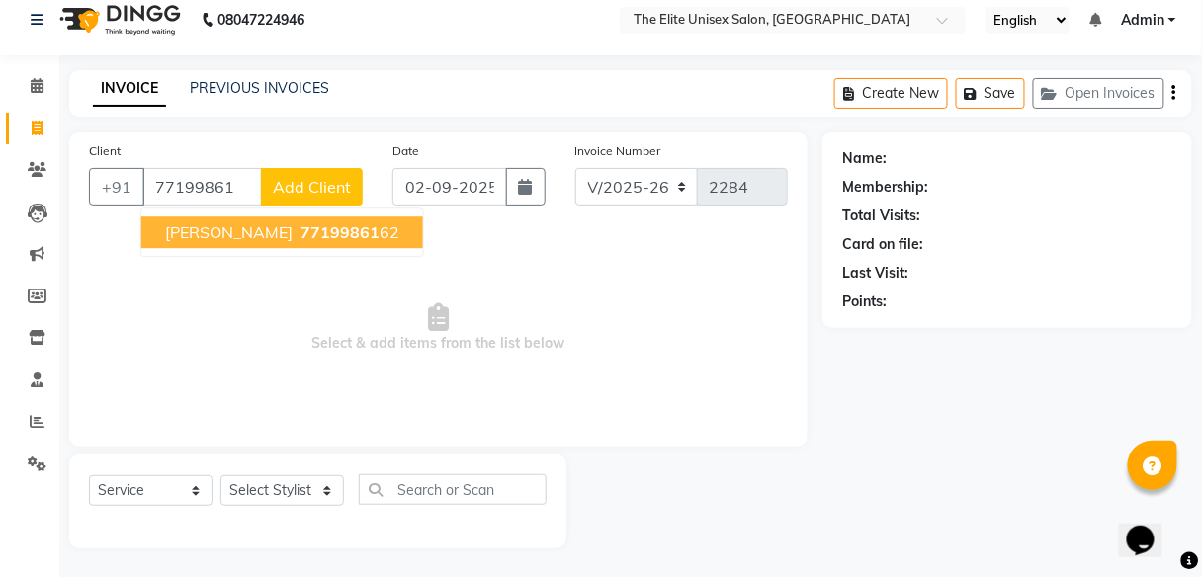
click at [336, 222] on span "77199861" at bounding box center [340, 232] width 79 height 20
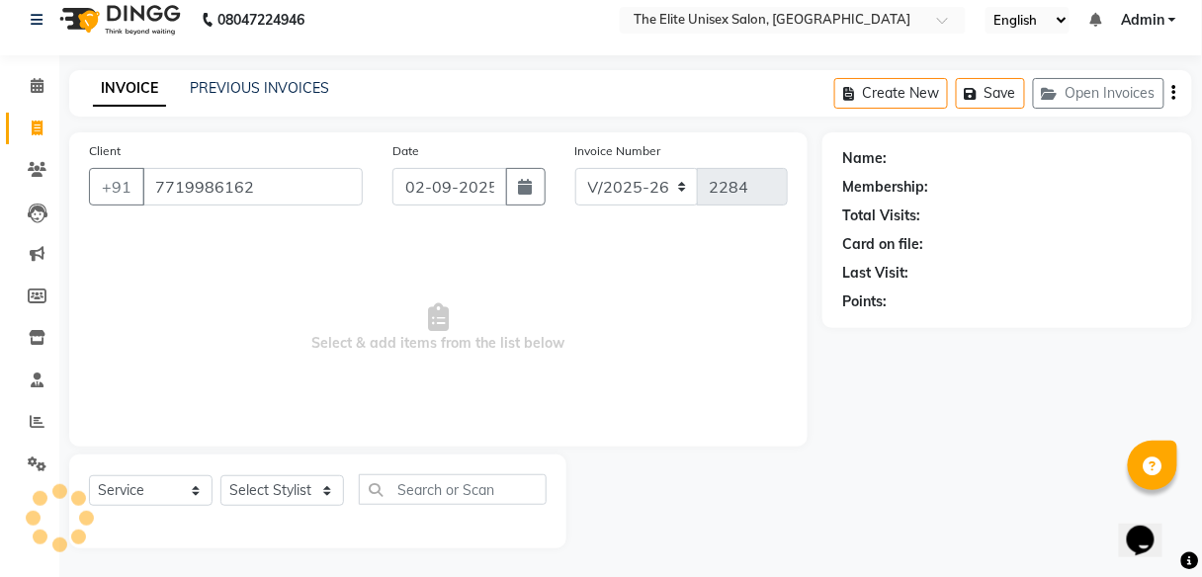
type input "7719986162"
select select "1: Object"
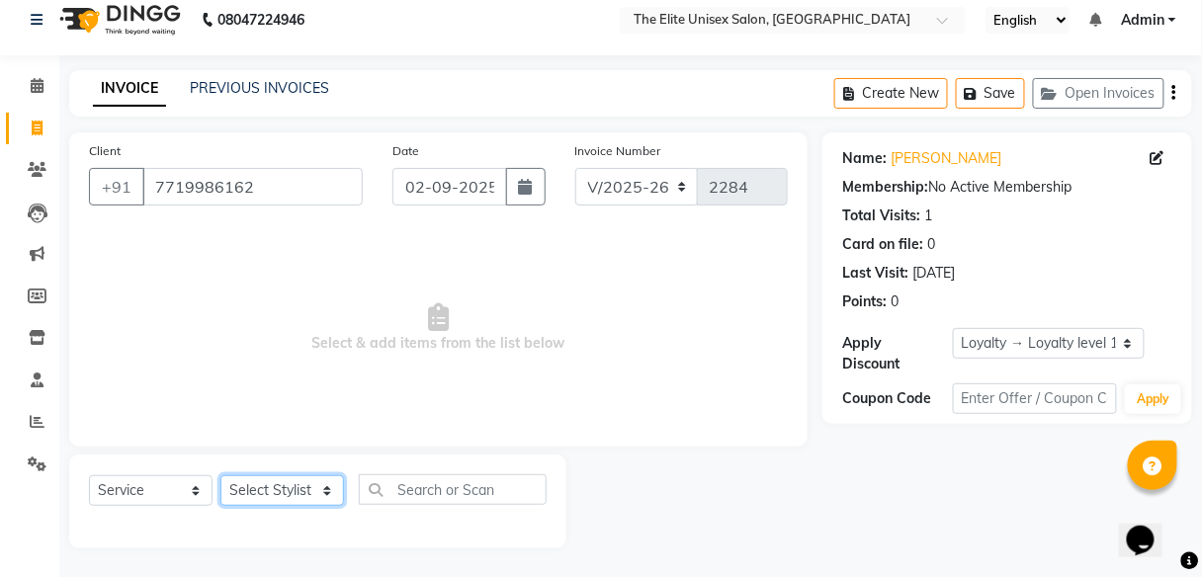
click at [269, 486] on select "Select Stylist [PERSON_NAME] Sunny" at bounding box center [282, 491] width 124 height 31
select select "85942"
click at [220, 476] on select "Select Stylist [PERSON_NAME] Sunny" at bounding box center [282, 491] width 124 height 31
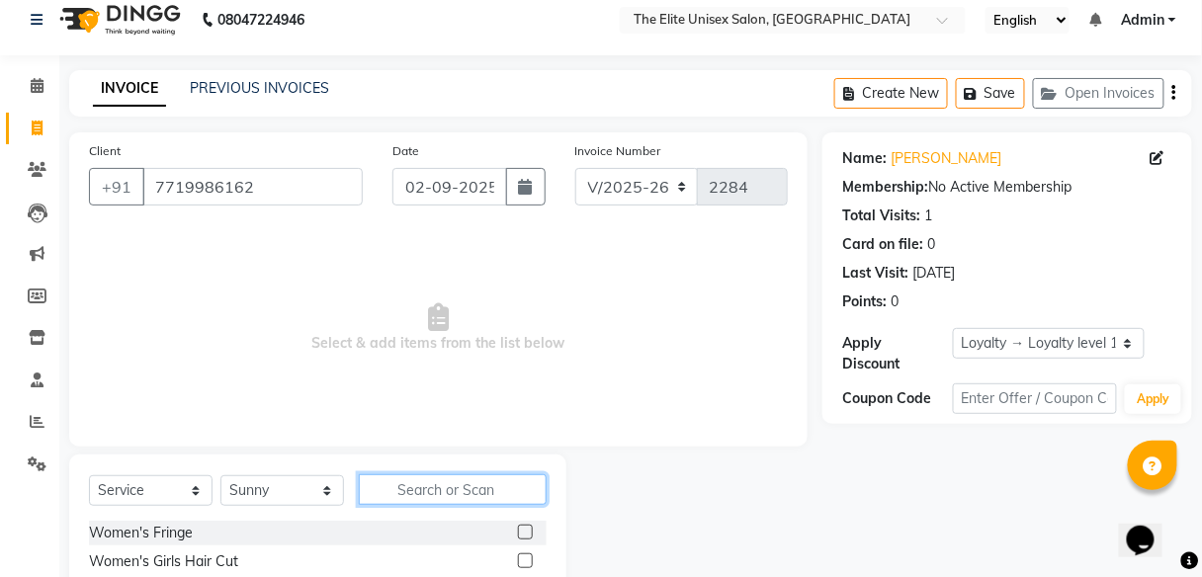
click at [444, 495] on input "text" at bounding box center [453, 490] width 188 height 31
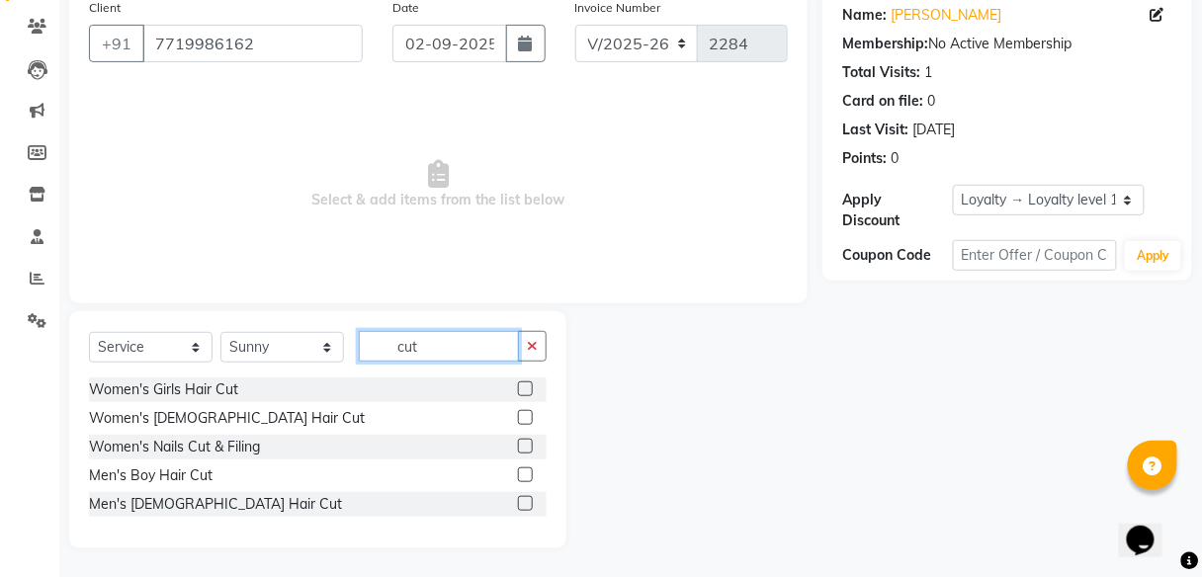
type input "cut"
click at [530, 505] on label at bounding box center [525, 503] width 15 height 15
click at [530, 505] on input "checkbox" at bounding box center [524, 504] width 13 height 13
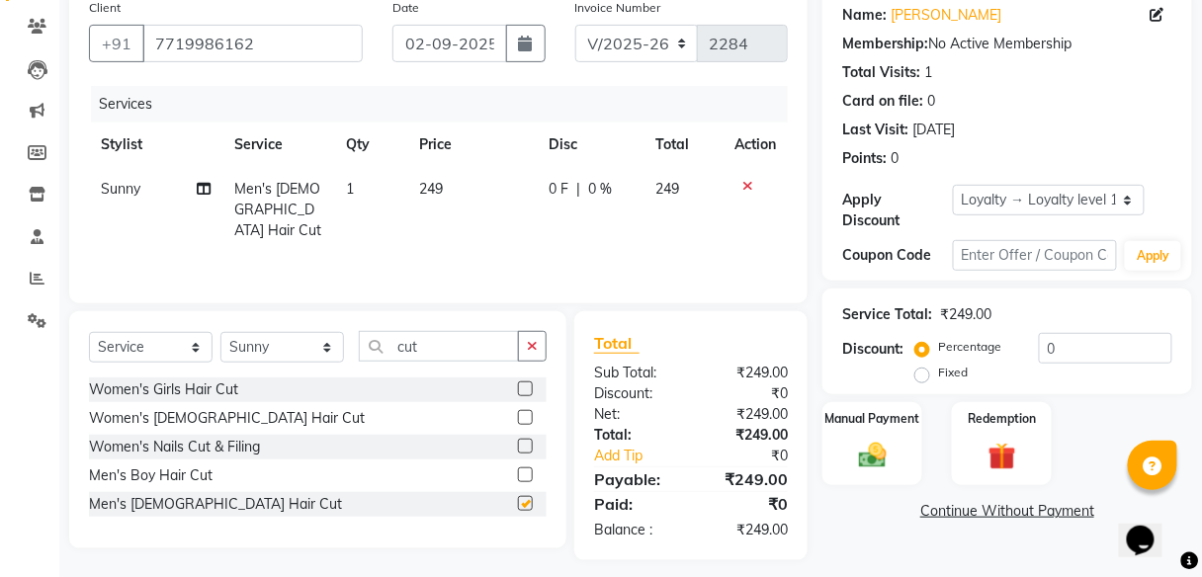
checkbox input "false"
drag, startPoint x: 438, startPoint y: 345, endPoint x: 310, endPoint y: 353, distance: 127.8
click at [310, 353] on div "Select Service Product Membership Package Voucher Prepaid Gift Card Select Styl…" at bounding box center [318, 354] width 458 height 46
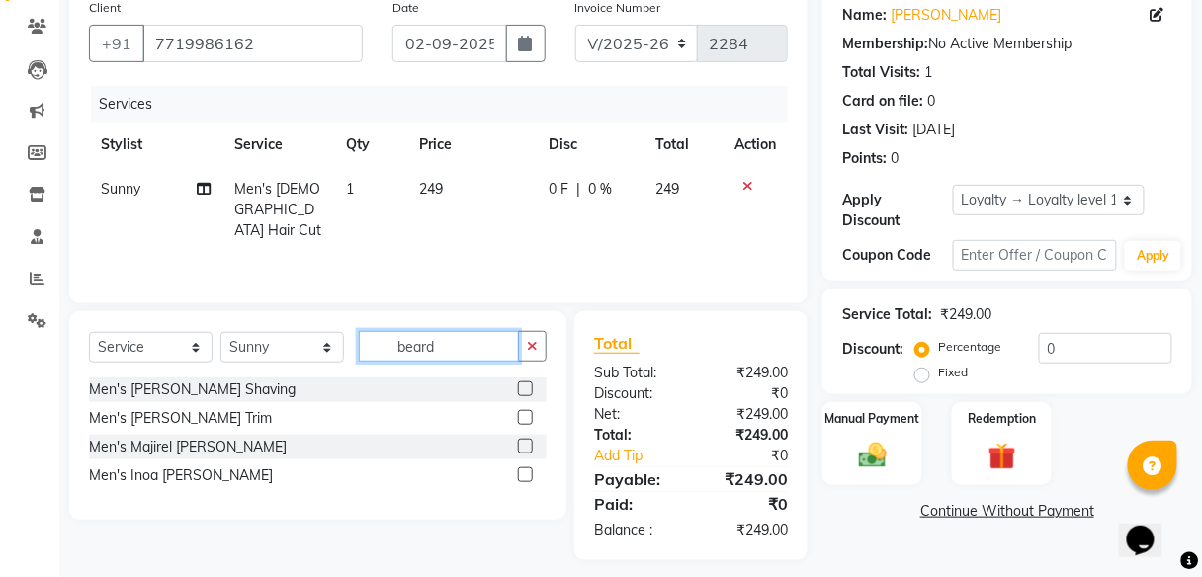
type input "beard"
click at [524, 410] on label at bounding box center [525, 417] width 15 height 15
click at [524, 412] on input "checkbox" at bounding box center [524, 418] width 13 height 13
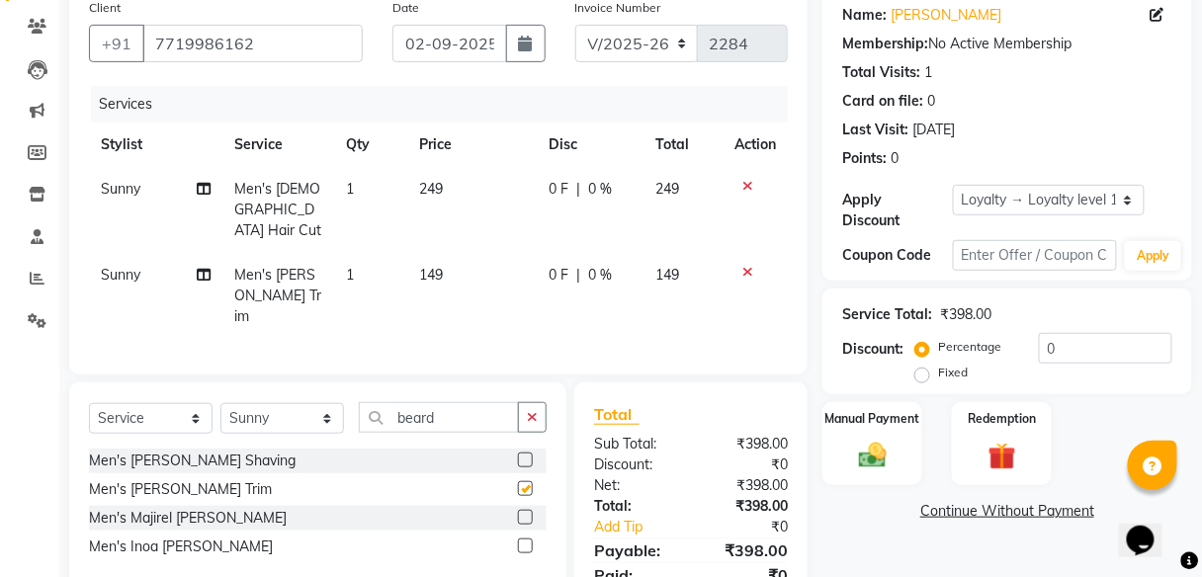
checkbox input "false"
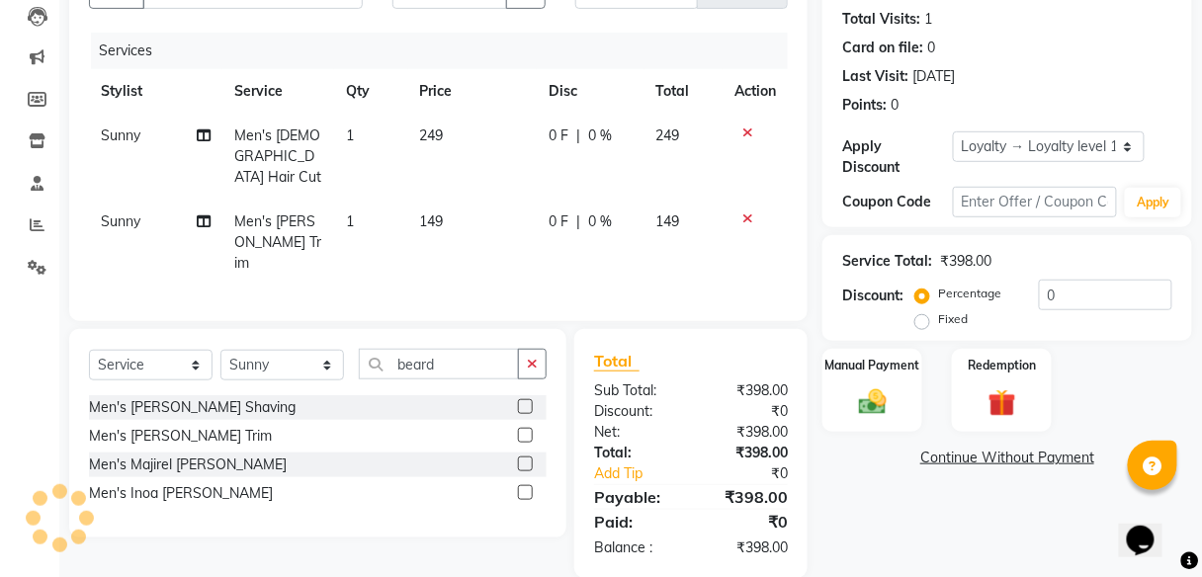
click at [567, 131] on span "0 F" at bounding box center [559, 136] width 20 height 21
select select "85942"
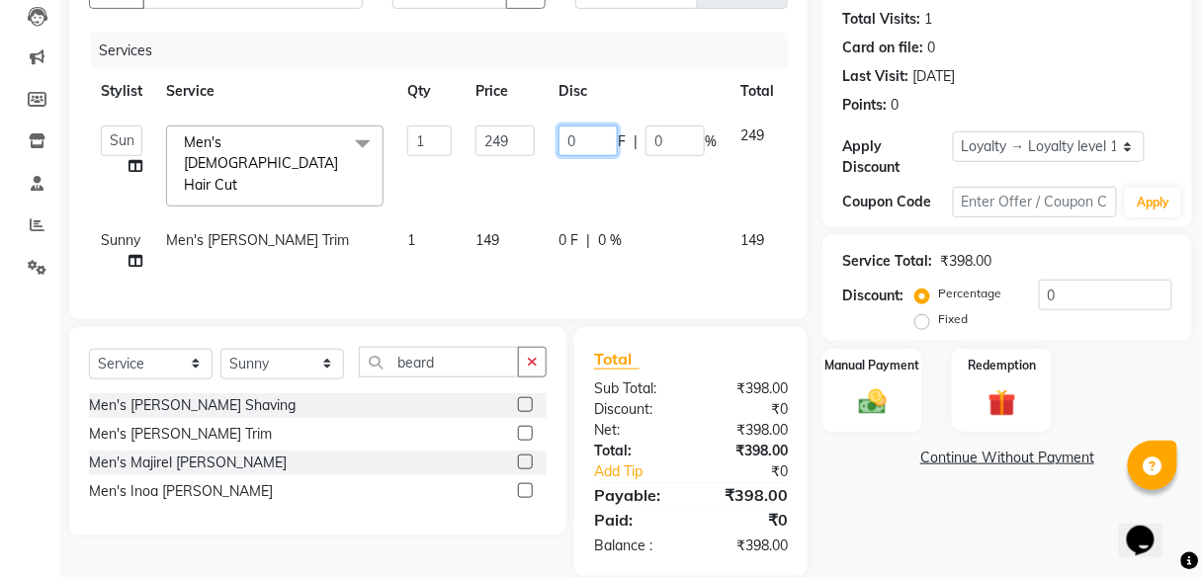
click at [585, 137] on input "0" at bounding box center [588, 141] width 59 height 31
type input "49"
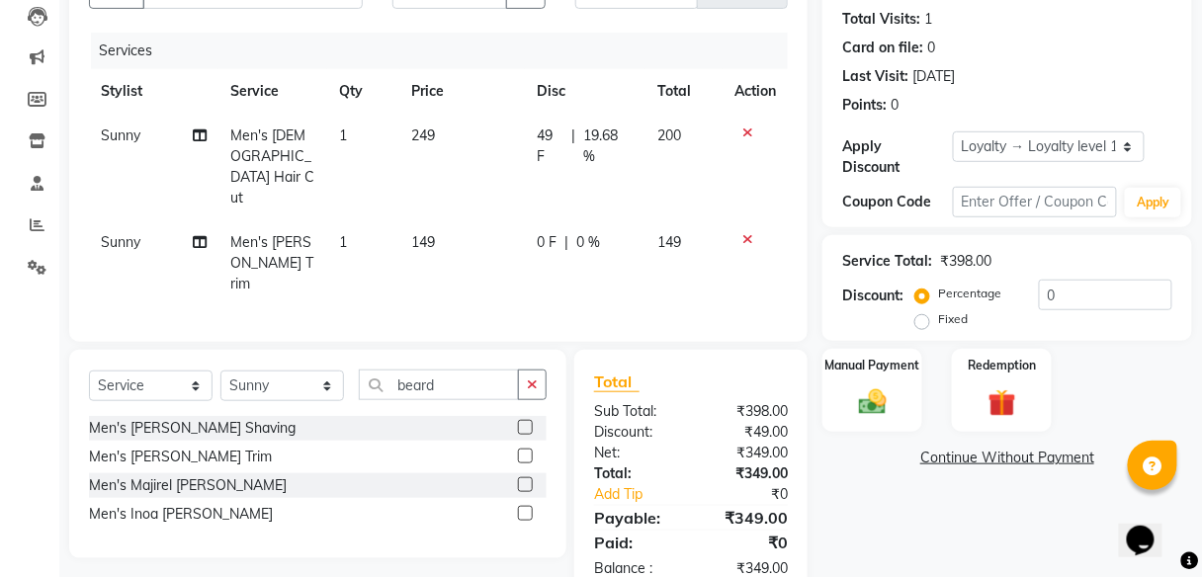
click at [886, 493] on div "Name: [PERSON_NAME] Membership: No Active Membership Total Visits: 1 Card on fi…" at bounding box center [1015, 267] width 385 height 663
click at [892, 402] on img at bounding box center [872, 403] width 46 height 34
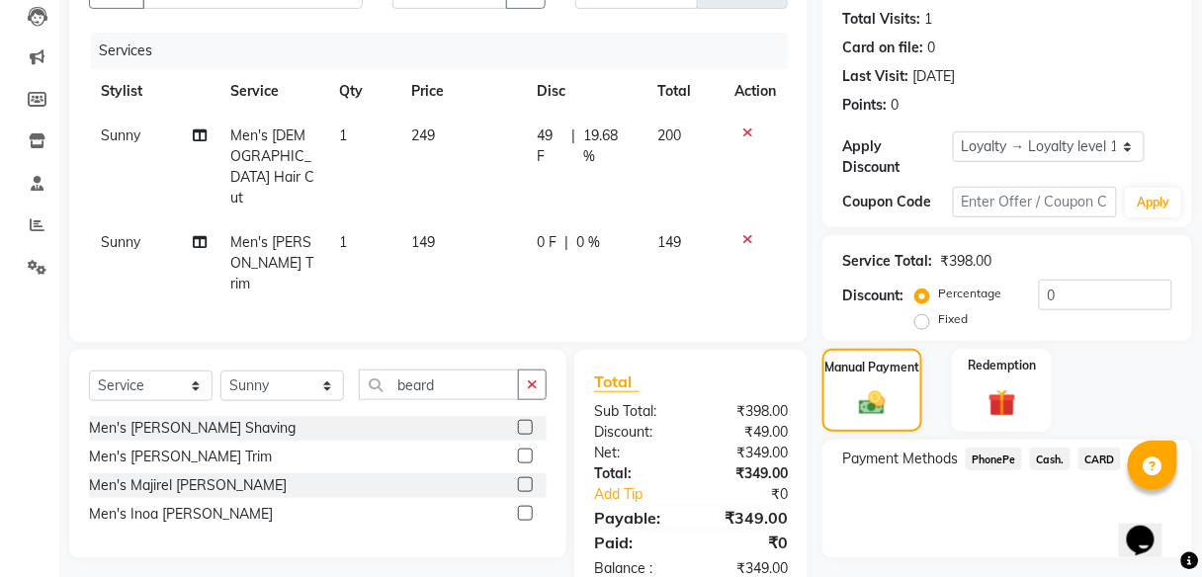
click at [1056, 461] on span "Cash." at bounding box center [1050, 459] width 41 height 23
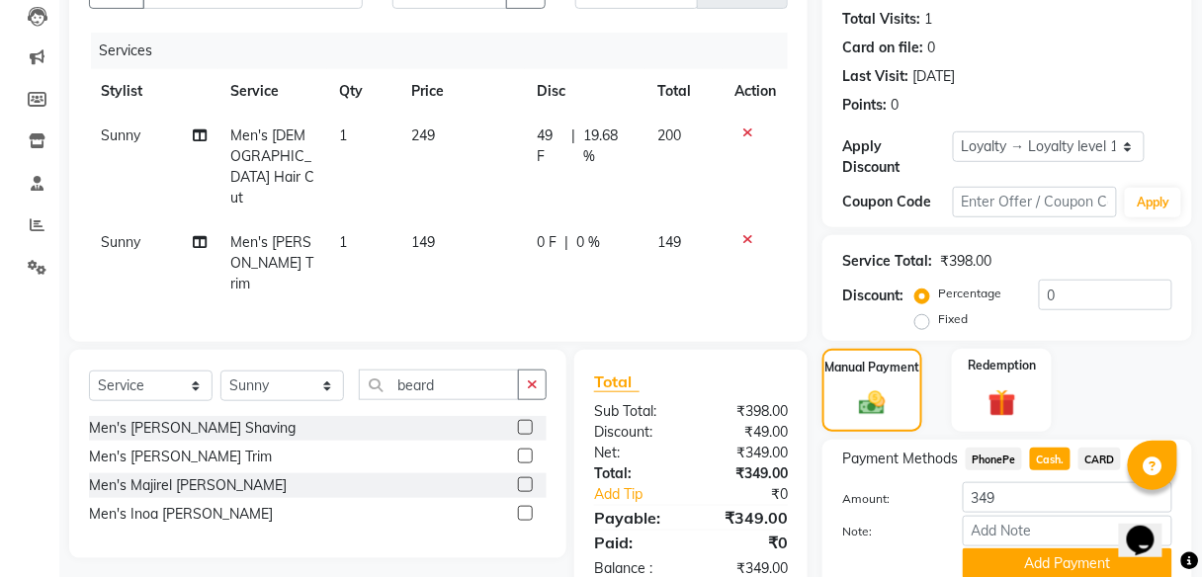
scroll to position [292, 0]
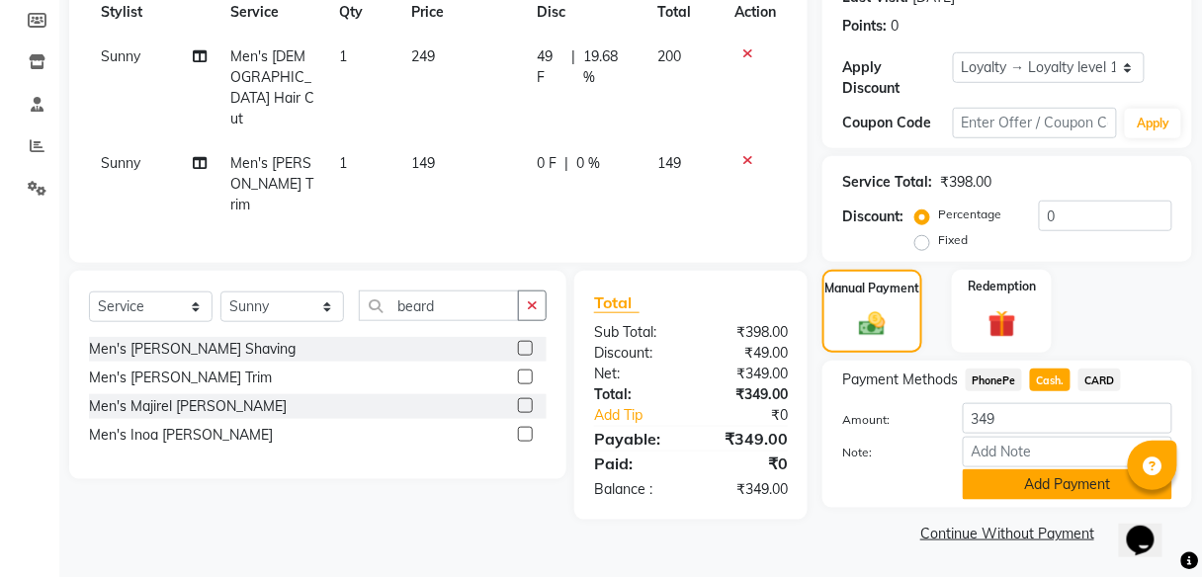
click at [1072, 475] on button "Add Payment" at bounding box center [1068, 485] width 210 height 31
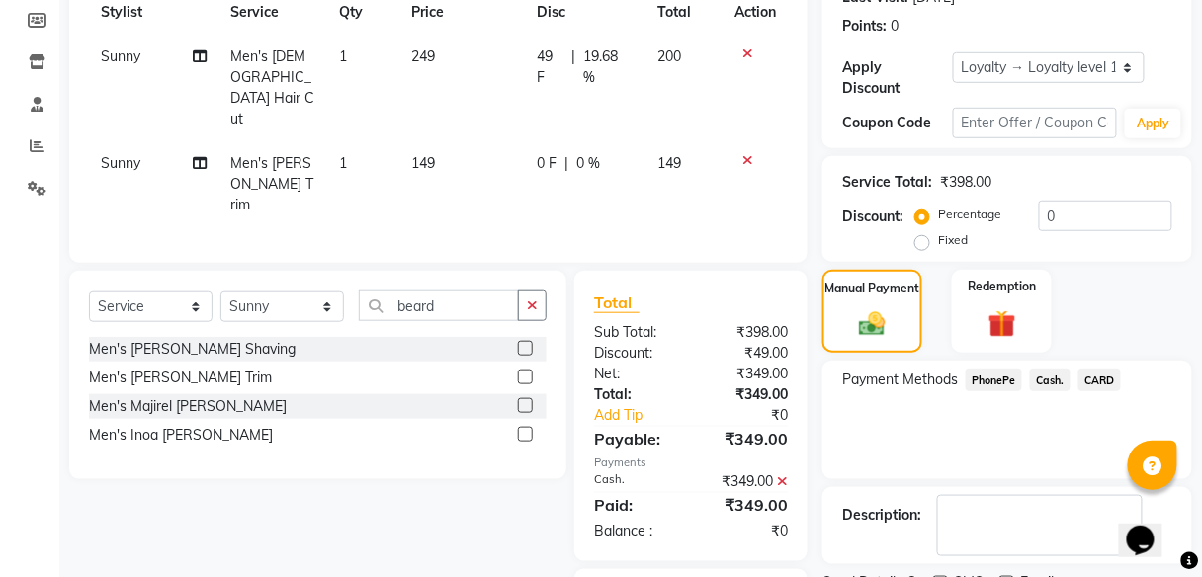
scroll to position [392, 0]
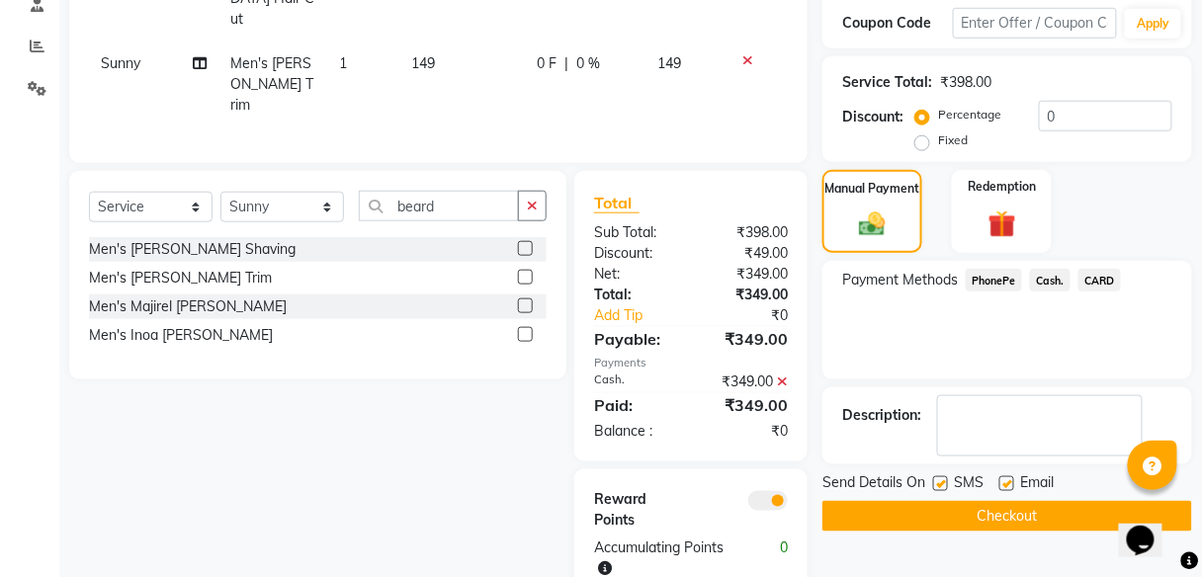
click at [991, 513] on button "Checkout" at bounding box center [1008, 516] width 370 height 31
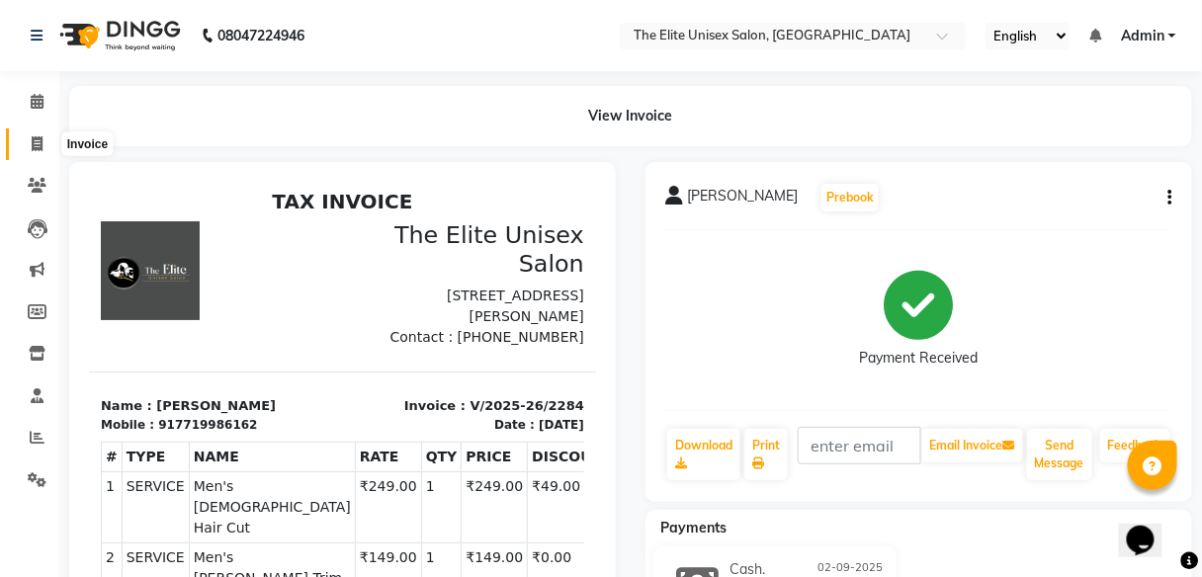
click at [28, 142] on span at bounding box center [37, 144] width 35 height 23
select select "service"
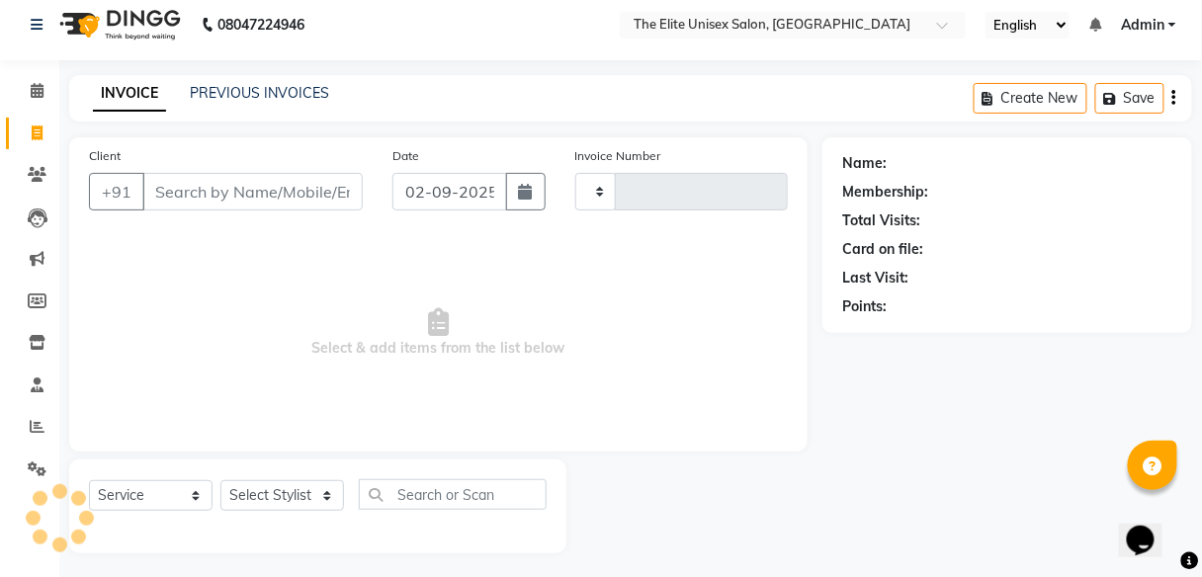
type input "2285"
select select "7086"
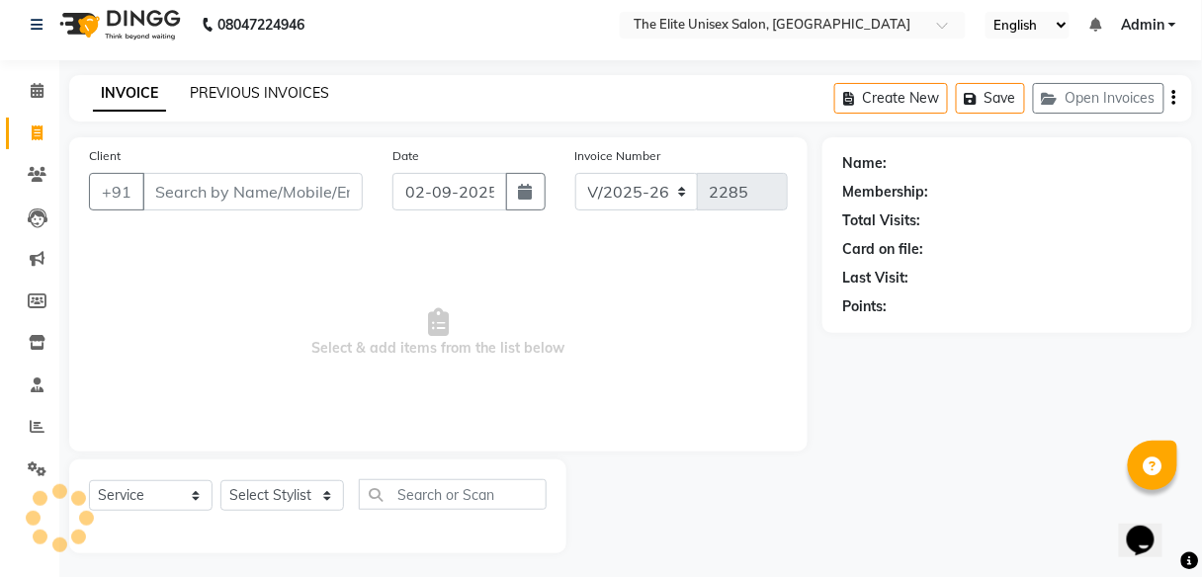
scroll to position [16, 0]
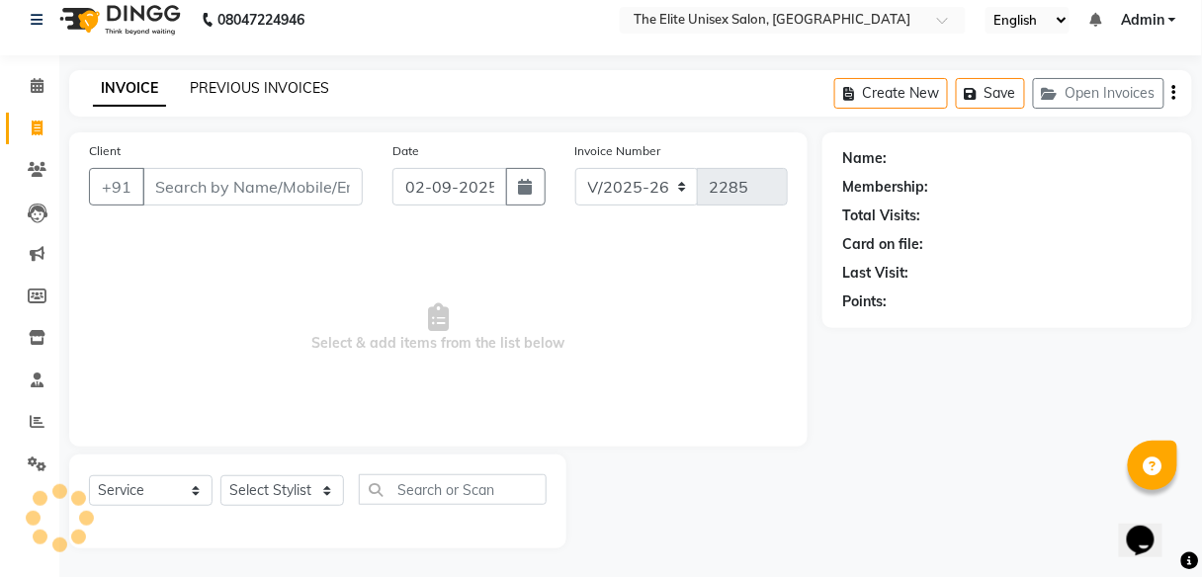
click at [235, 84] on link "PREVIOUS INVOICES" at bounding box center [259, 88] width 139 height 18
